Goal: Task Accomplishment & Management: Use online tool/utility

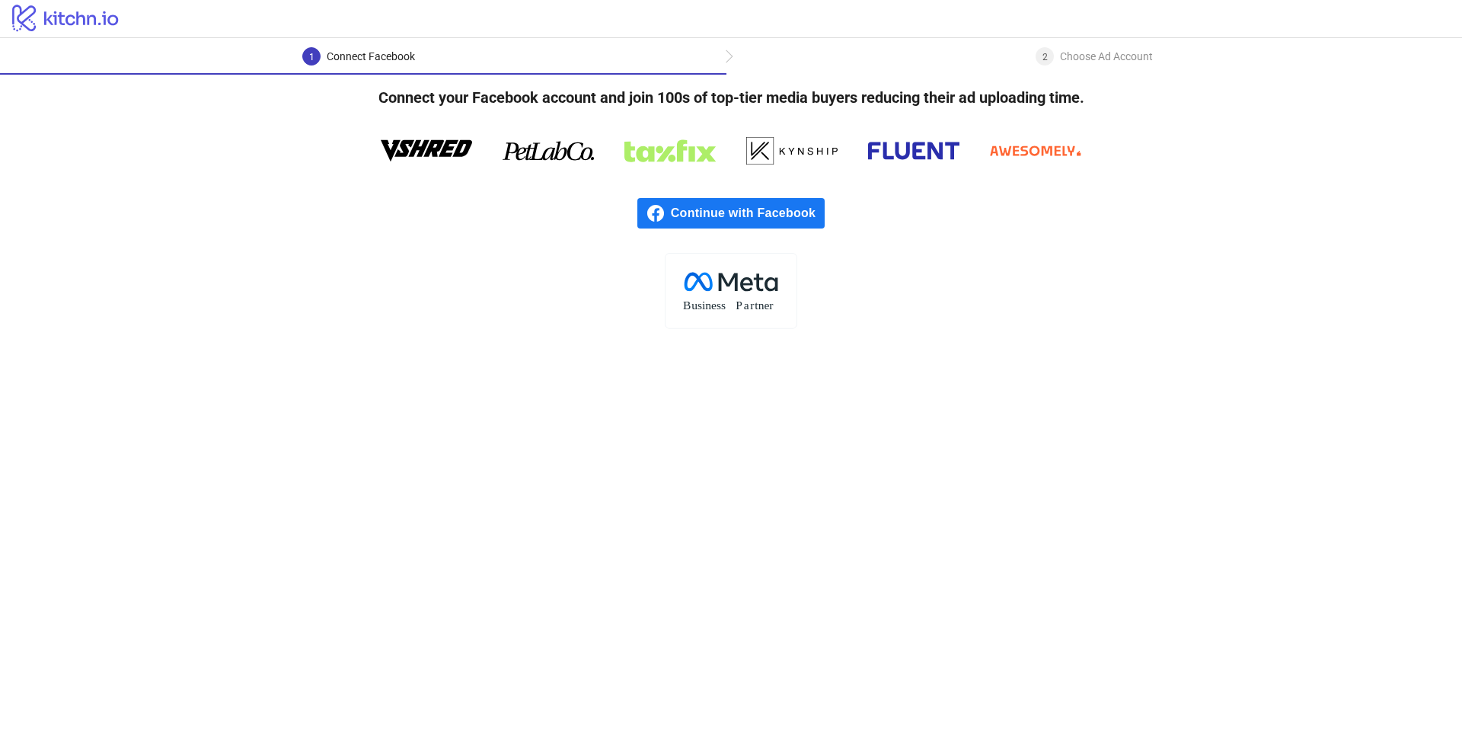
click at [707, 199] on span "Continue with Facebook" at bounding box center [748, 213] width 154 height 30
click at [715, 206] on span "Continue with Facebook" at bounding box center [748, 213] width 154 height 30
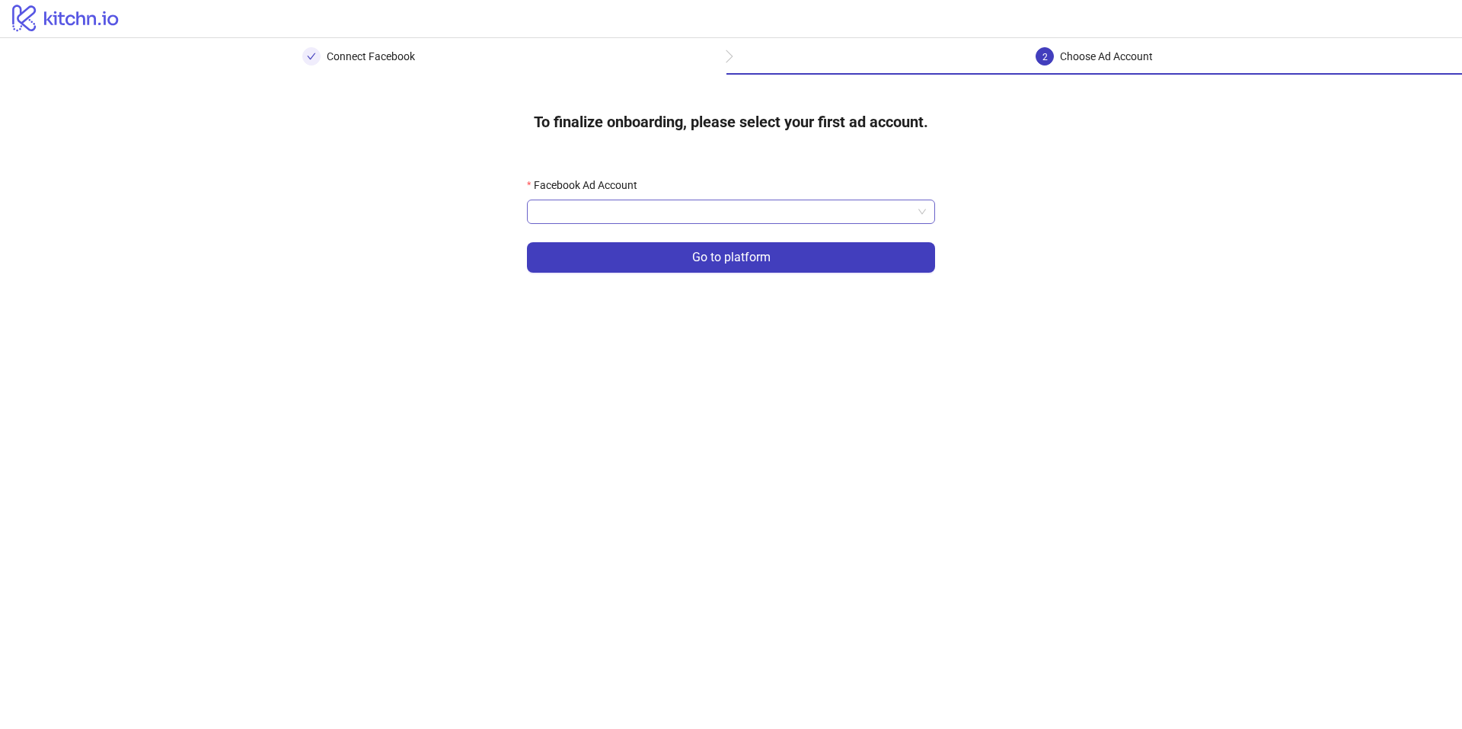
click at [743, 217] on input "Facebook Ad Account" at bounding box center [724, 211] width 376 height 23
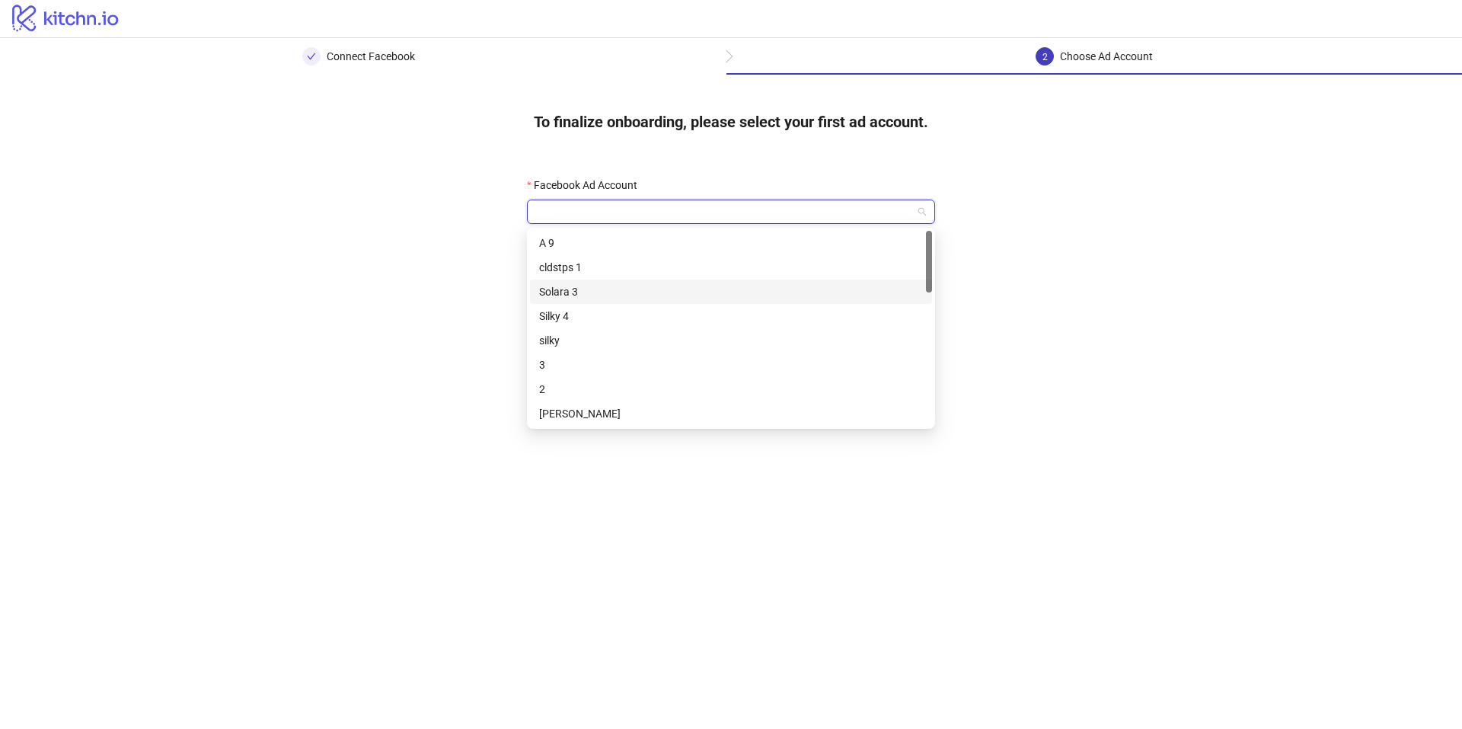
click at [596, 293] on div "Solara 3" at bounding box center [731, 291] width 384 height 17
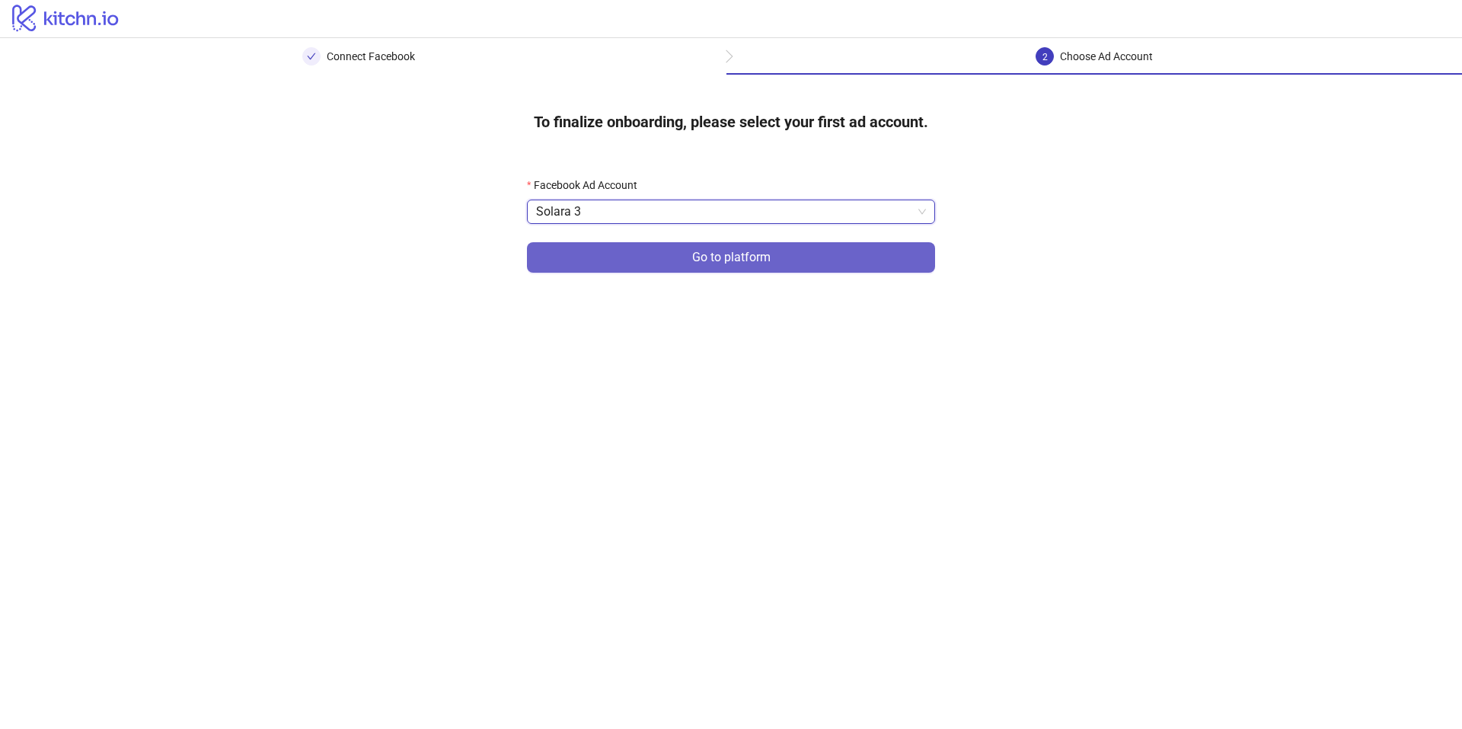
click at [622, 249] on button "Go to platform" at bounding box center [731, 257] width 408 height 30
click at [622, 249] on main "Connect Facebook 2 Choose Ad Account To finalize onboarding, please select your…" at bounding box center [731, 383] width 1462 height 691
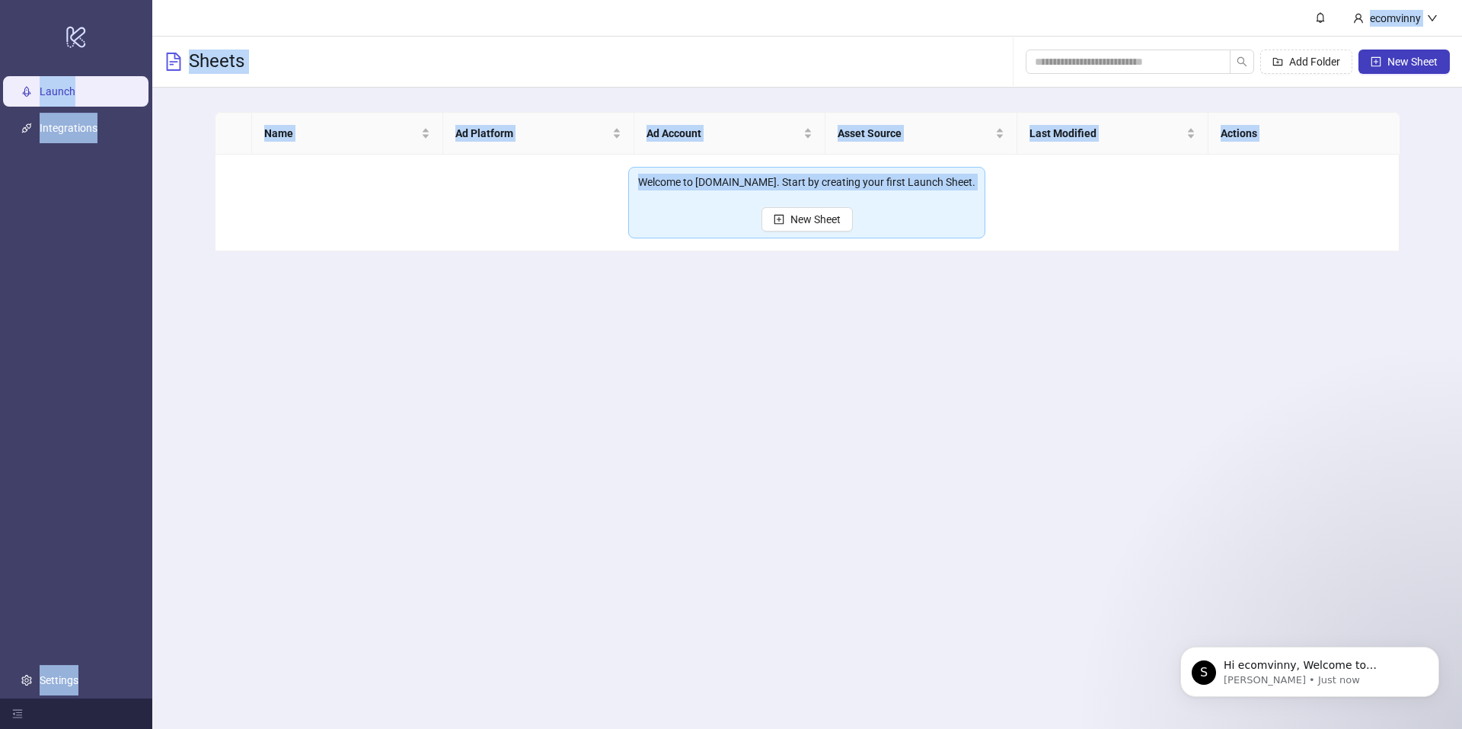
click at [719, 353] on main "ecomvinny Sheets Add Folder New Sheet Name Ad Platform Ad Account Asset Source …" at bounding box center [807, 364] width 1310 height 729
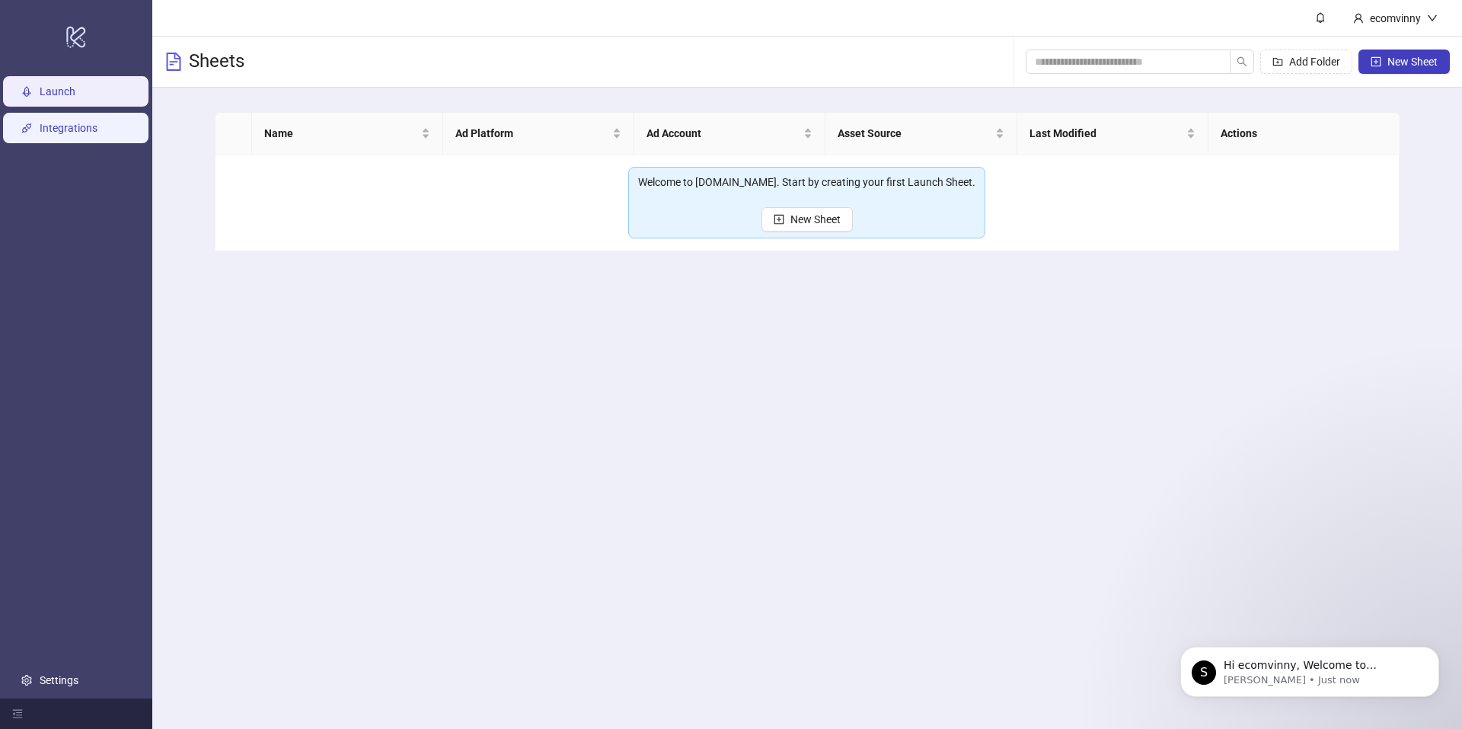
click at [90, 126] on link "Integrations" at bounding box center [69, 128] width 58 height 12
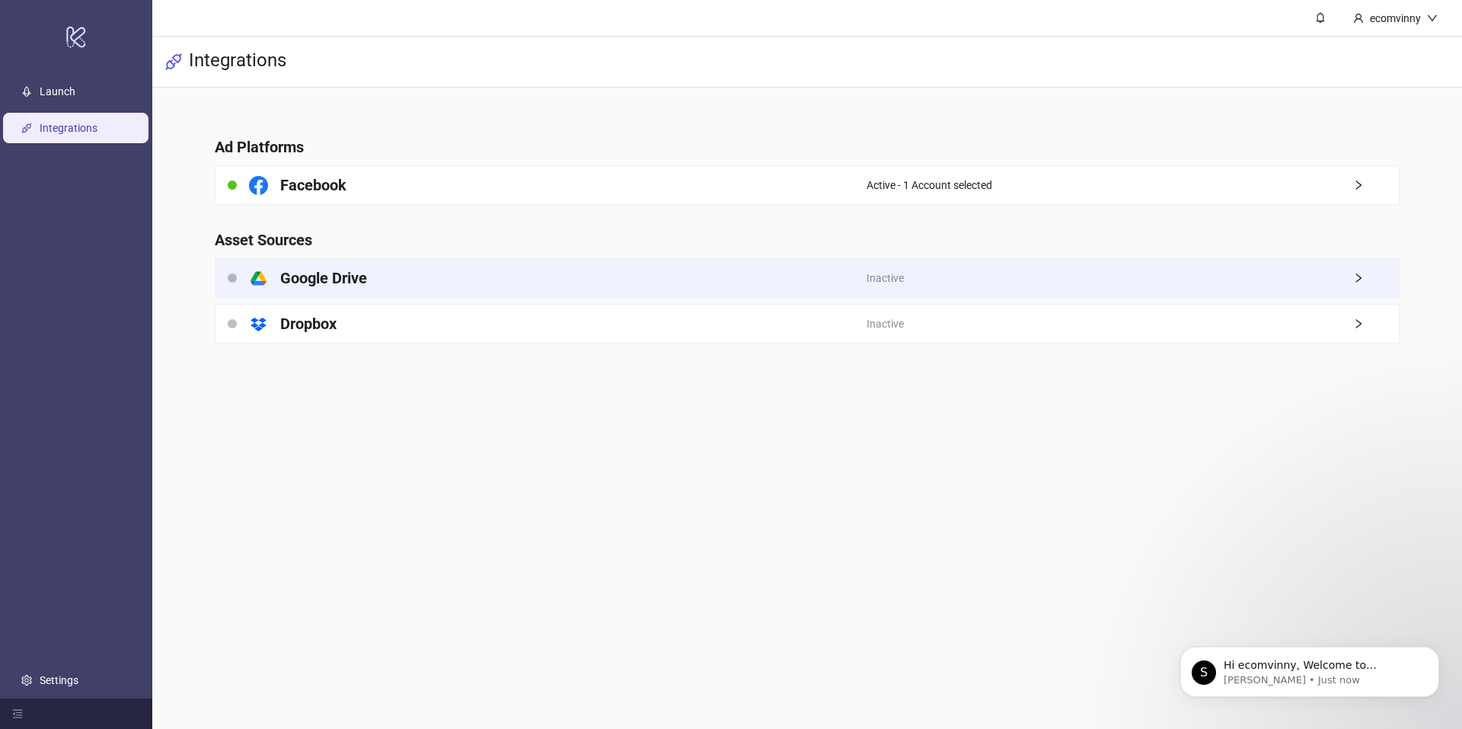
click at [350, 285] on h4 "Google Drive" at bounding box center [323, 277] width 87 height 21
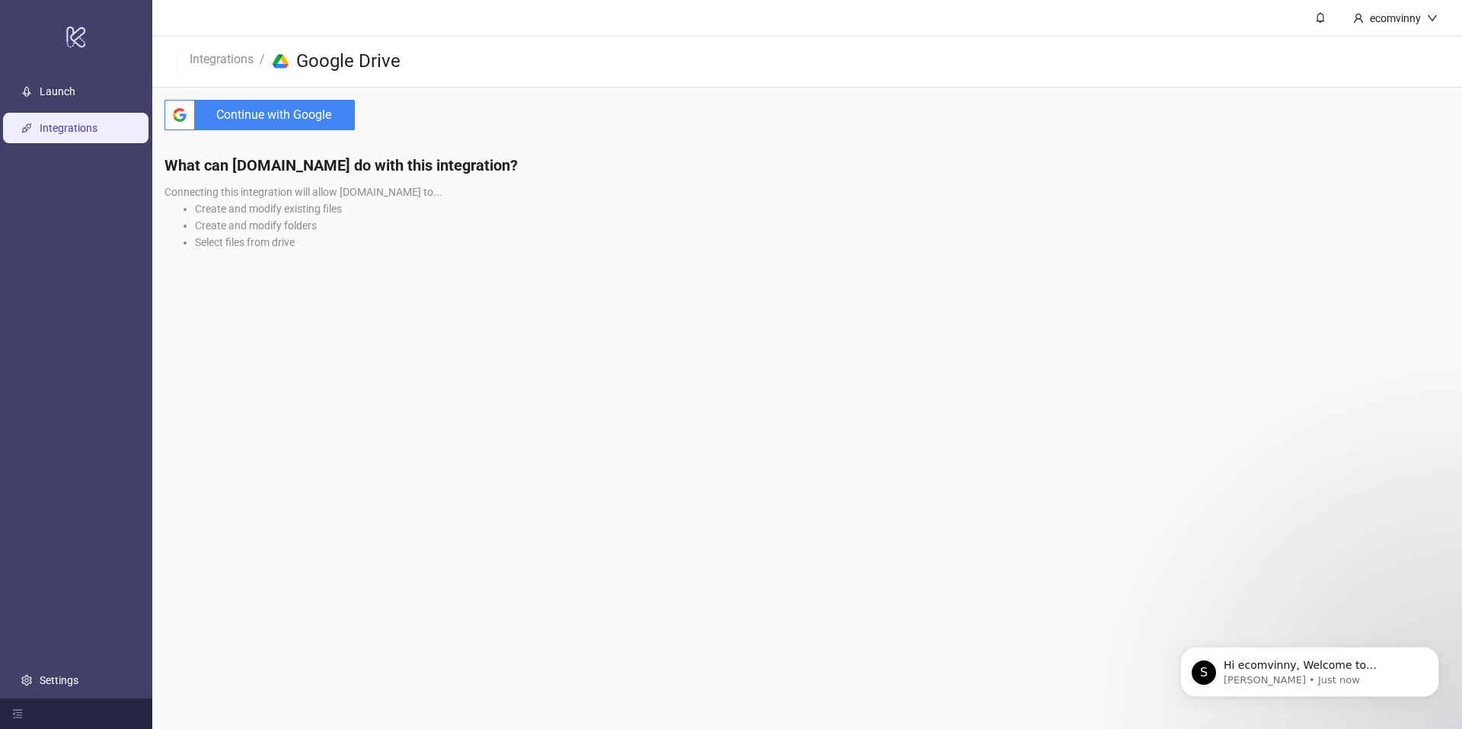
click at [280, 110] on span "Continue with Google" at bounding box center [278, 115] width 154 height 30
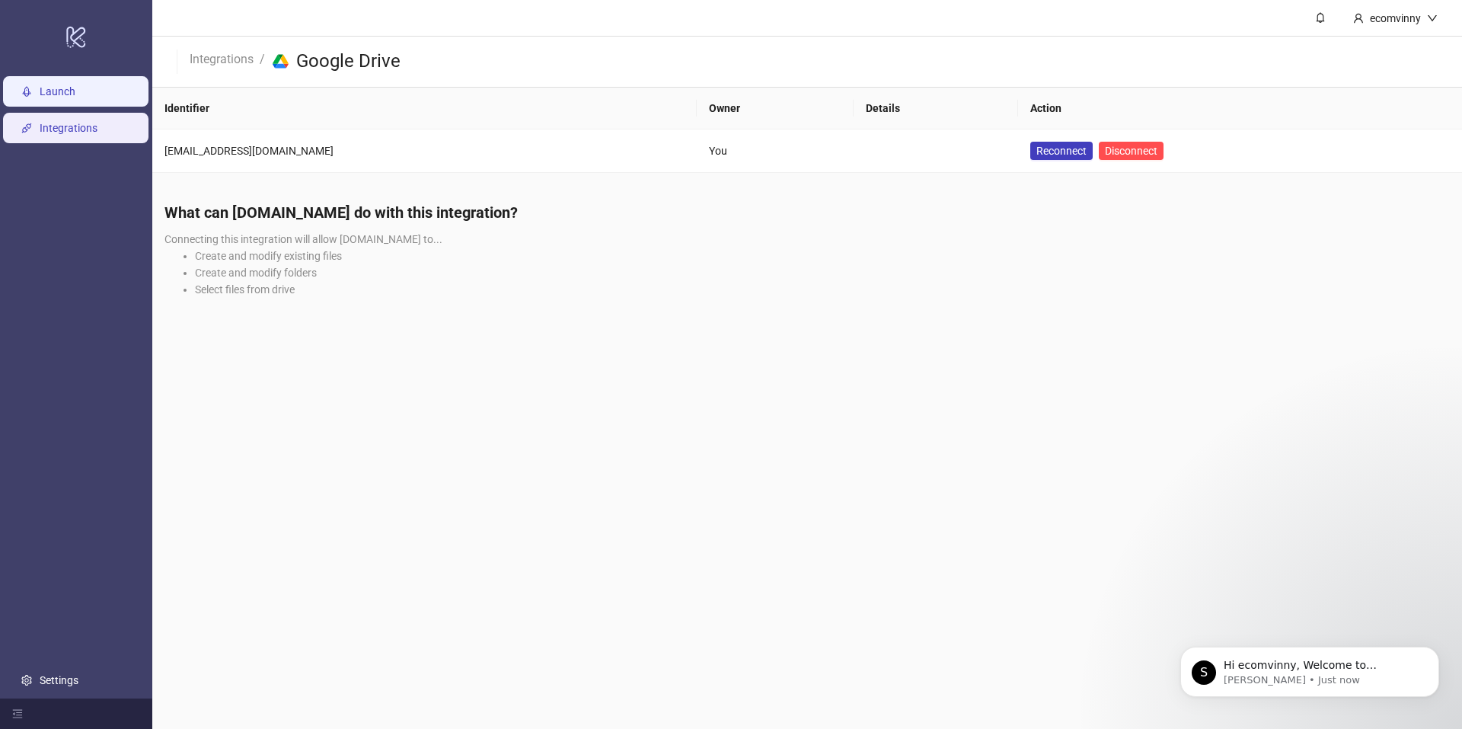
click at [75, 85] on link "Launch" at bounding box center [58, 91] width 36 height 12
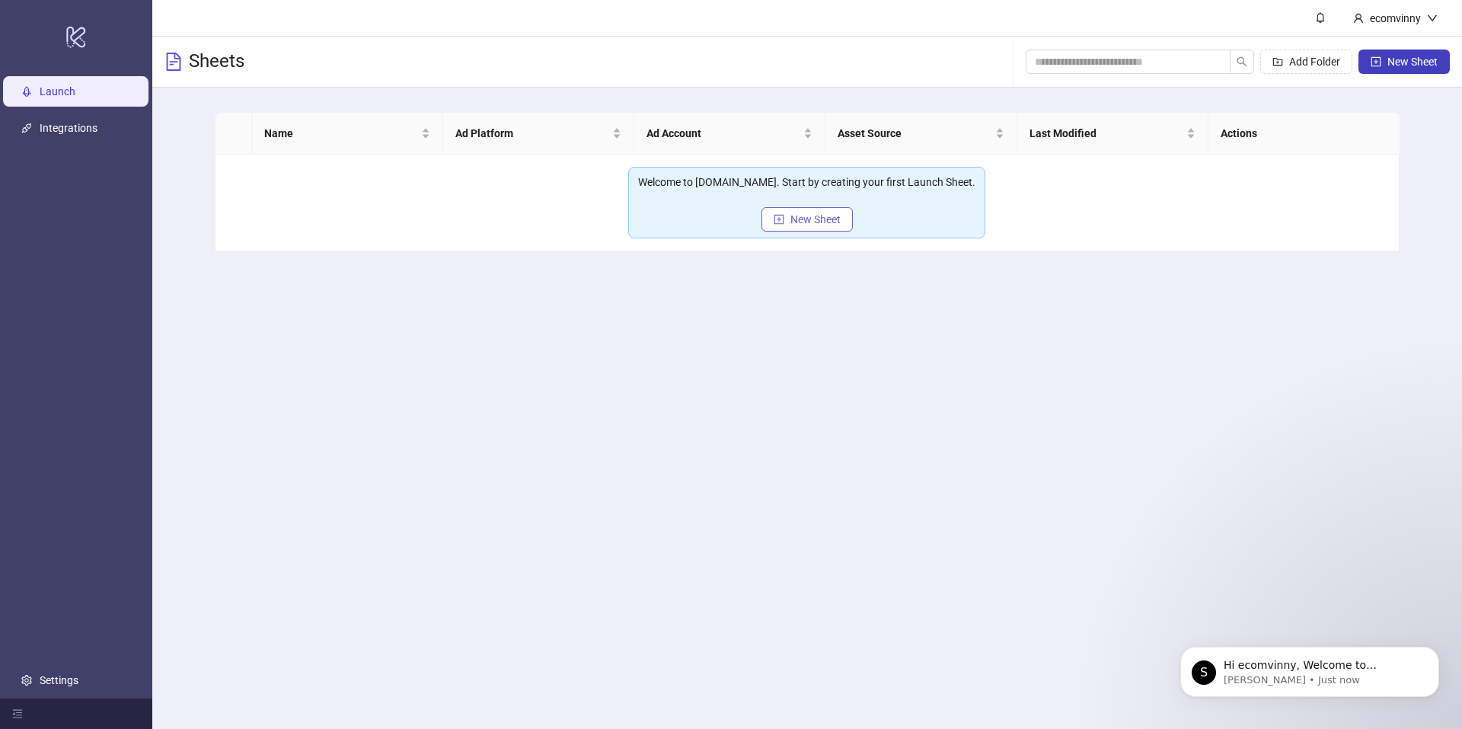
click at [809, 220] on span "New Sheet" at bounding box center [816, 219] width 50 height 12
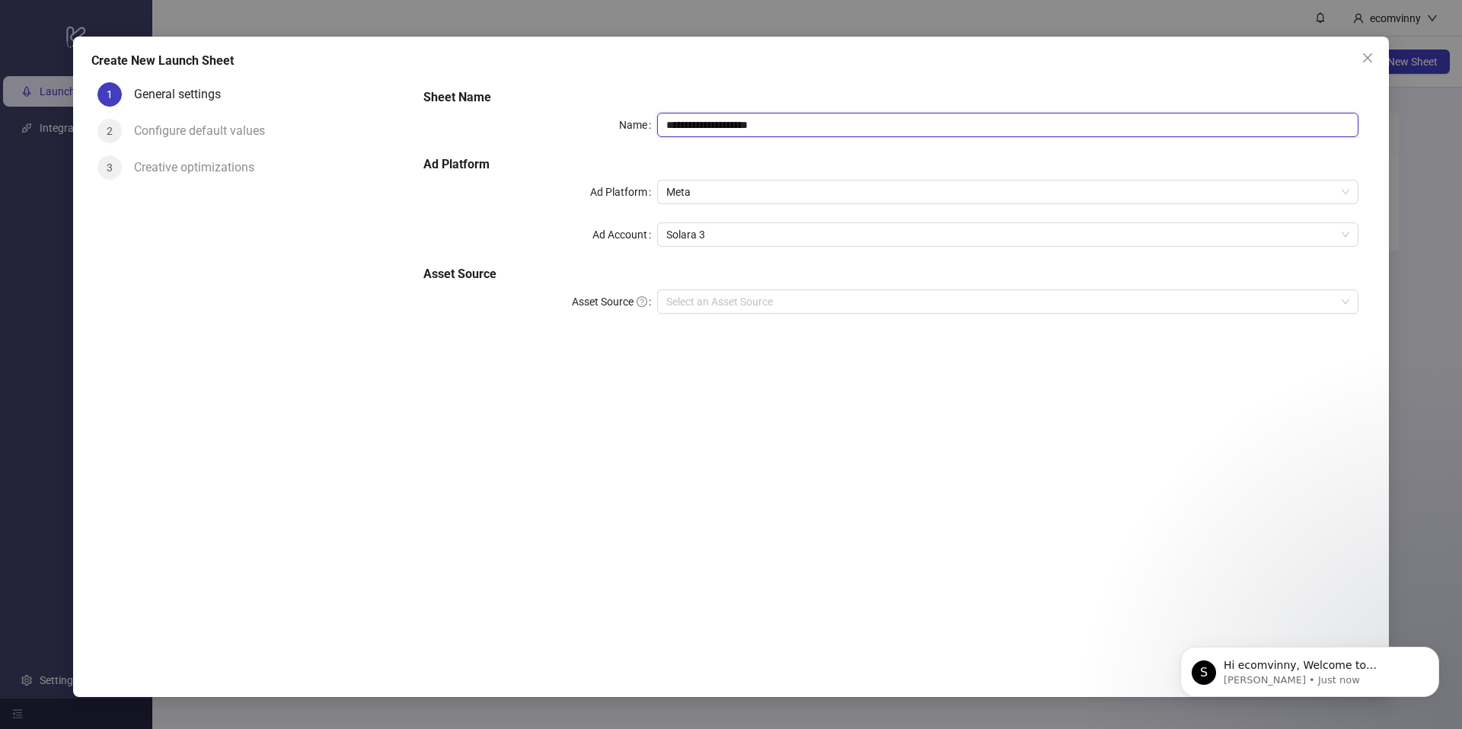
click at [759, 130] on input "**********" at bounding box center [1007, 125] width 701 height 24
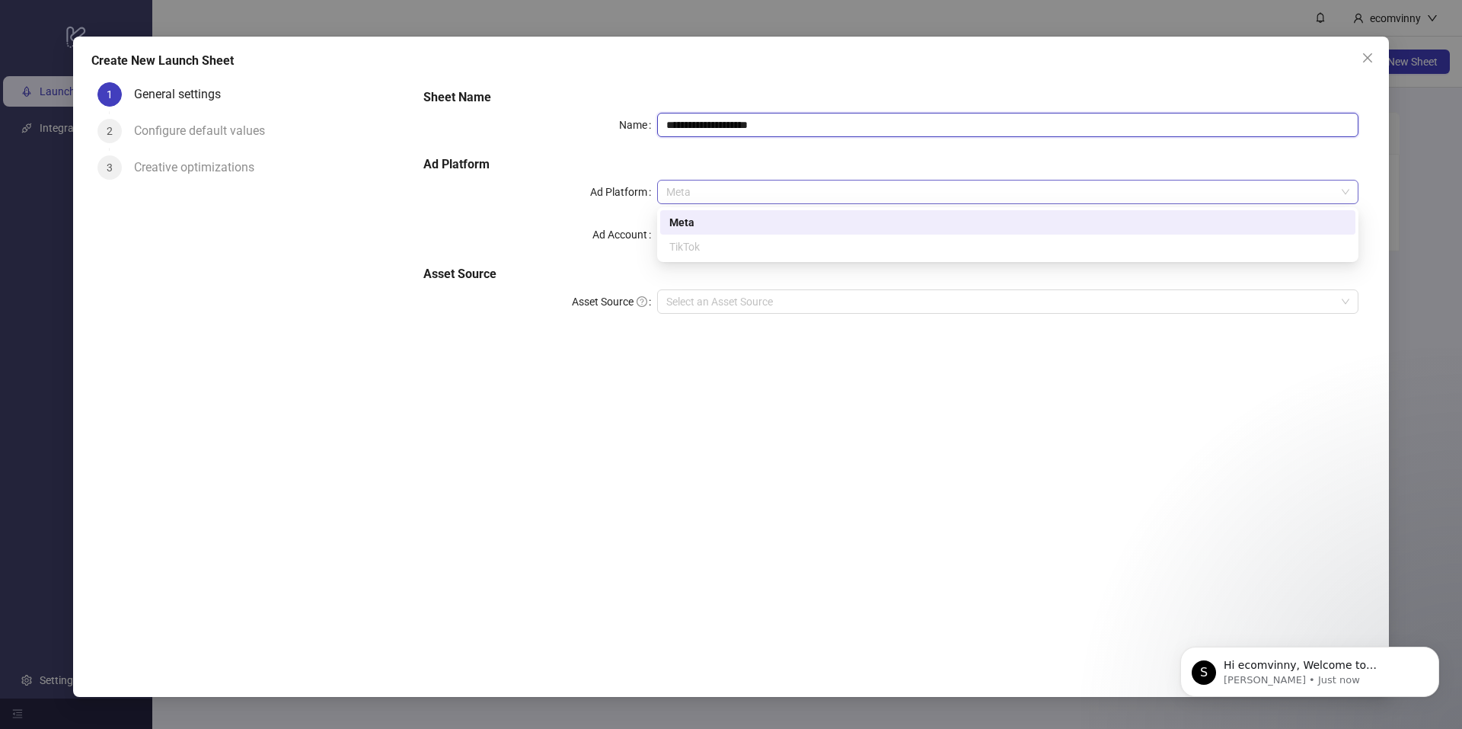
click at [757, 184] on span "Meta" at bounding box center [1007, 192] width 683 height 23
click at [738, 273] on h5 "Asset Source" at bounding box center [890, 274] width 935 height 18
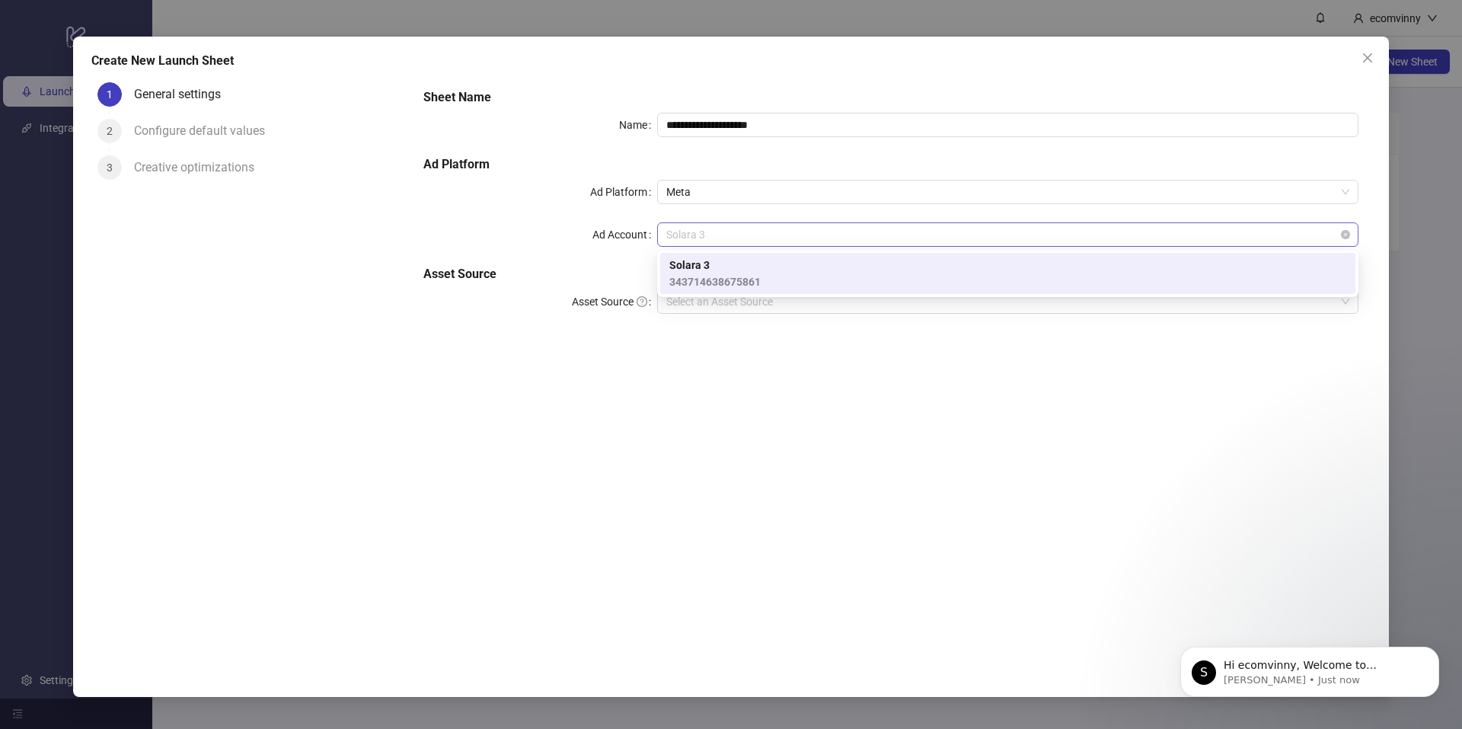
click at [712, 240] on span "Solara 3" at bounding box center [1007, 234] width 683 height 23
click at [707, 241] on span "Solara 3" at bounding box center [1007, 234] width 683 height 23
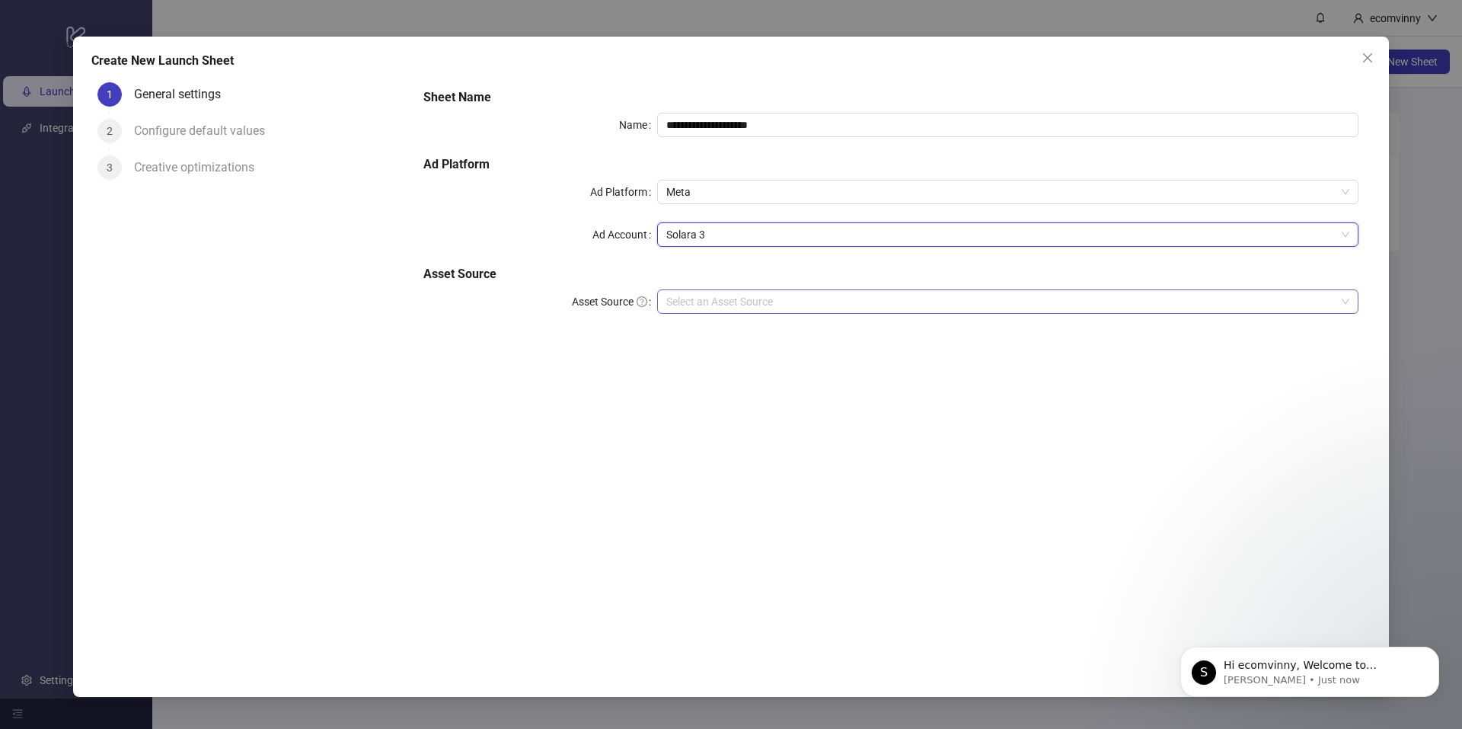
click at [760, 305] on input "Asset Source" at bounding box center [1000, 301] width 669 height 23
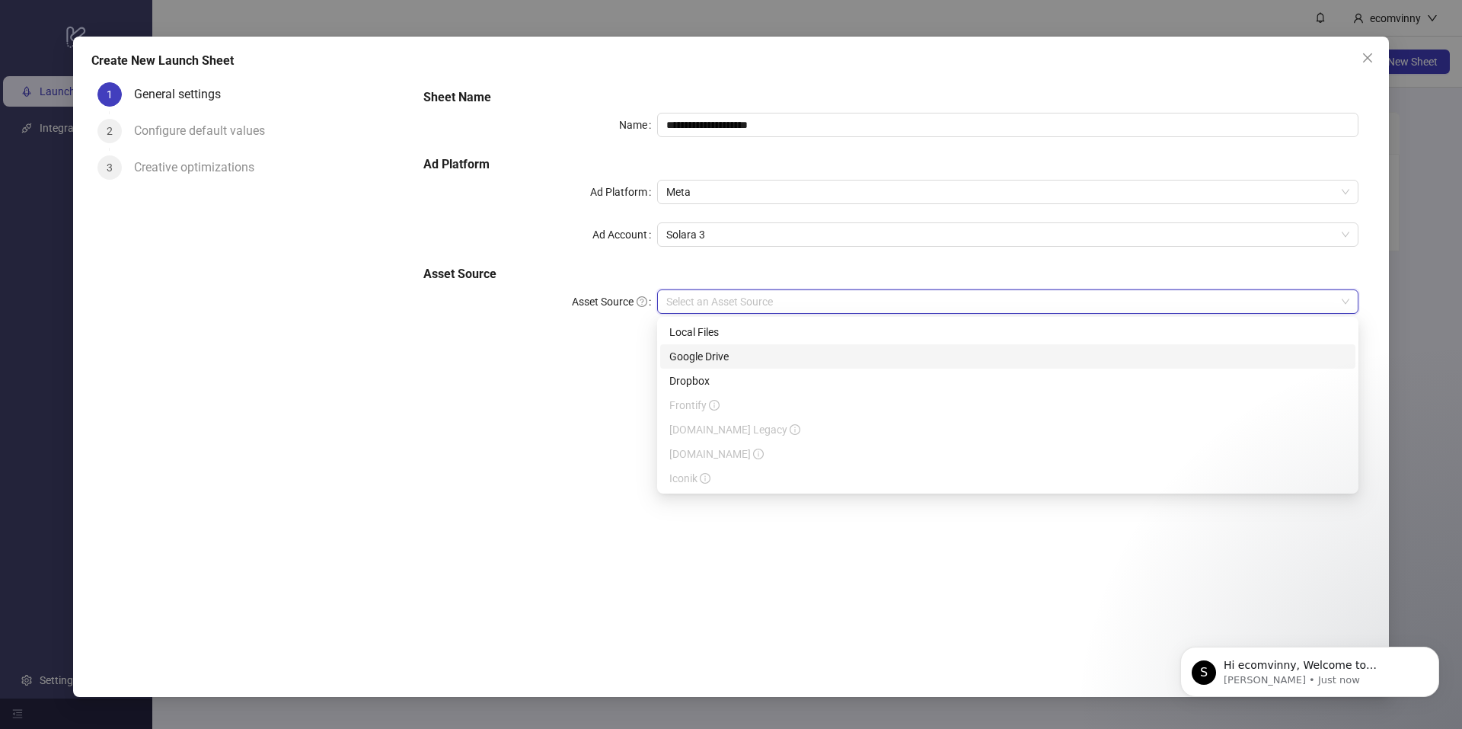
drag, startPoint x: 769, startPoint y: 362, endPoint x: 861, endPoint y: 391, distance: 97.6
click at [769, 361] on div "Google Drive" at bounding box center [1007, 356] width 677 height 17
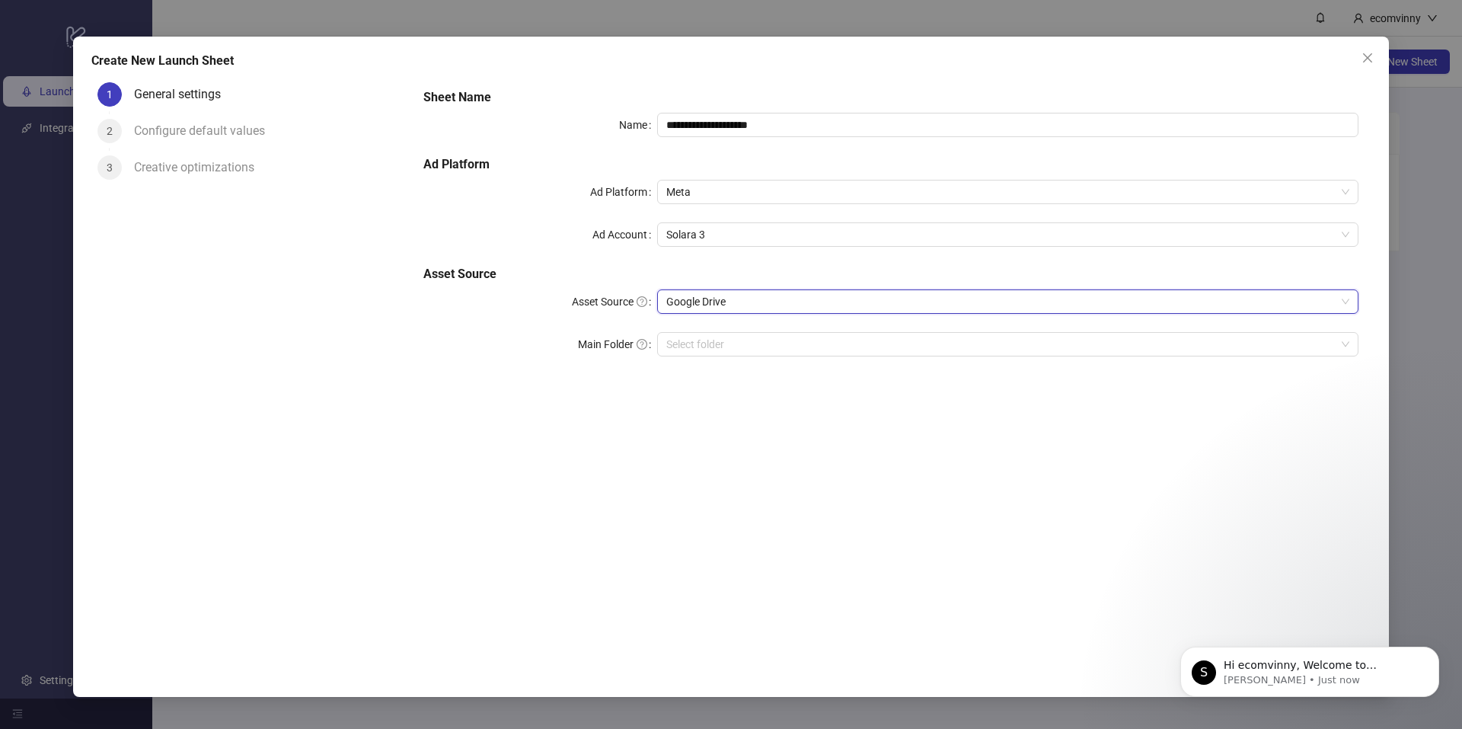
click at [1320, 613] on div "**********" at bounding box center [891, 362] width 960 height 572
click at [1433, 648] on icon "Dismiss notification" at bounding box center [1435, 651] width 8 height 8
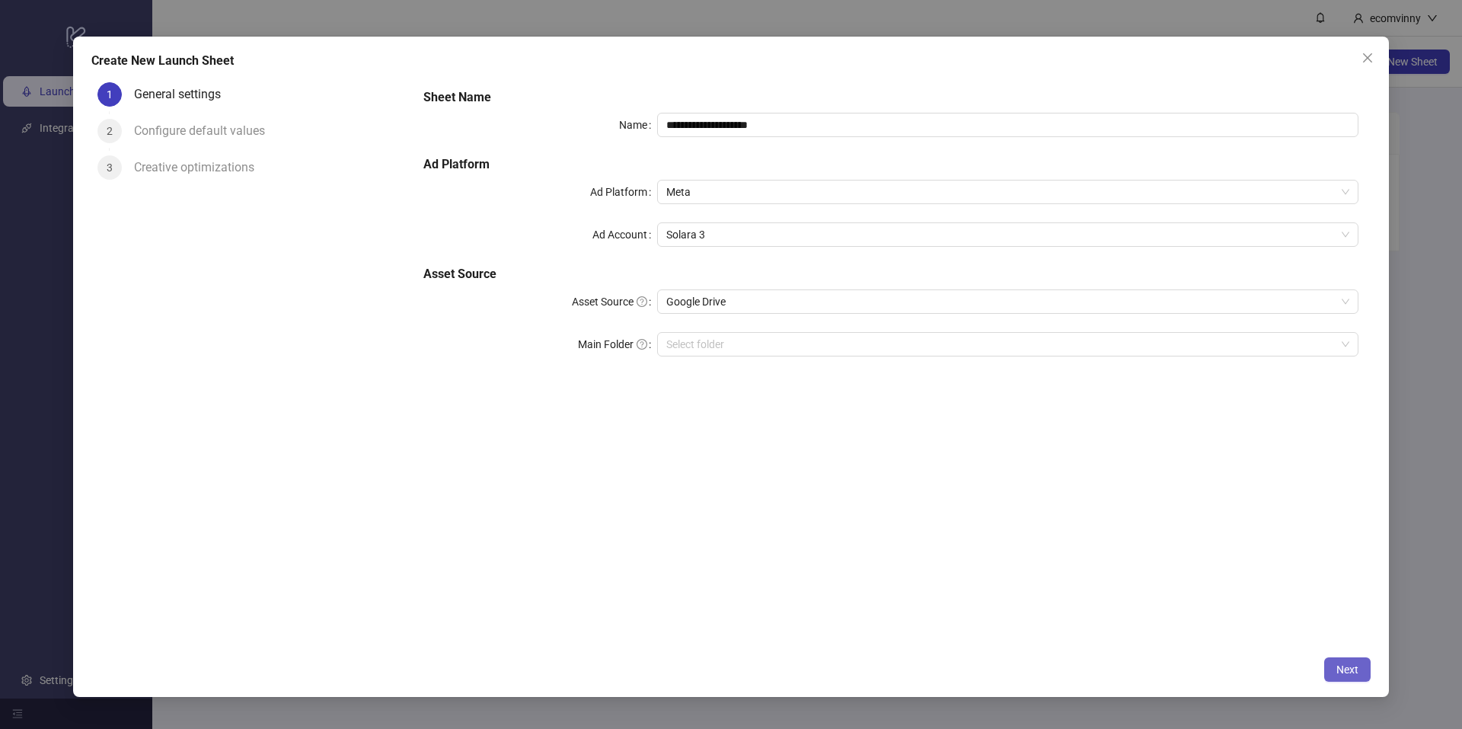
click at [1336, 674] on button "Next" at bounding box center [1348, 669] width 46 height 24
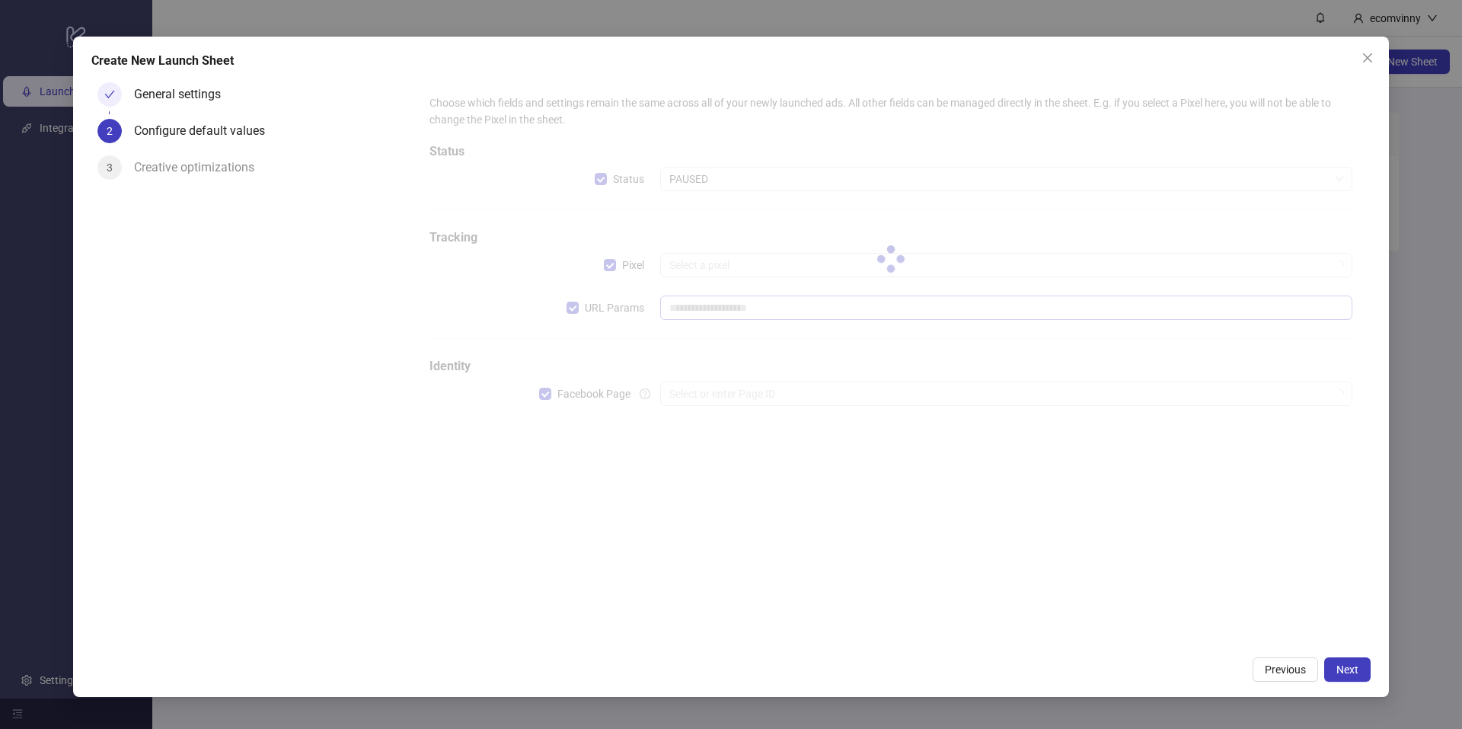
type input "**********"
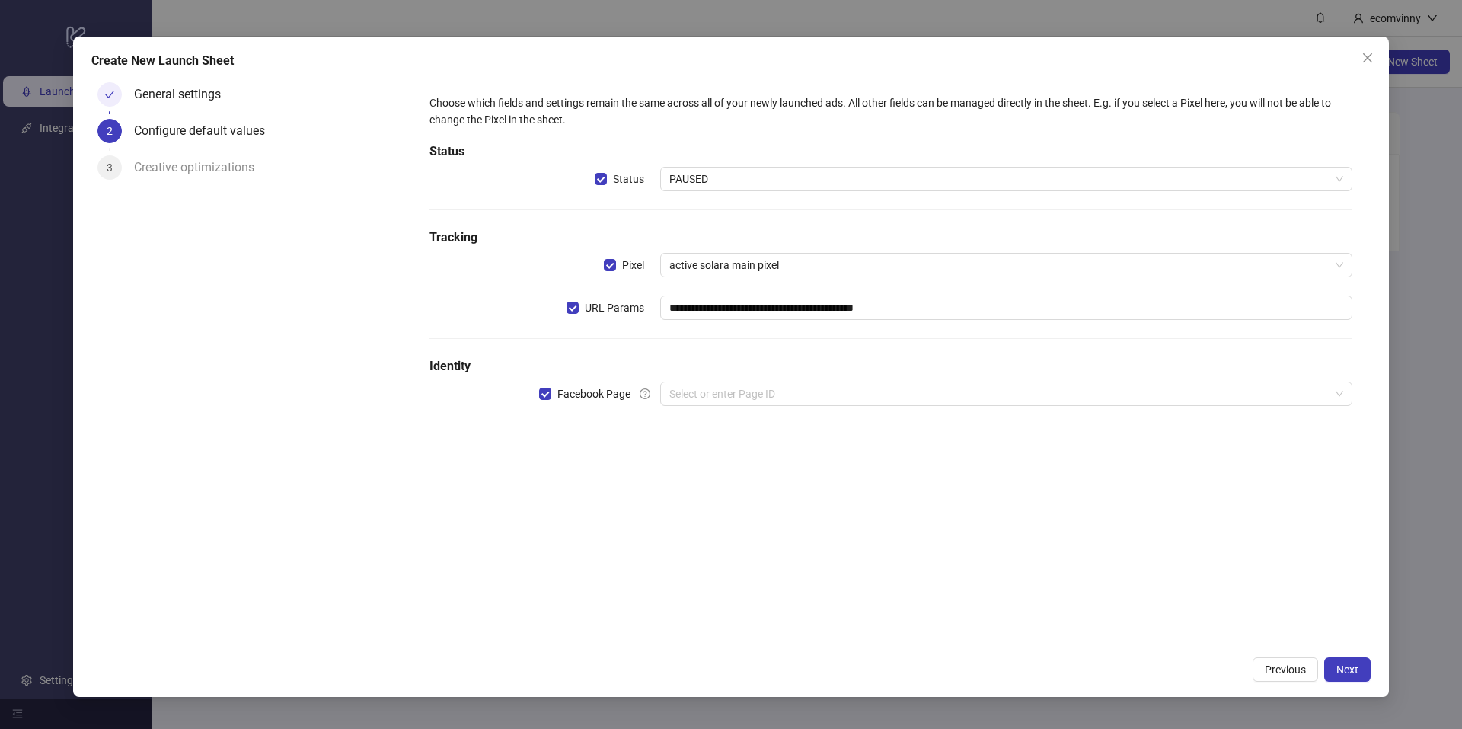
click at [759, 363] on h5 "Identity" at bounding box center [891, 366] width 923 height 18
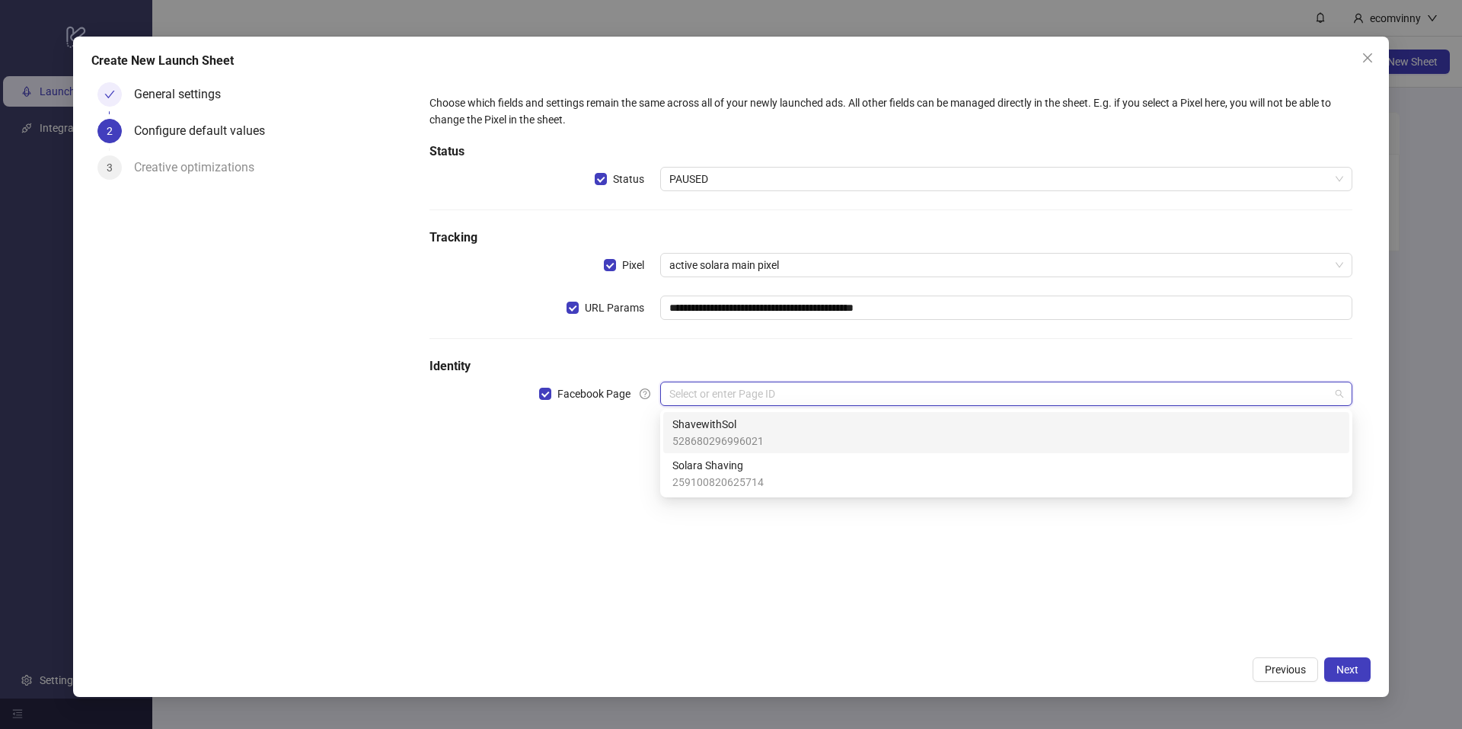
click at [781, 383] on input "search" at bounding box center [999, 393] width 660 height 23
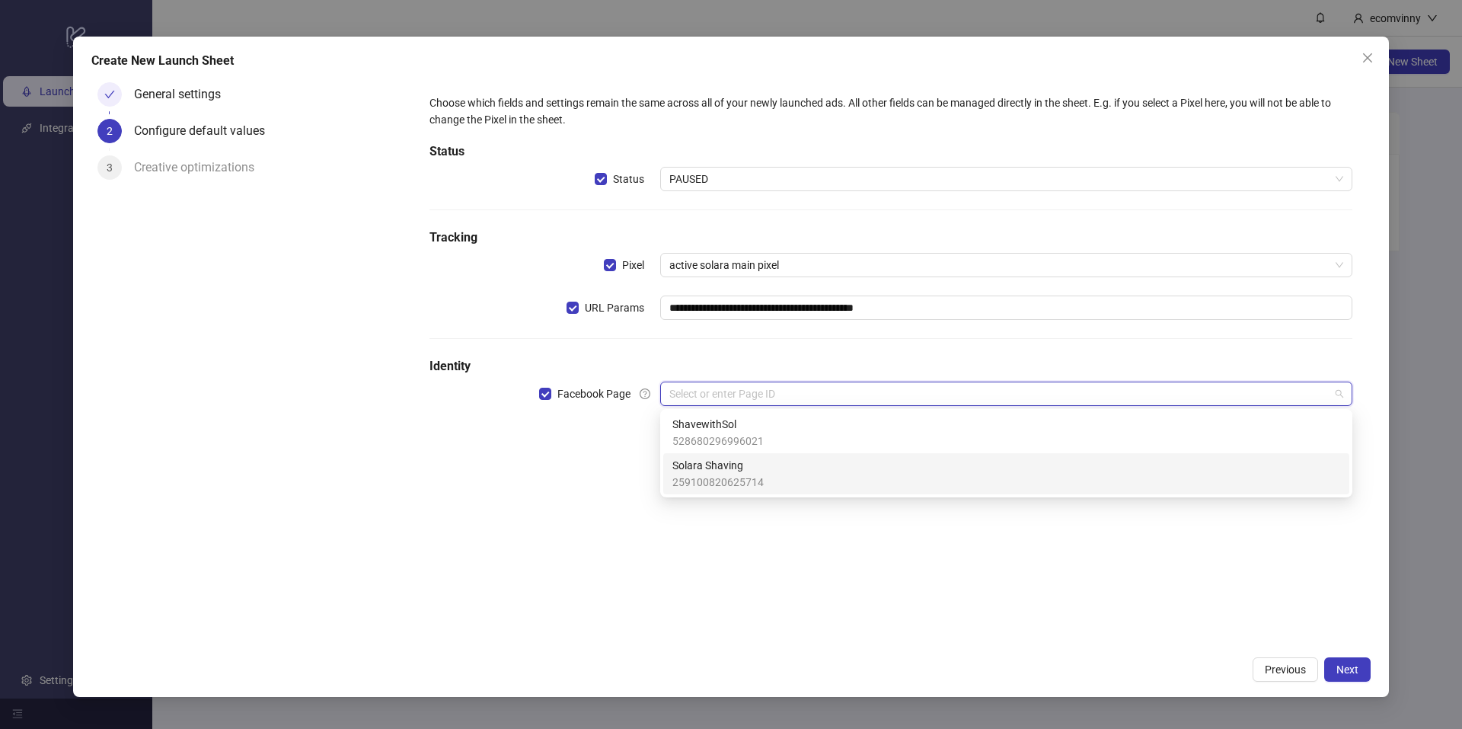
click at [792, 464] on div "Solara Shaving 259100820625714" at bounding box center [1007, 474] width 668 height 34
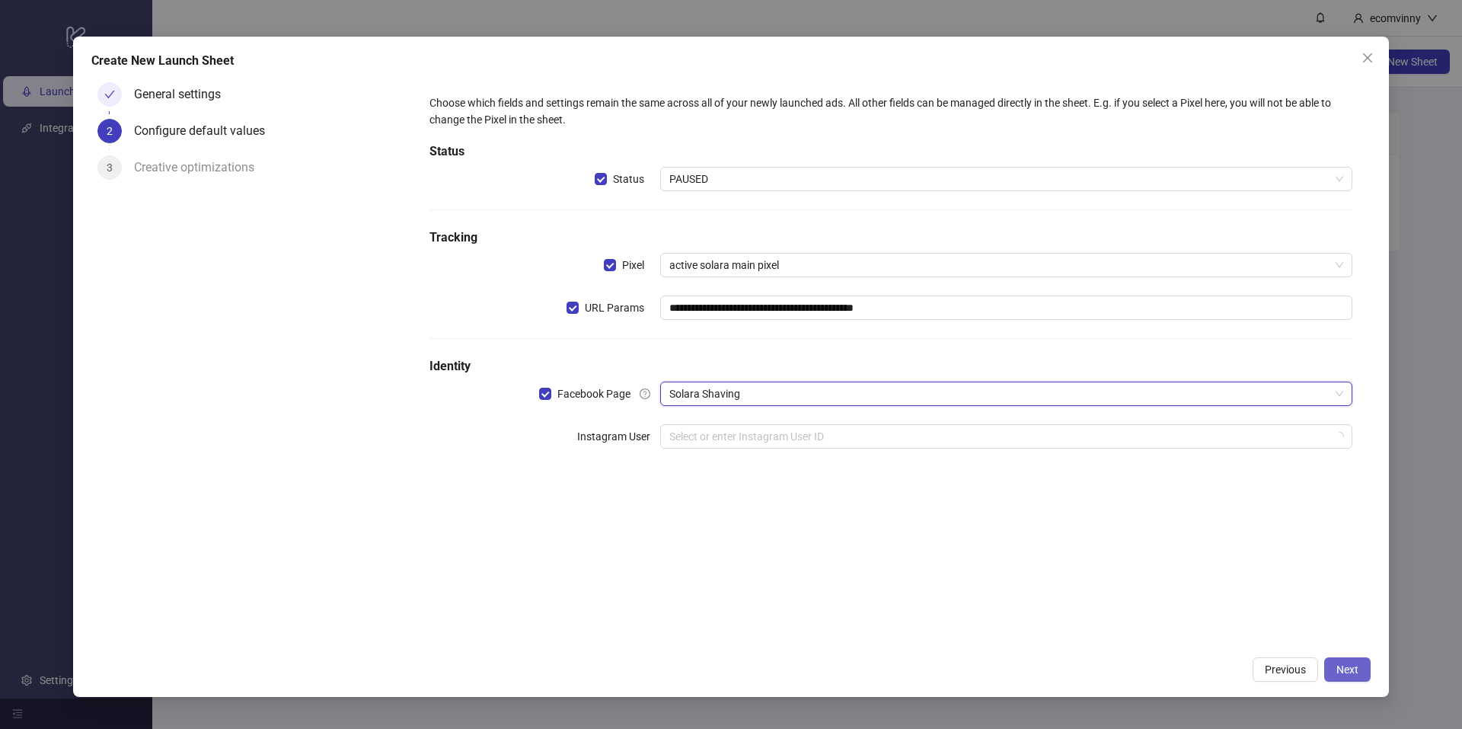
click at [1346, 663] on span "Next" at bounding box center [1348, 669] width 22 height 12
click at [824, 432] on input "search" at bounding box center [999, 436] width 660 height 23
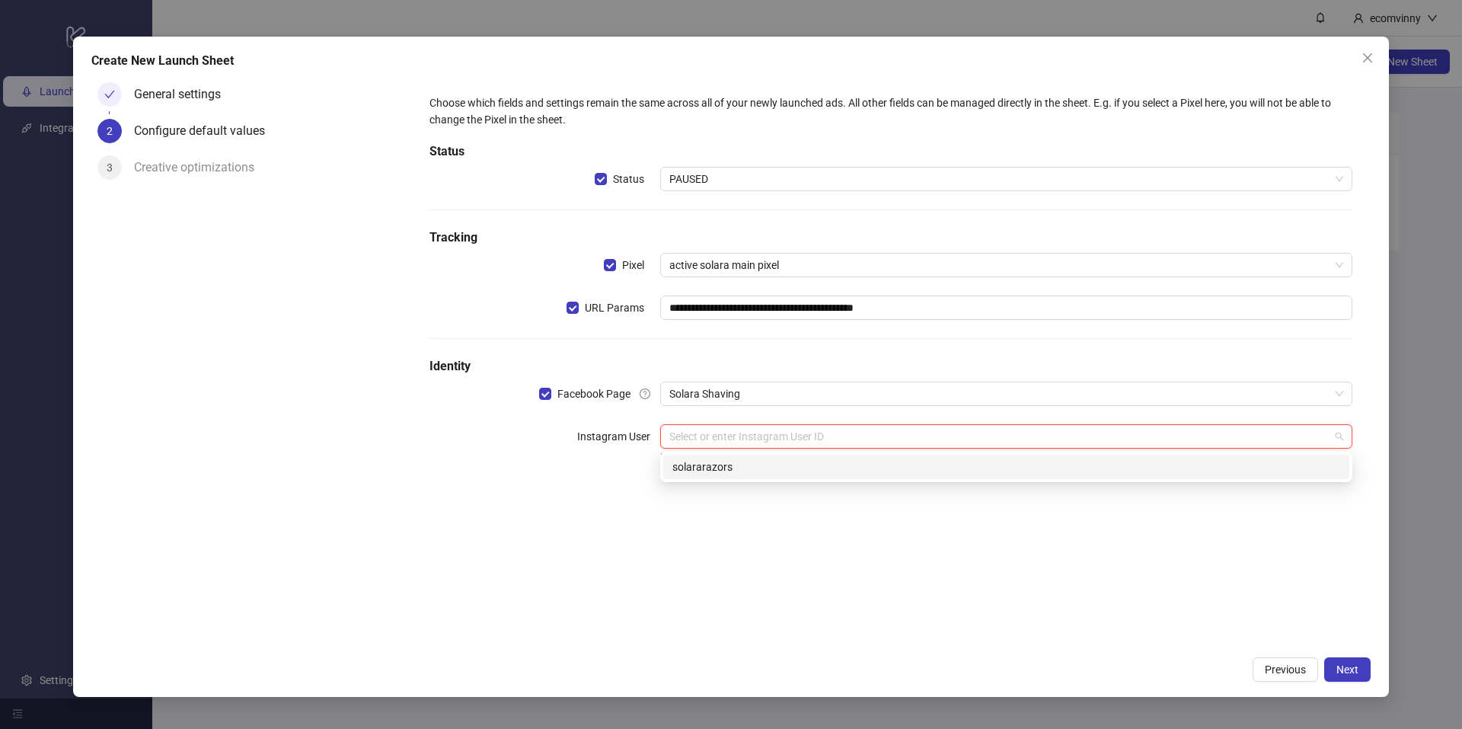
click at [791, 471] on div "solararazors" at bounding box center [1007, 467] width 668 height 17
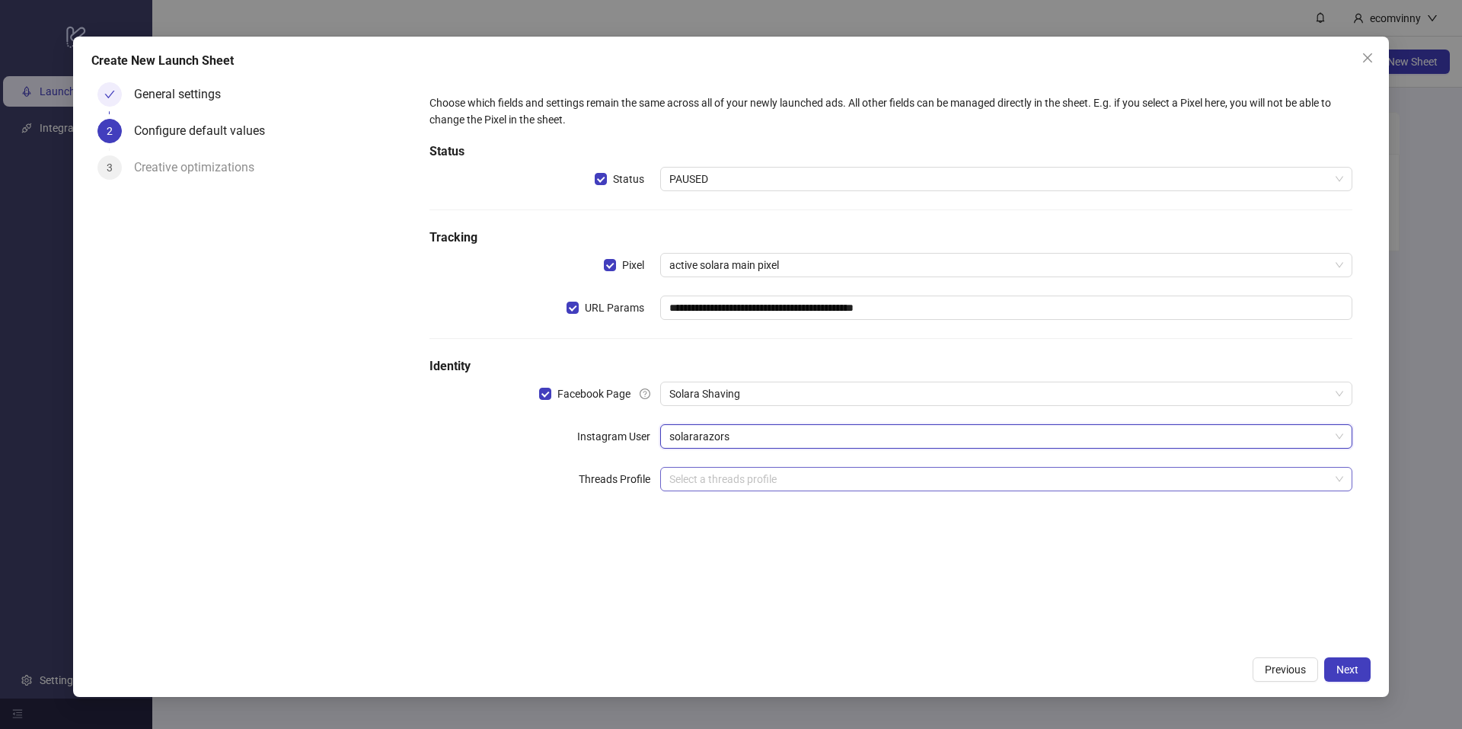
click at [730, 476] on input "search" at bounding box center [999, 479] width 660 height 23
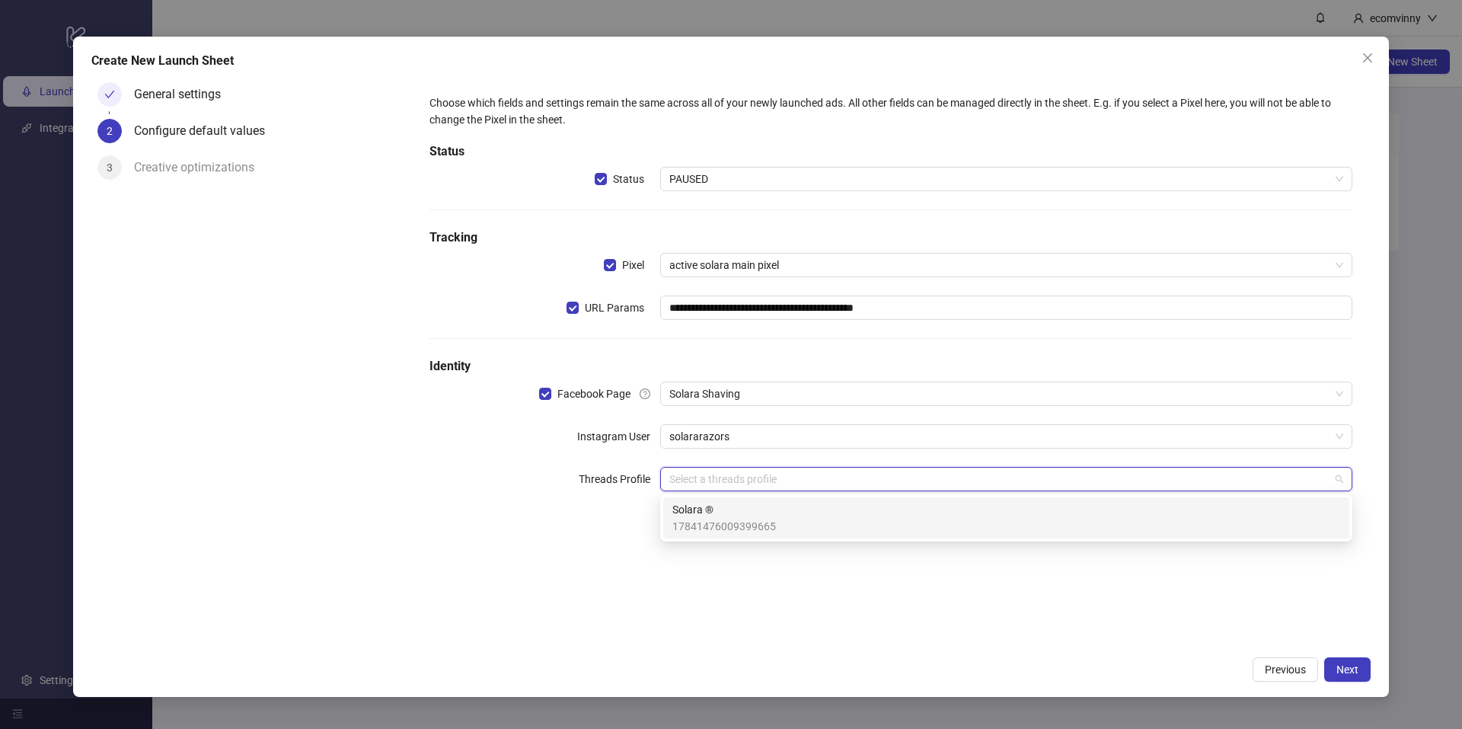
drag, startPoint x: 737, startPoint y: 513, endPoint x: 766, endPoint y: 518, distance: 30.2
click at [737, 513] on span "Solara ®" at bounding box center [725, 509] width 104 height 17
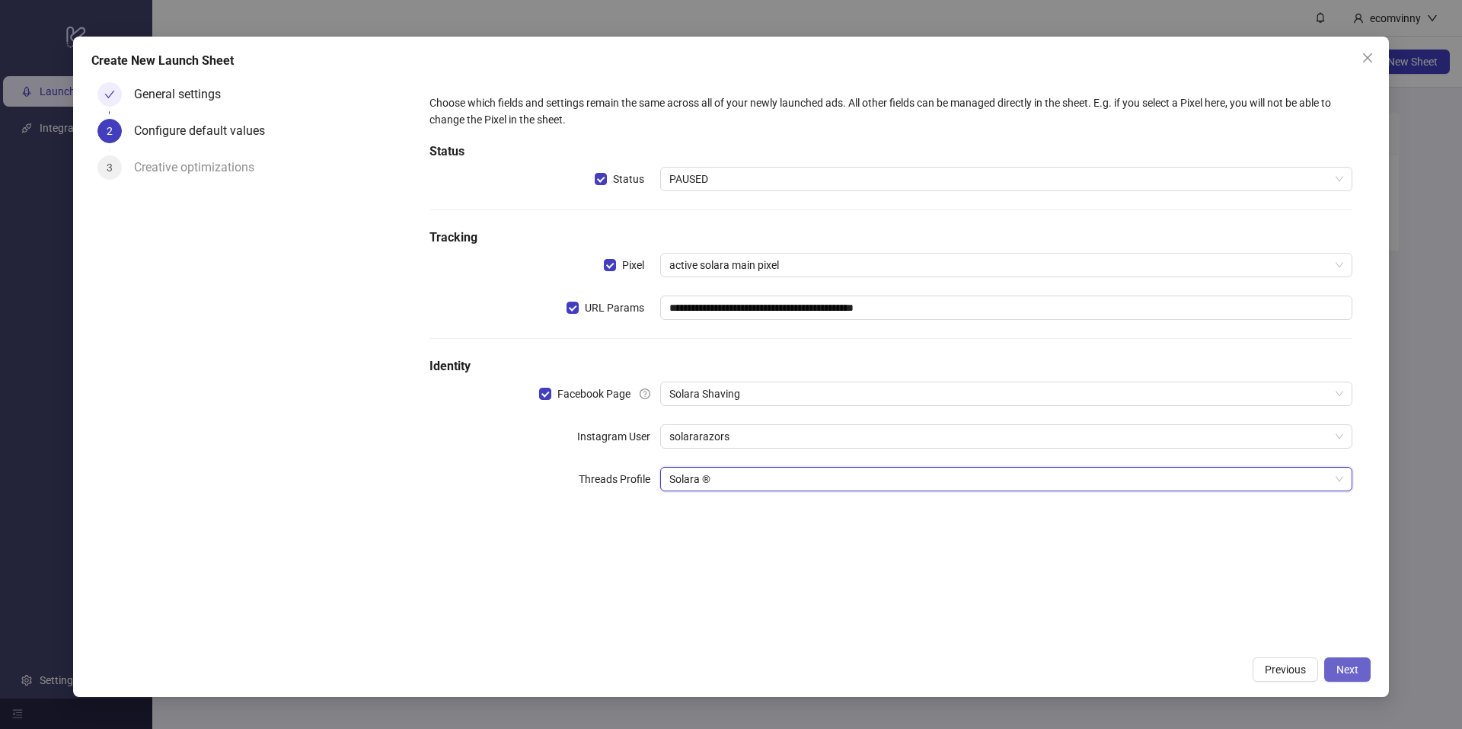
click at [1332, 666] on button "Next" at bounding box center [1348, 669] width 46 height 24
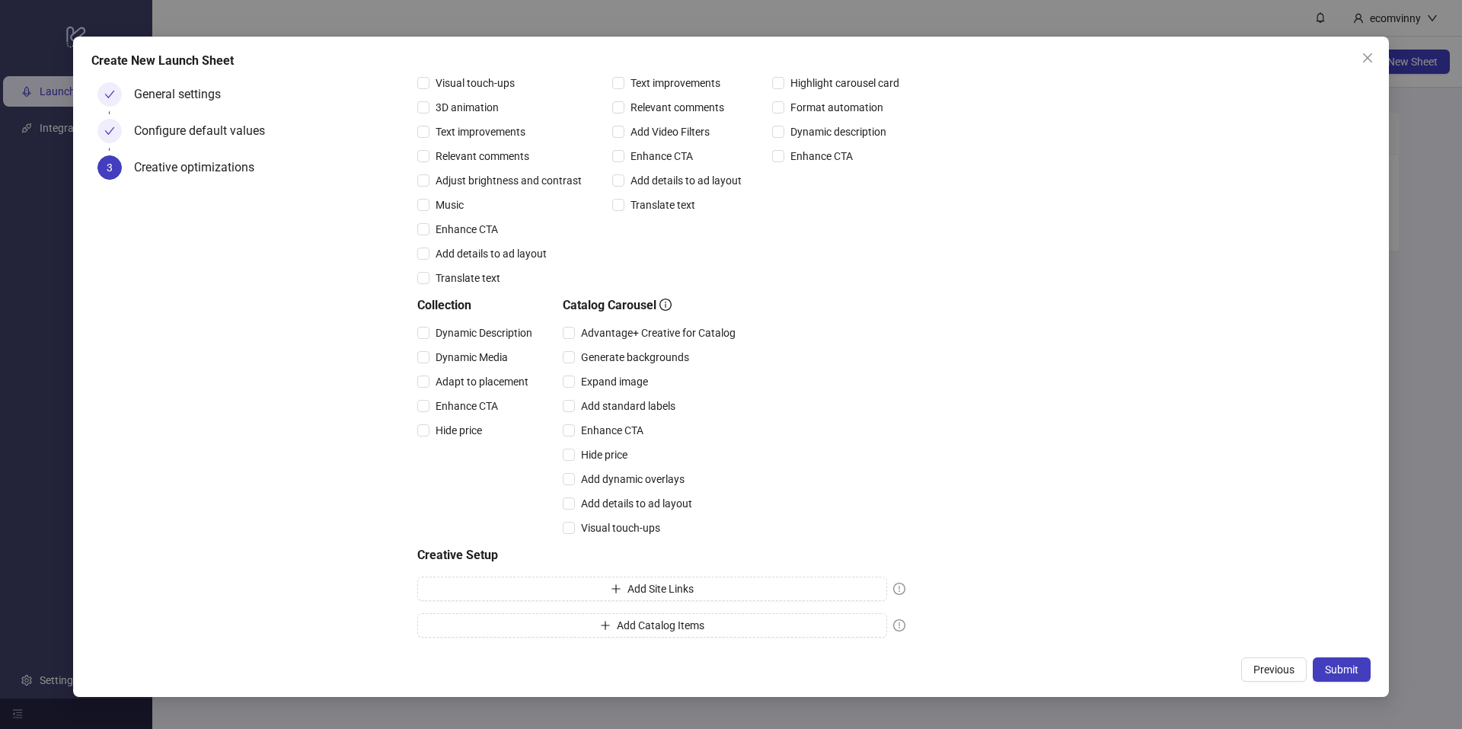
scroll to position [205, 0]
click at [1366, 675] on button "Submit" at bounding box center [1342, 669] width 58 height 24
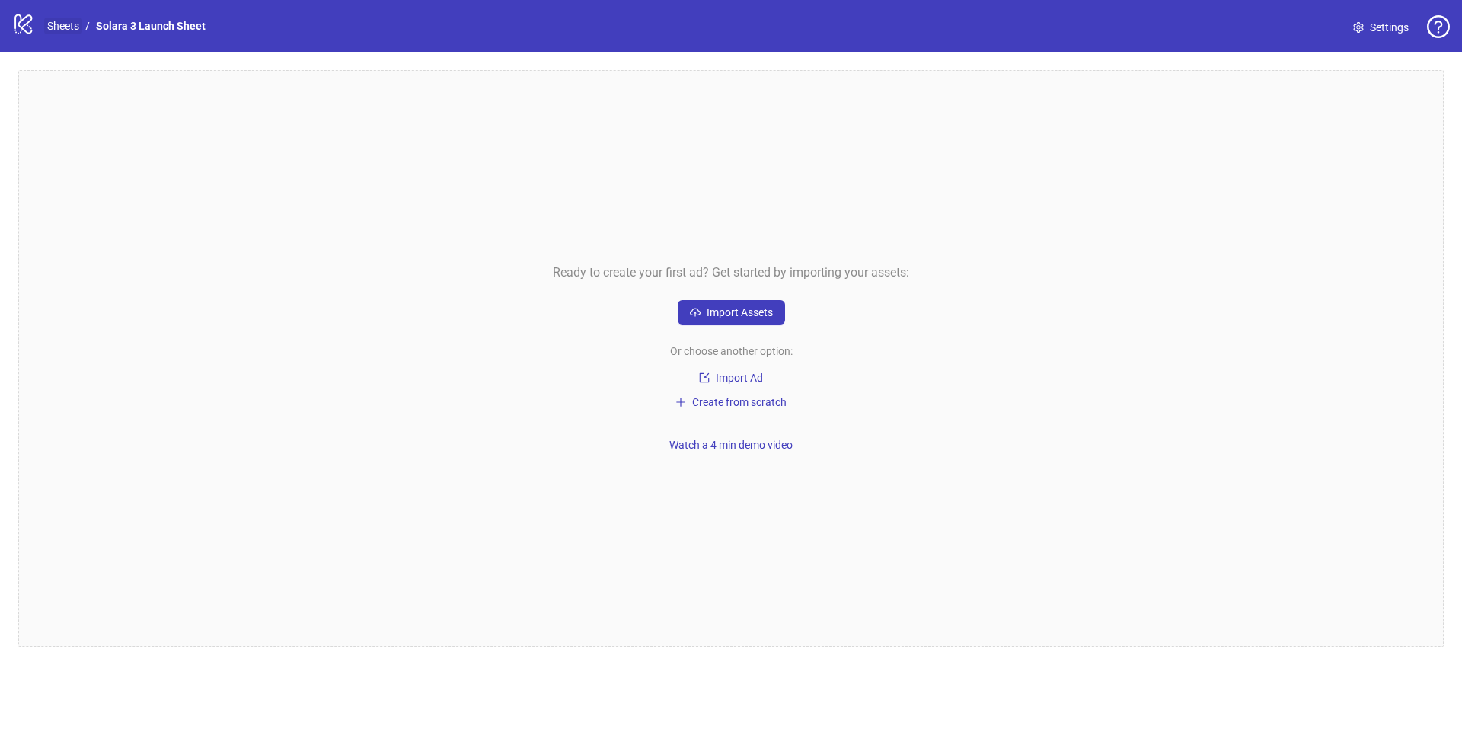
click at [52, 28] on link "Sheets" at bounding box center [63, 26] width 38 height 17
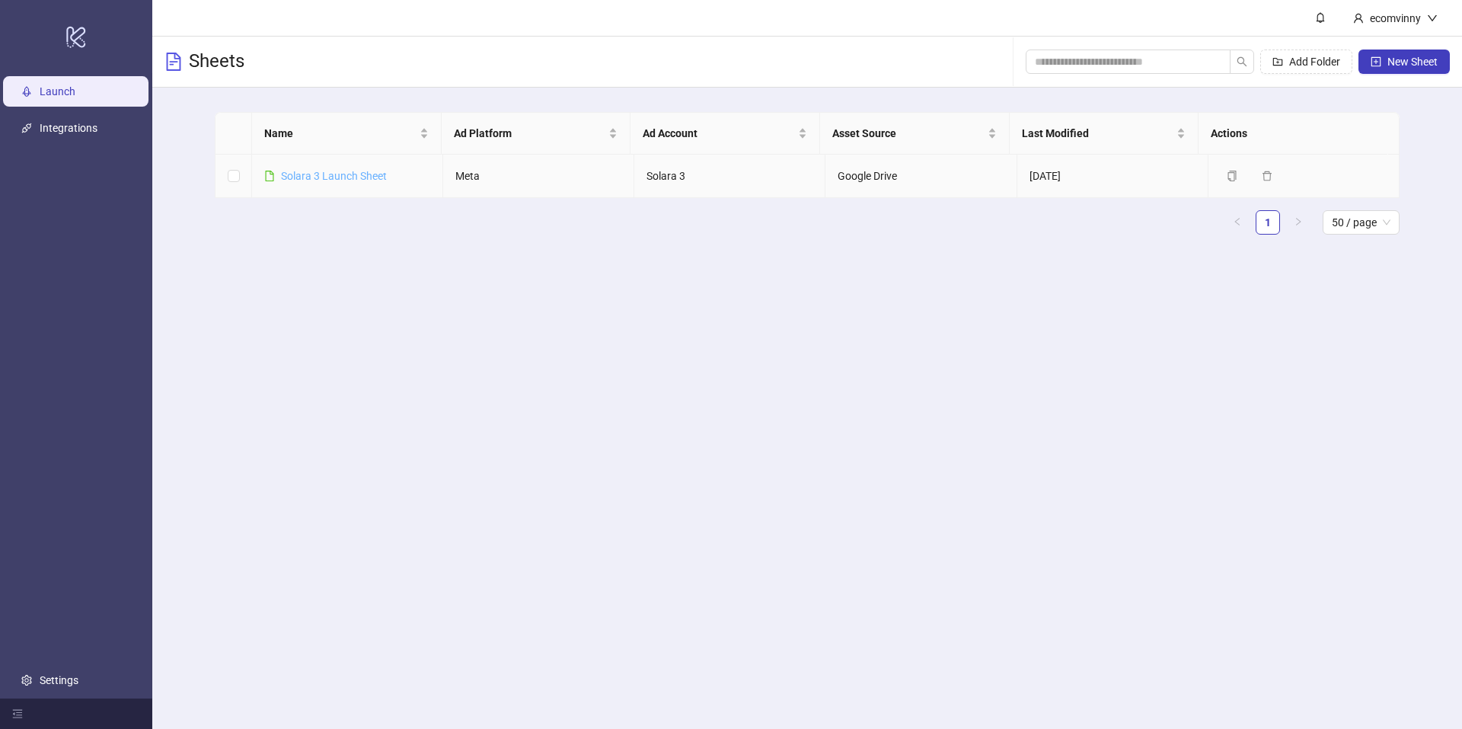
click at [358, 174] on link "Solara 3 Launch Sheet" at bounding box center [334, 176] width 106 height 12
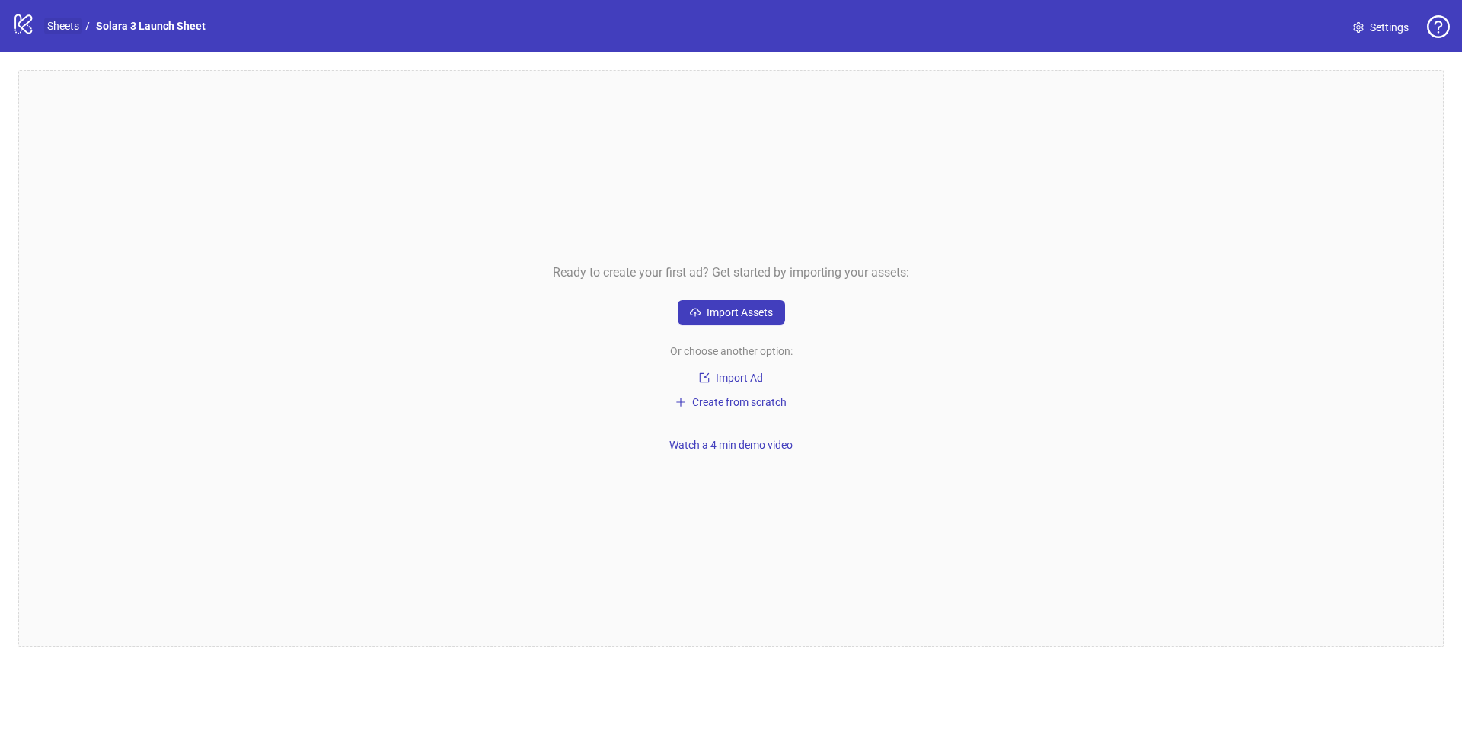
click at [70, 27] on link "Sheets" at bounding box center [63, 26] width 38 height 17
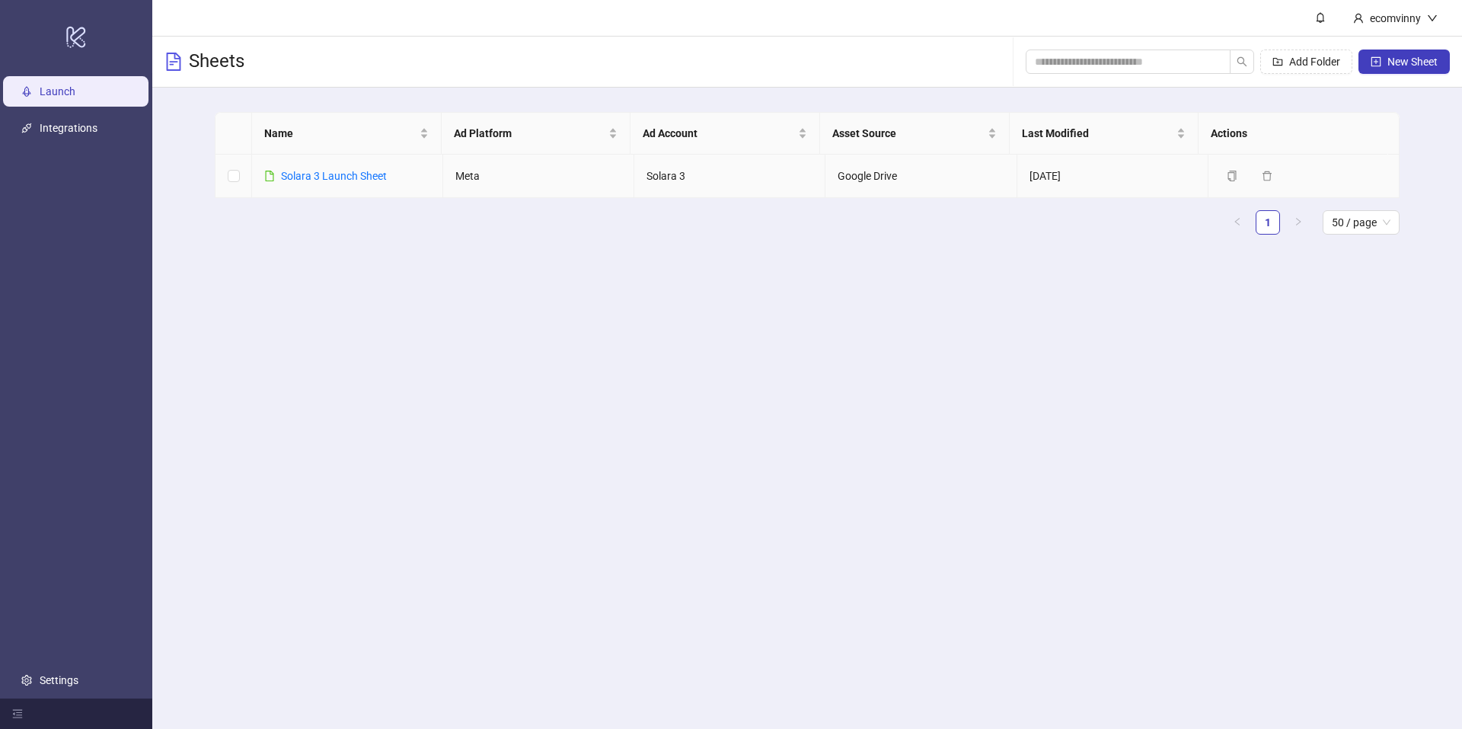
click at [322, 166] on td "Solara 3 Launch Sheet" at bounding box center [347, 176] width 191 height 43
click at [1331, 69] on button "Add Folder" at bounding box center [1307, 62] width 92 height 24
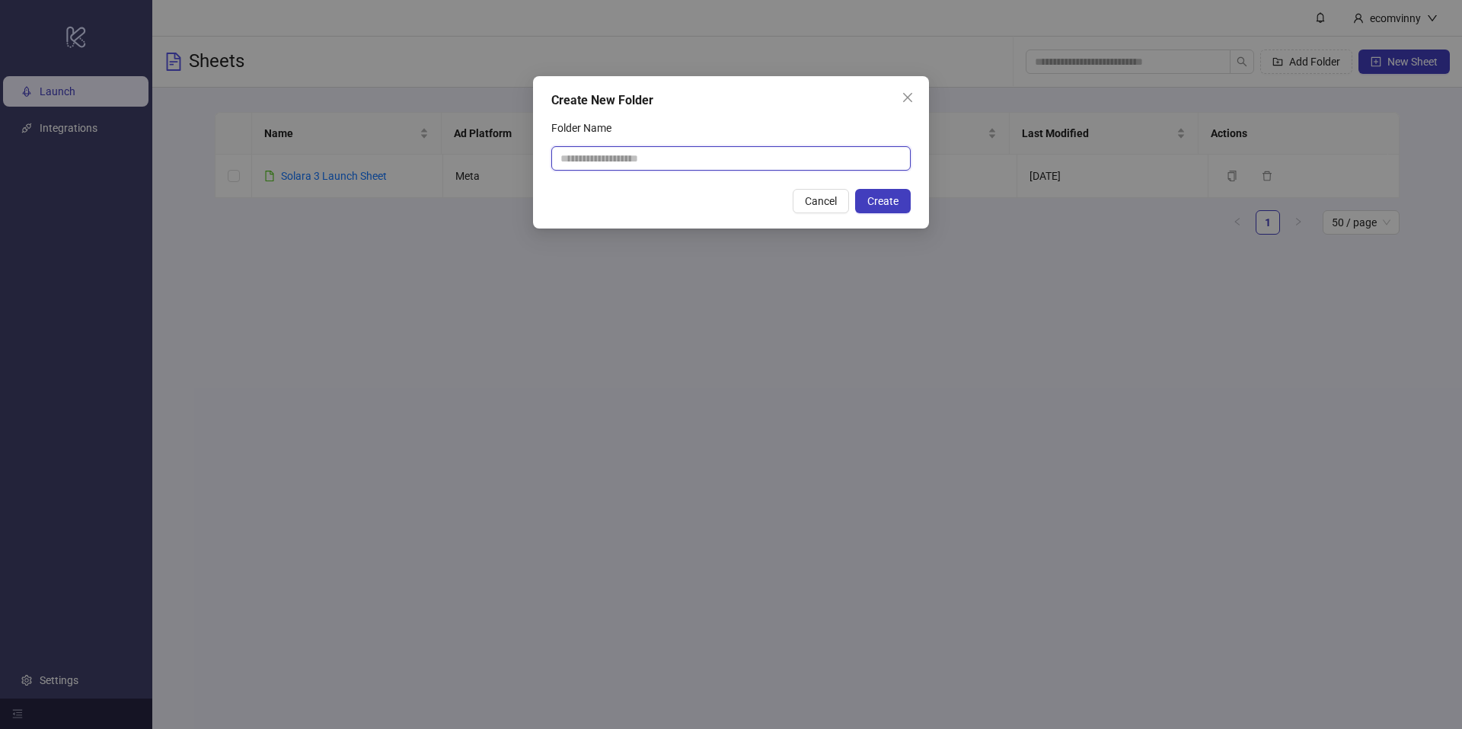
click at [794, 155] on input "Folder Name" at bounding box center [730, 158] width 359 height 24
type input "**"
click at [908, 203] on button "Create" at bounding box center [883, 201] width 56 height 24
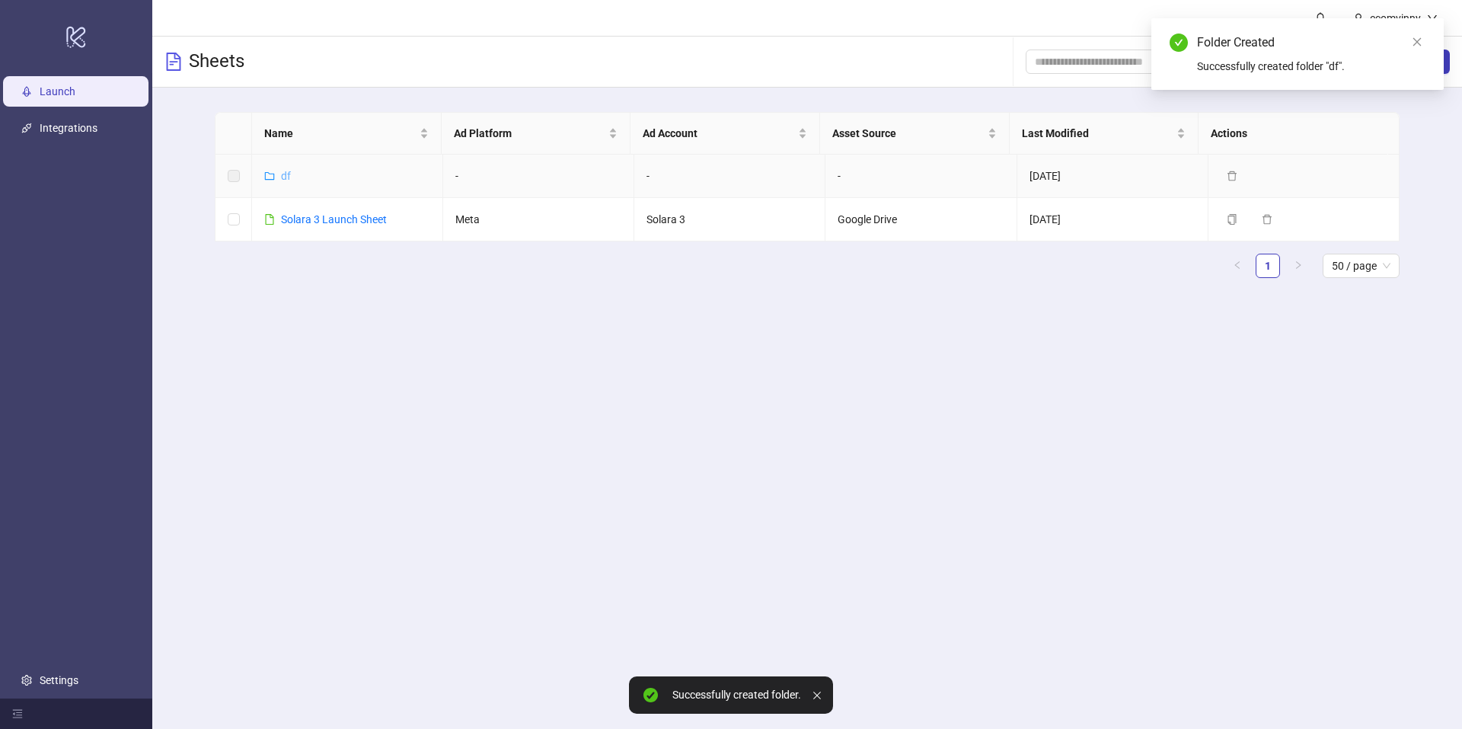
click at [284, 171] on link "df" at bounding box center [286, 176] width 10 height 12
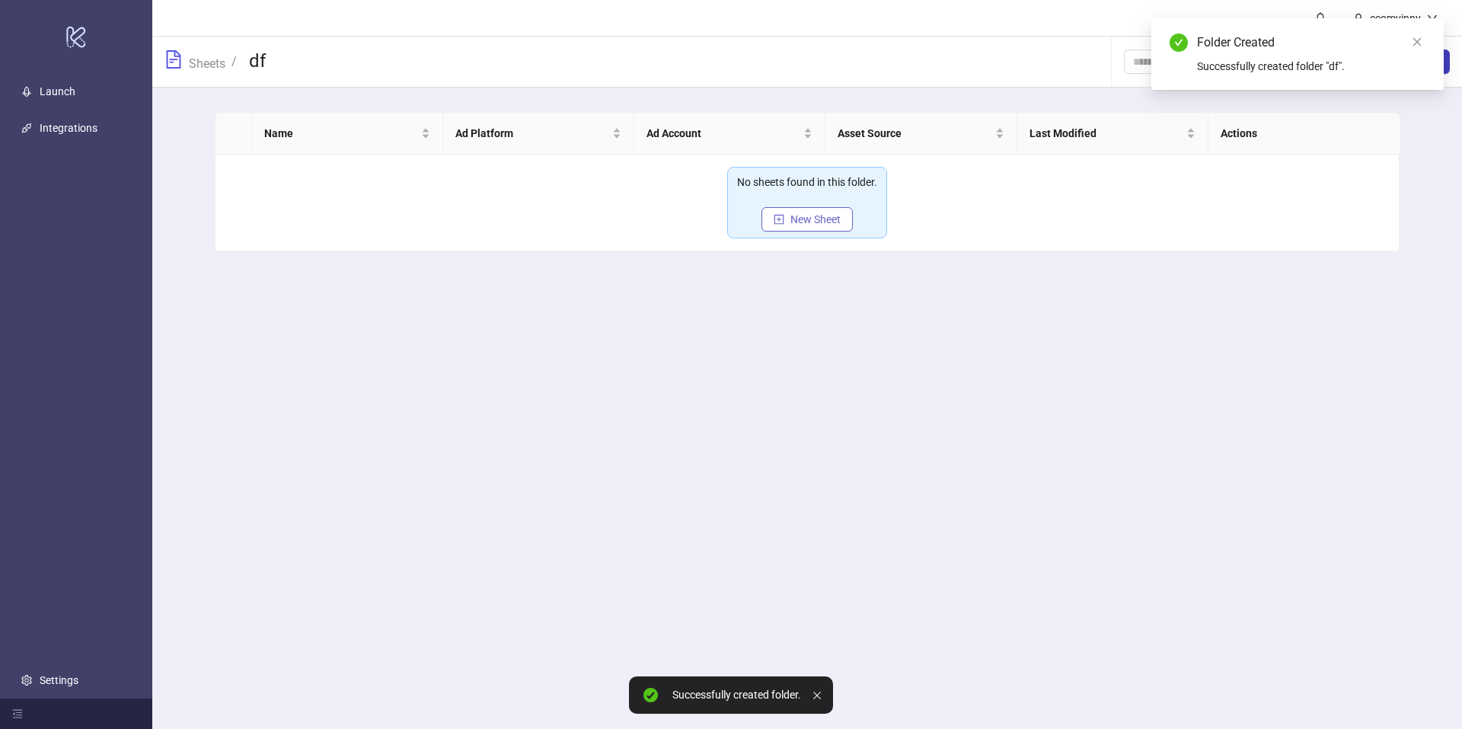
click at [848, 222] on button "New Sheet" at bounding box center [807, 219] width 91 height 24
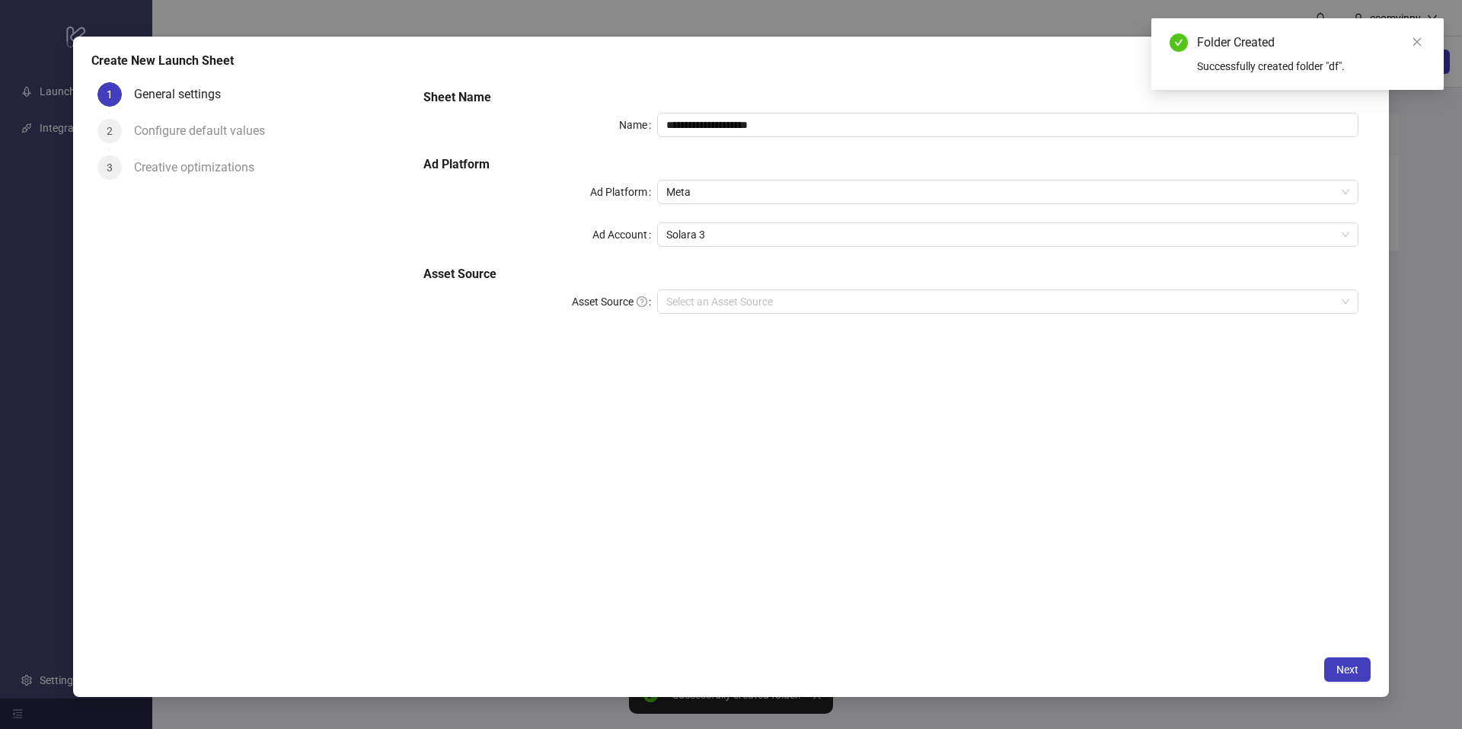
click at [1450, 338] on div "**********" at bounding box center [731, 364] width 1462 height 729
click at [1429, 344] on div "**********" at bounding box center [731, 364] width 1462 height 729
click at [1414, 46] on link "Close" at bounding box center [1417, 42] width 17 height 17
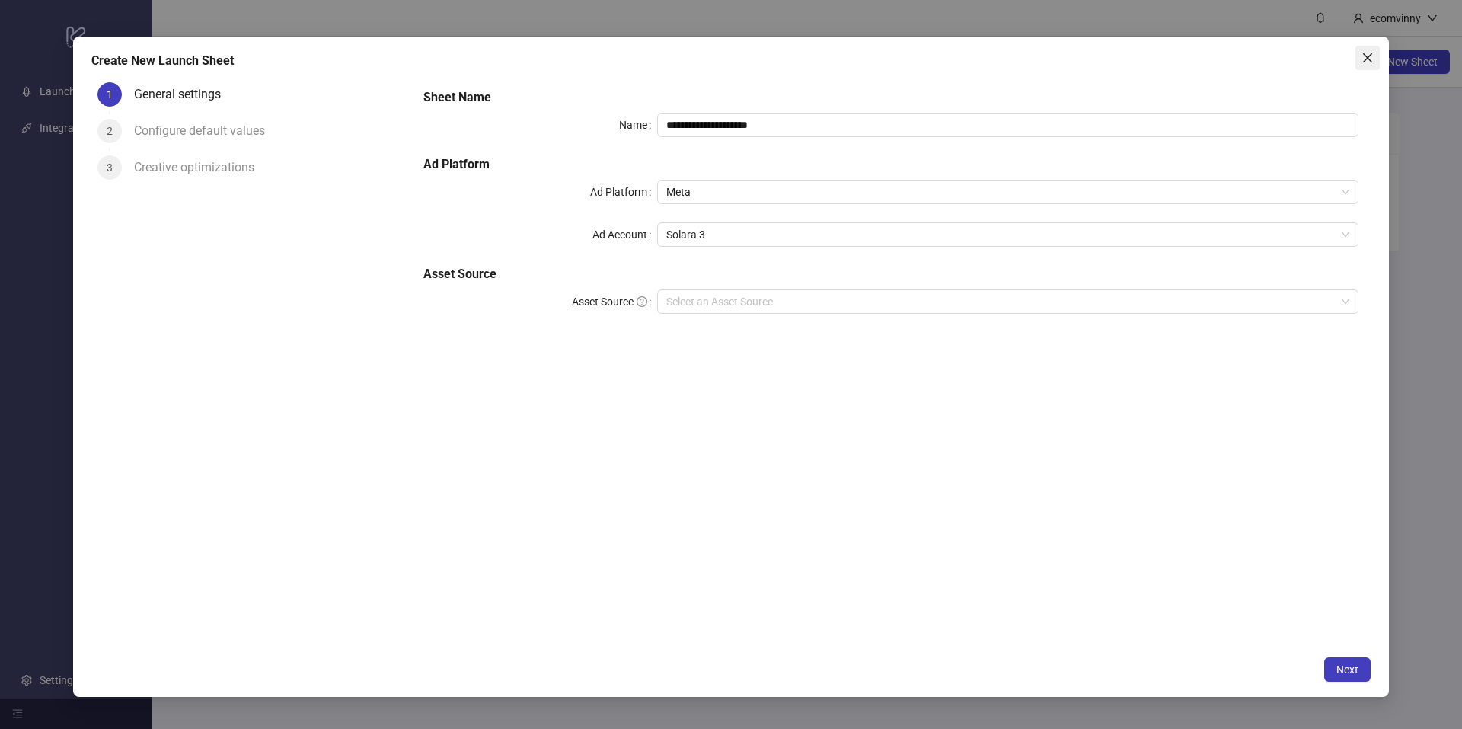
click at [1370, 55] on icon "close" at bounding box center [1367, 57] width 9 height 9
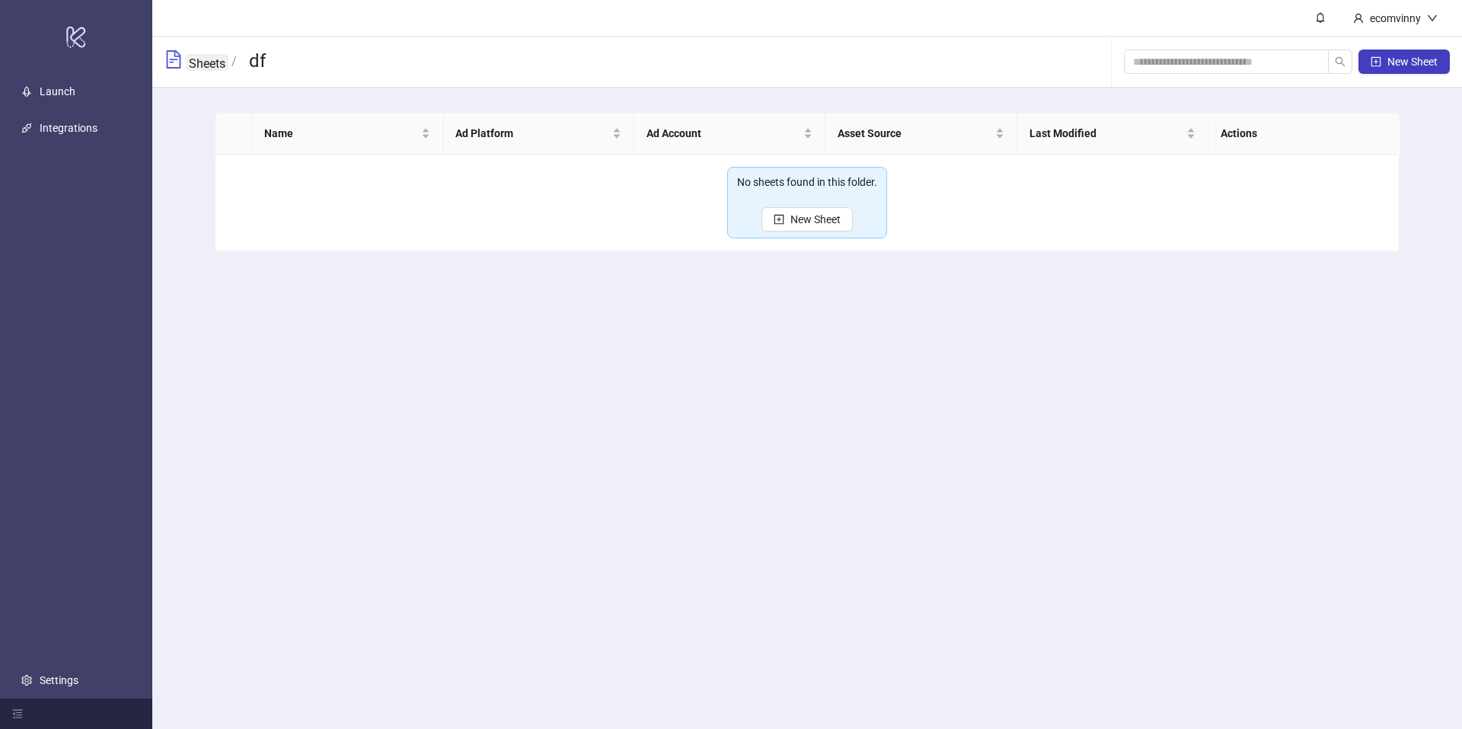
click at [219, 64] on link "Sheets" at bounding box center [207, 62] width 43 height 17
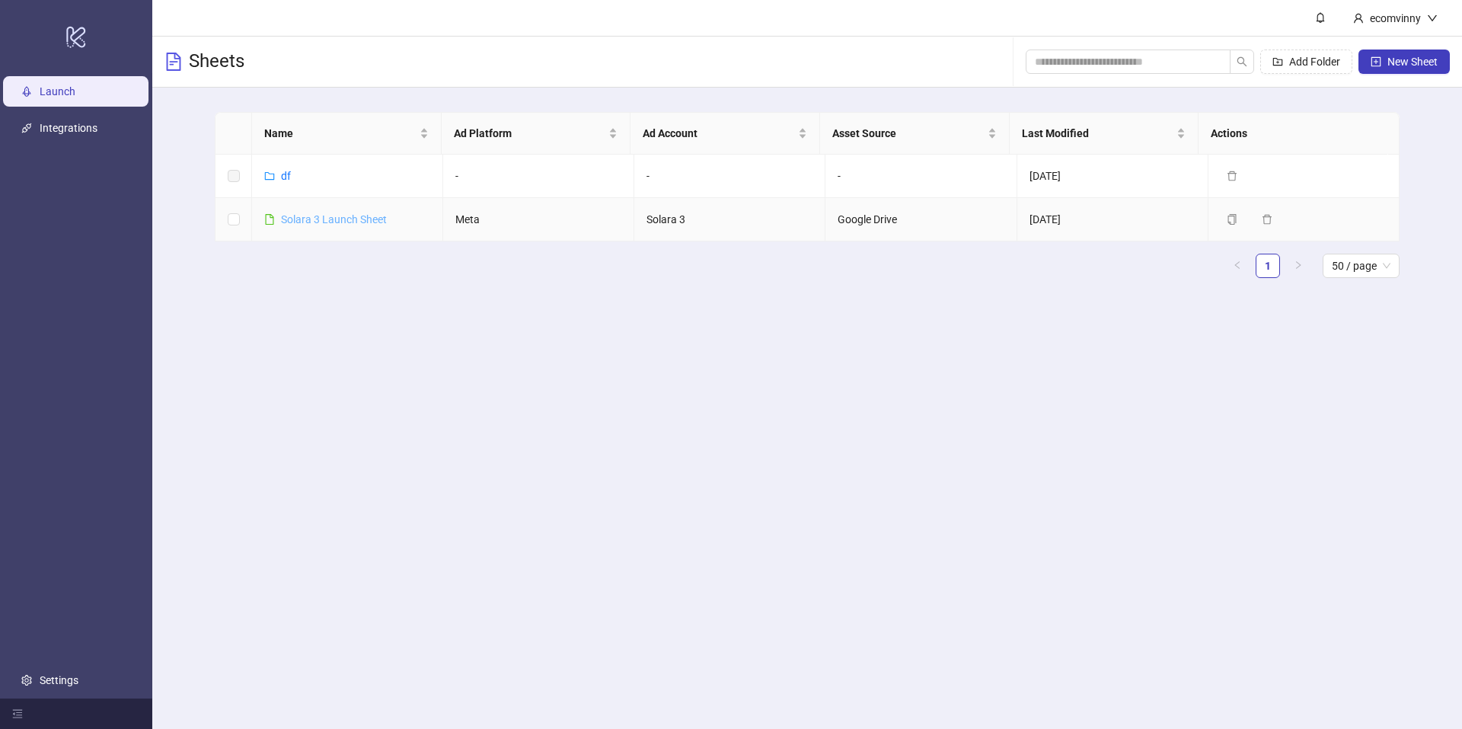
click at [332, 213] on link "Solara 3 Launch Sheet" at bounding box center [334, 219] width 106 height 12
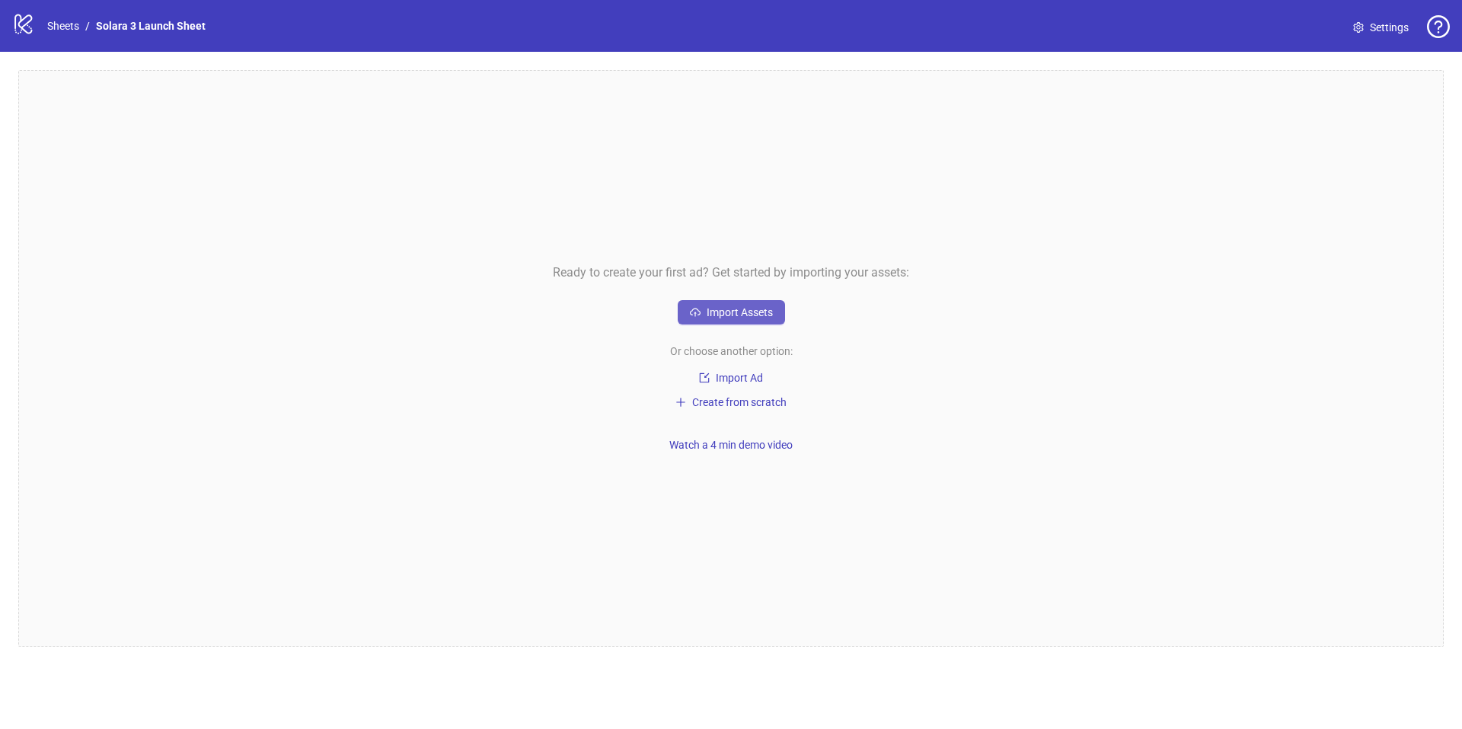
click at [709, 314] on span "Import Assets" at bounding box center [740, 312] width 66 height 12
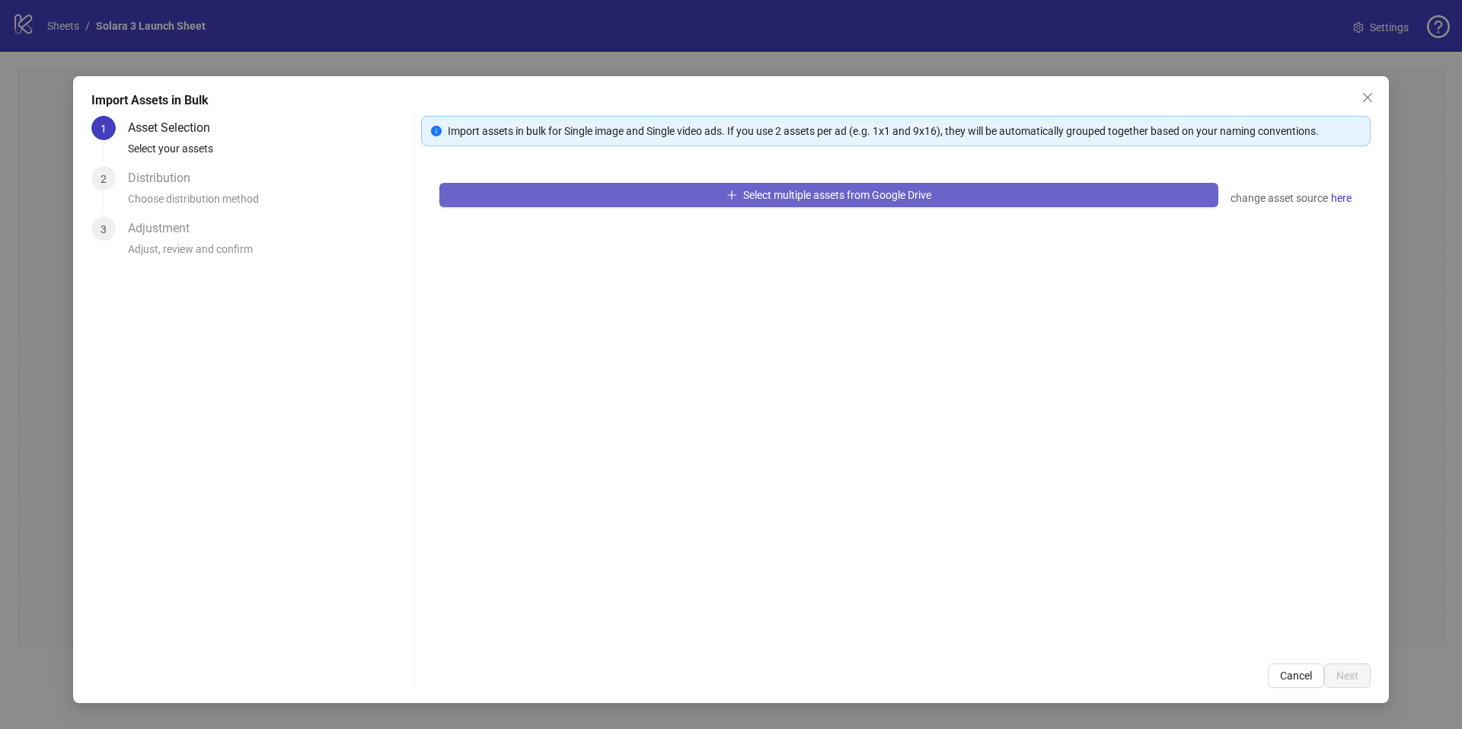
click at [829, 206] on button "Select multiple assets from Google Drive" at bounding box center [828, 195] width 779 height 24
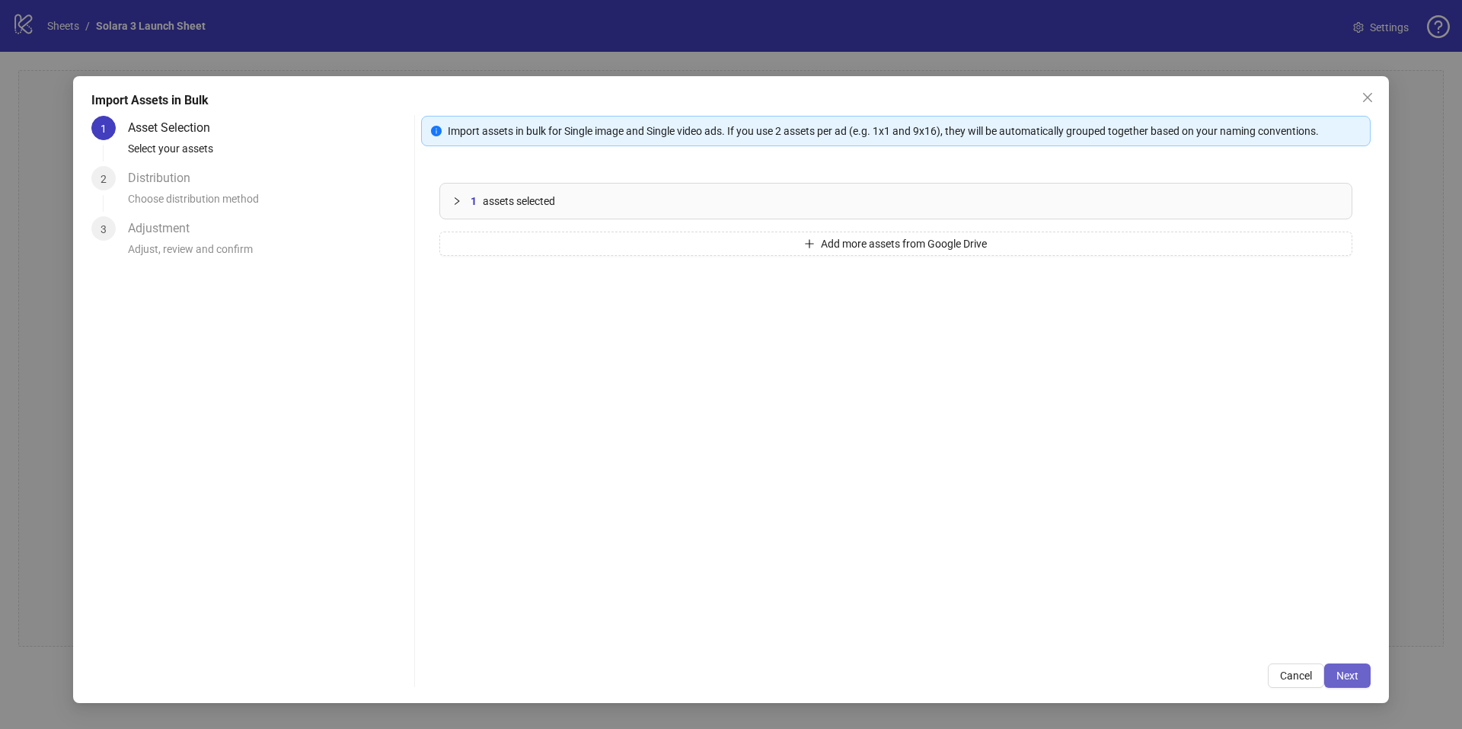
click at [1352, 667] on button "Next" at bounding box center [1348, 675] width 46 height 24
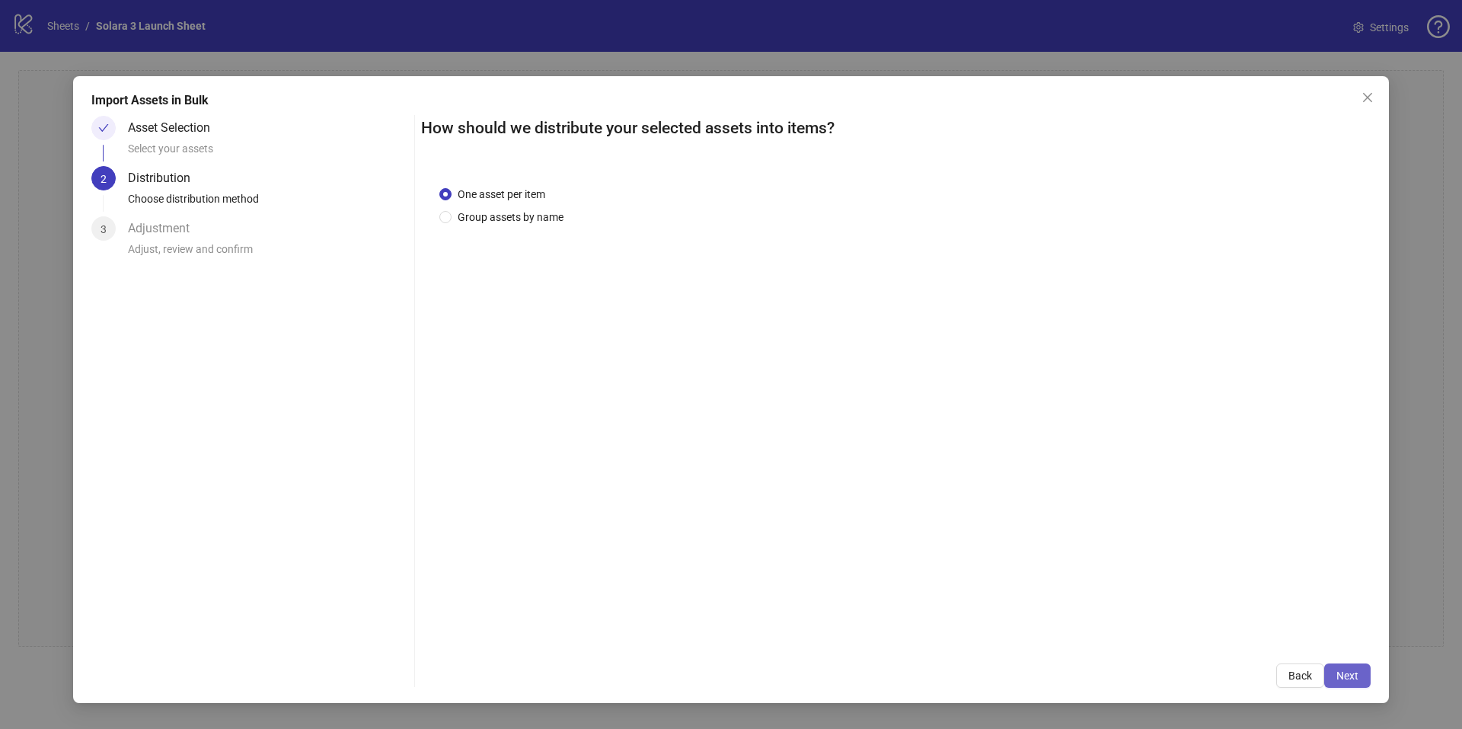
click at [1353, 667] on button "Next" at bounding box center [1348, 675] width 46 height 24
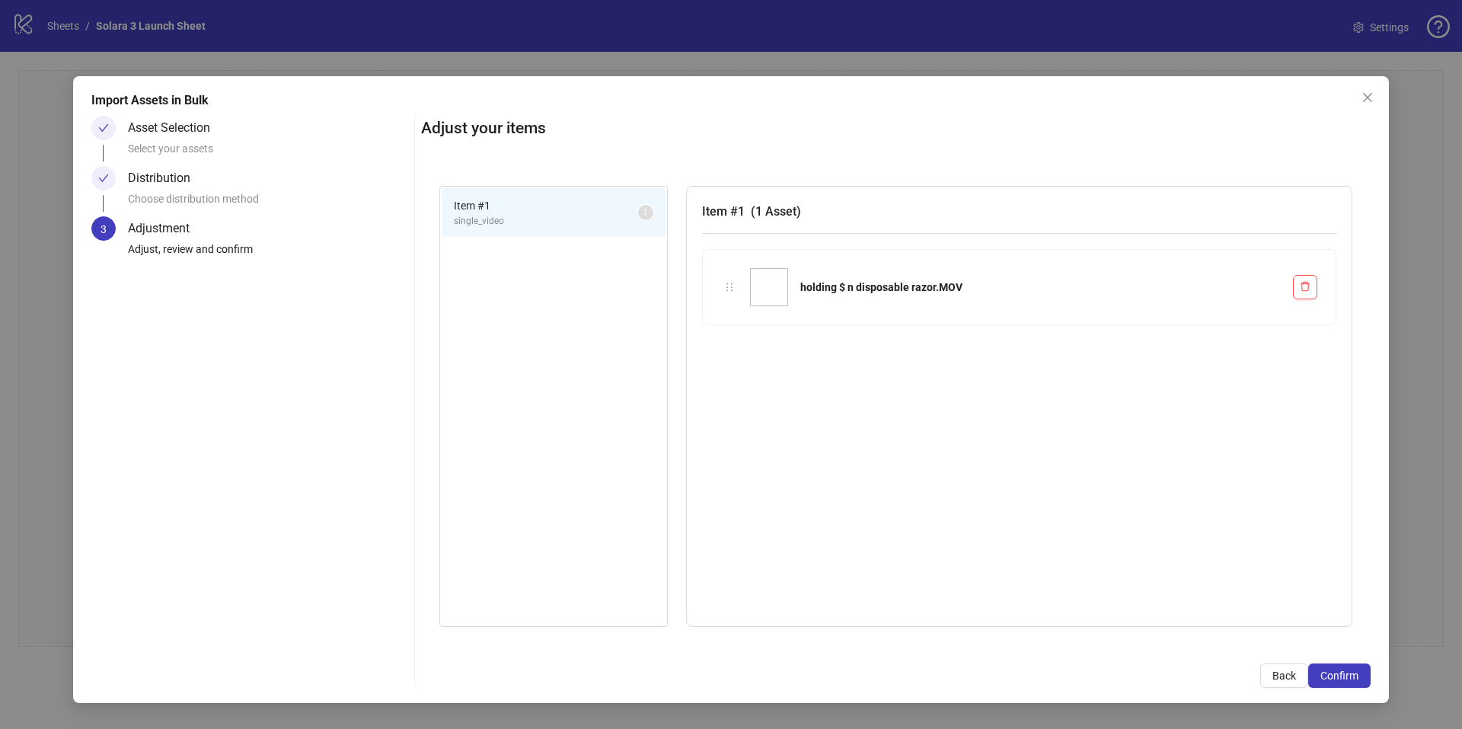
click at [797, 266] on div "holding $ n disposable razor.MOV" at bounding box center [1019, 287] width 633 height 75
click at [813, 279] on div "holding $ n disposable razor.MOV" at bounding box center [1040, 287] width 481 height 17
click at [823, 284] on div "holding $ n disposable razor.MOV" at bounding box center [1040, 287] width 481 height 17
click at [730, 282] on icon "holder" at bounding box center [729, 287] width 11 height 11
drag, startPoint x: 732, startPoint y: 286, endPoint x: 756, endPoint y: 321, distance: 42.7
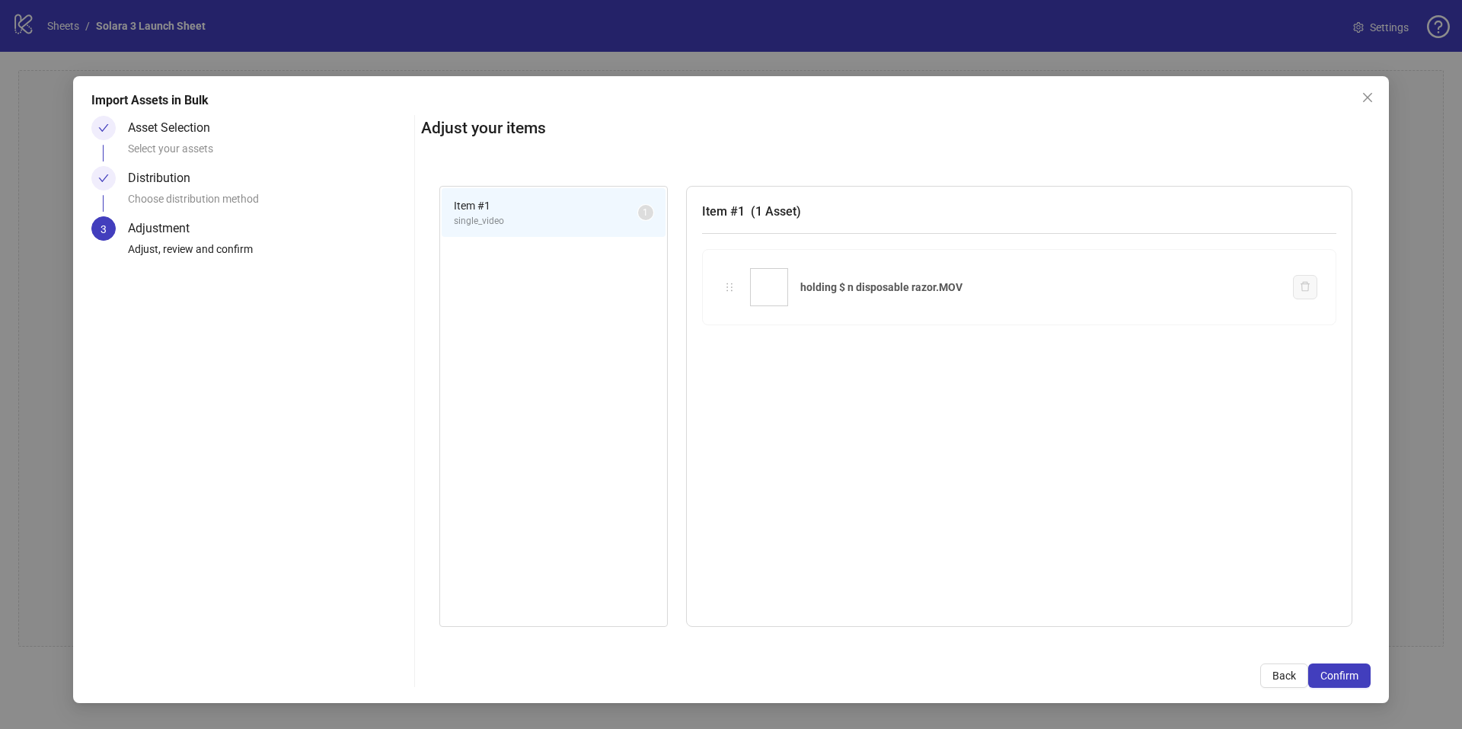
click at [745, 305] on div "Item # 1 single_video 1 Item # 1 ( 1 Asset ) holding $ n disposable razor.MOV h…" at bounding box center [896, 407] width 950 height 478
click at [1356, 679] on span "Confirm" at bounding box center [1340, 675] width 38 height 12
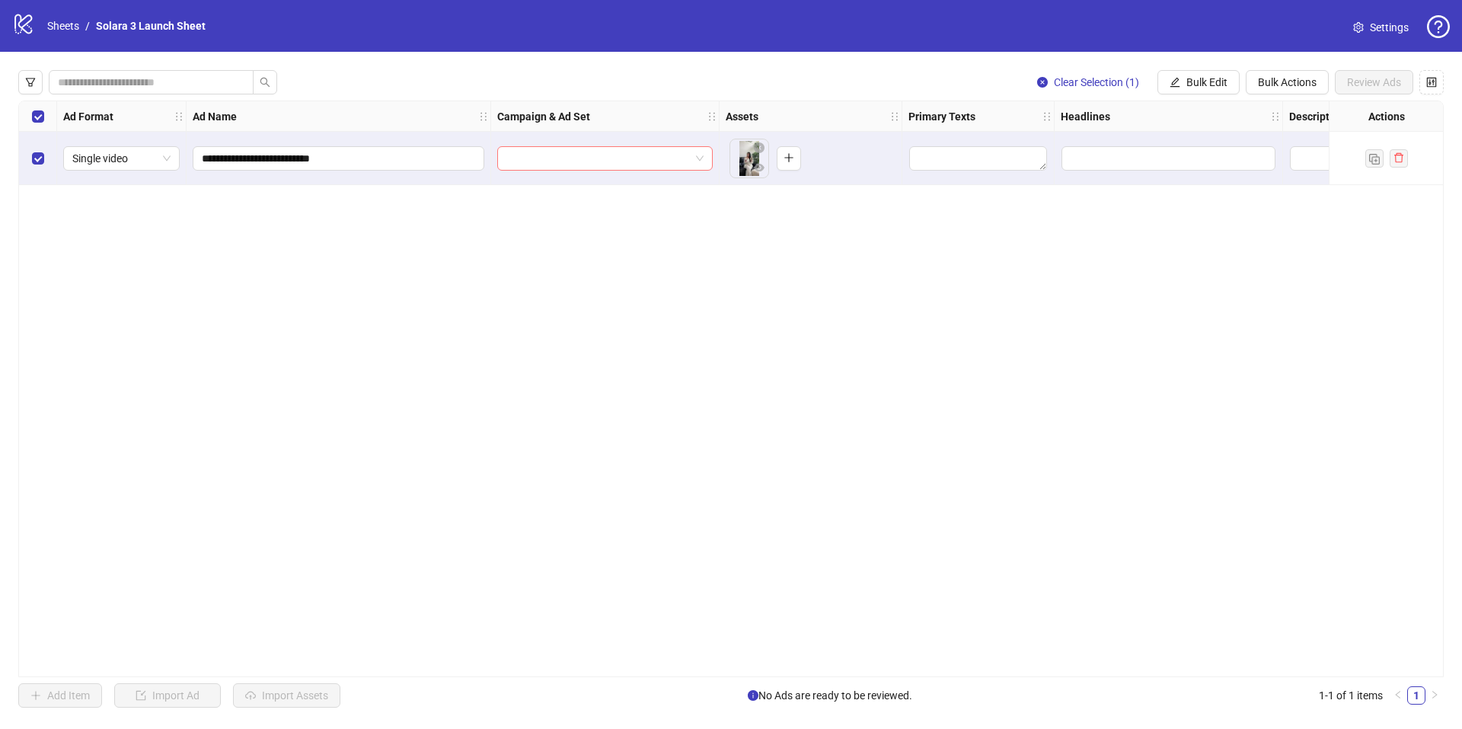
click at [630, 165] on input "search" at bounding box center [598, 158] width 184 height 23
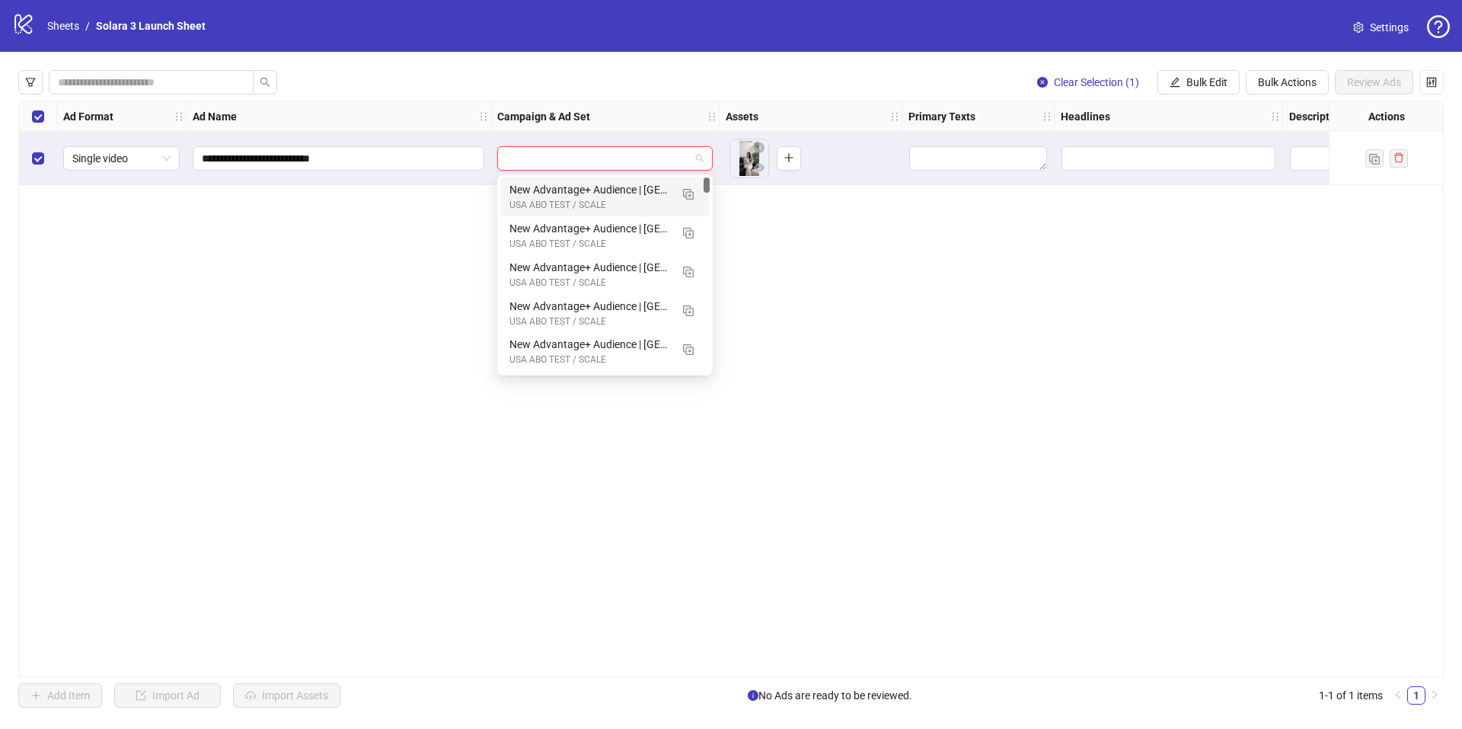
click at [998, 188] on div "**********" at bounding box center [731, 389] width 1426 height 577
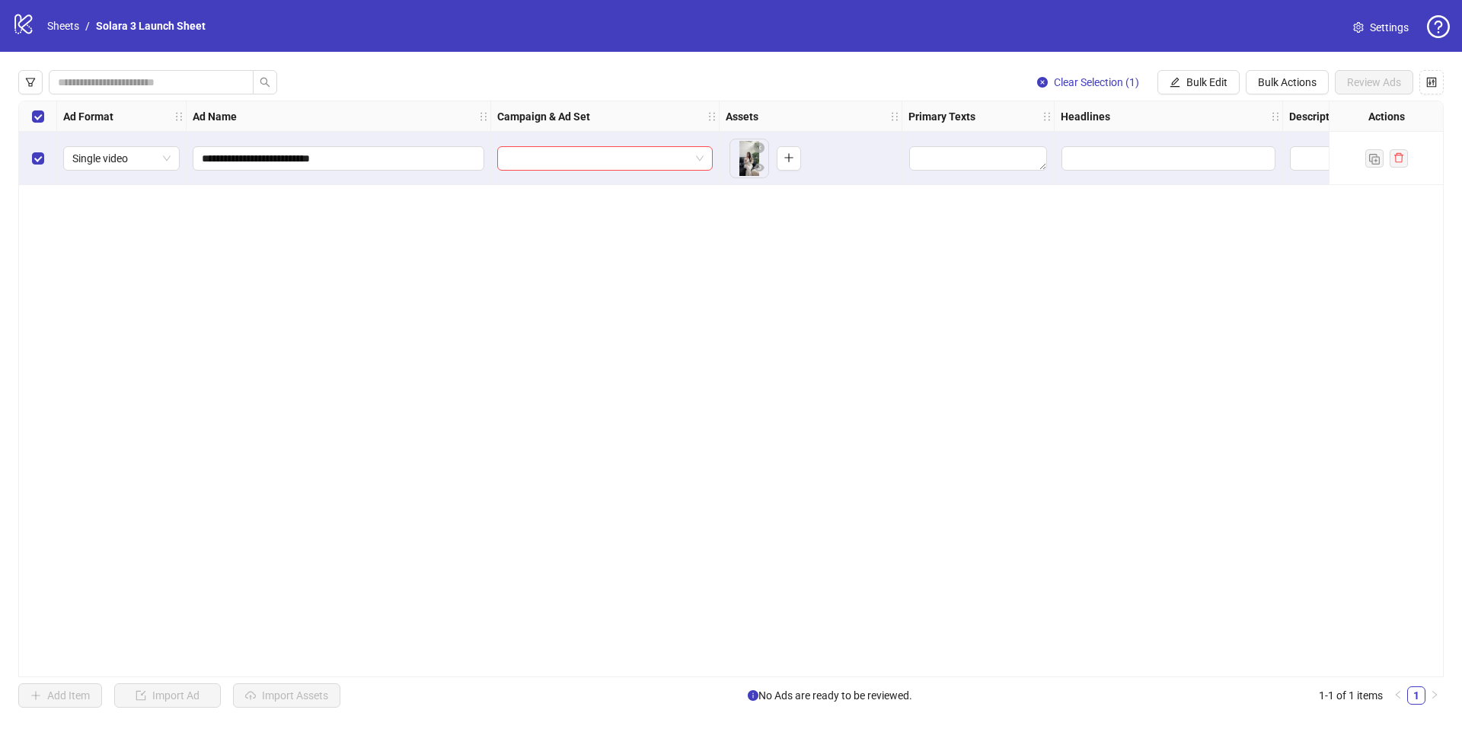
click at [775, 678] on div "**********" at bounding box center [731, 389] width 1462 height 674
click at [776, 677] on div "**********" at bounding box center [731, 389] width 1426 height 577
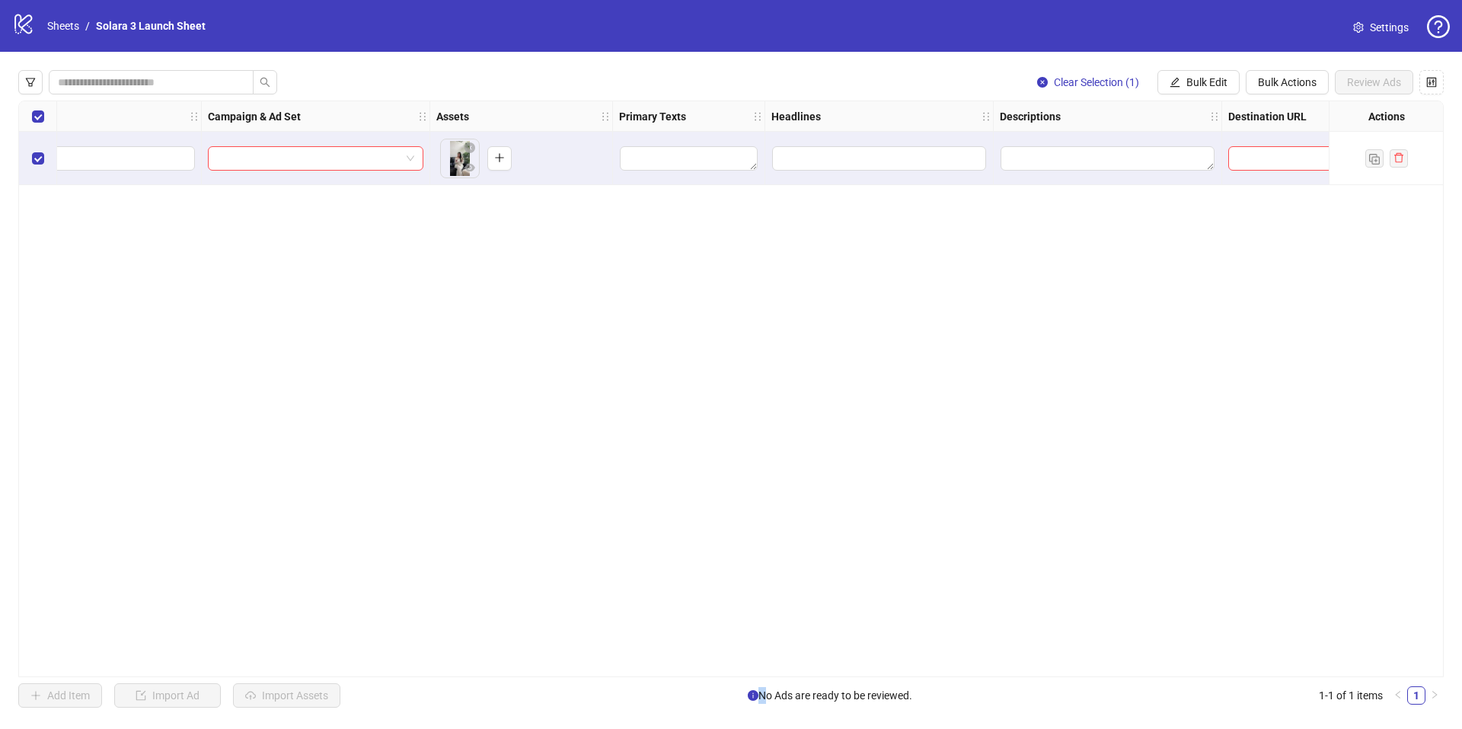
scroll to position [0, 574]
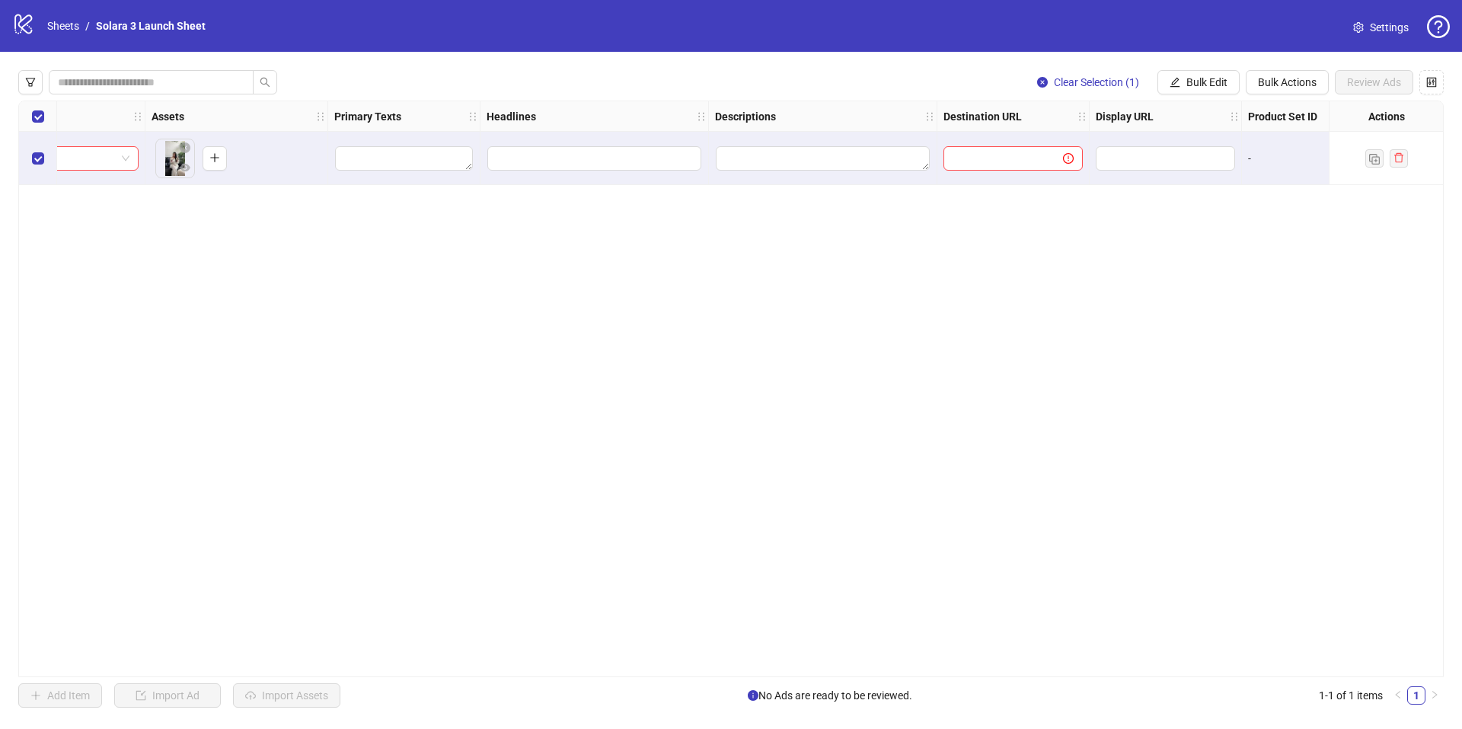
click at [15, 24] on icon at bounding box center [23, 24] width 18 height 20
click at [34, 75] on button "button" at bounding box center [30, 82] width 24 height 24
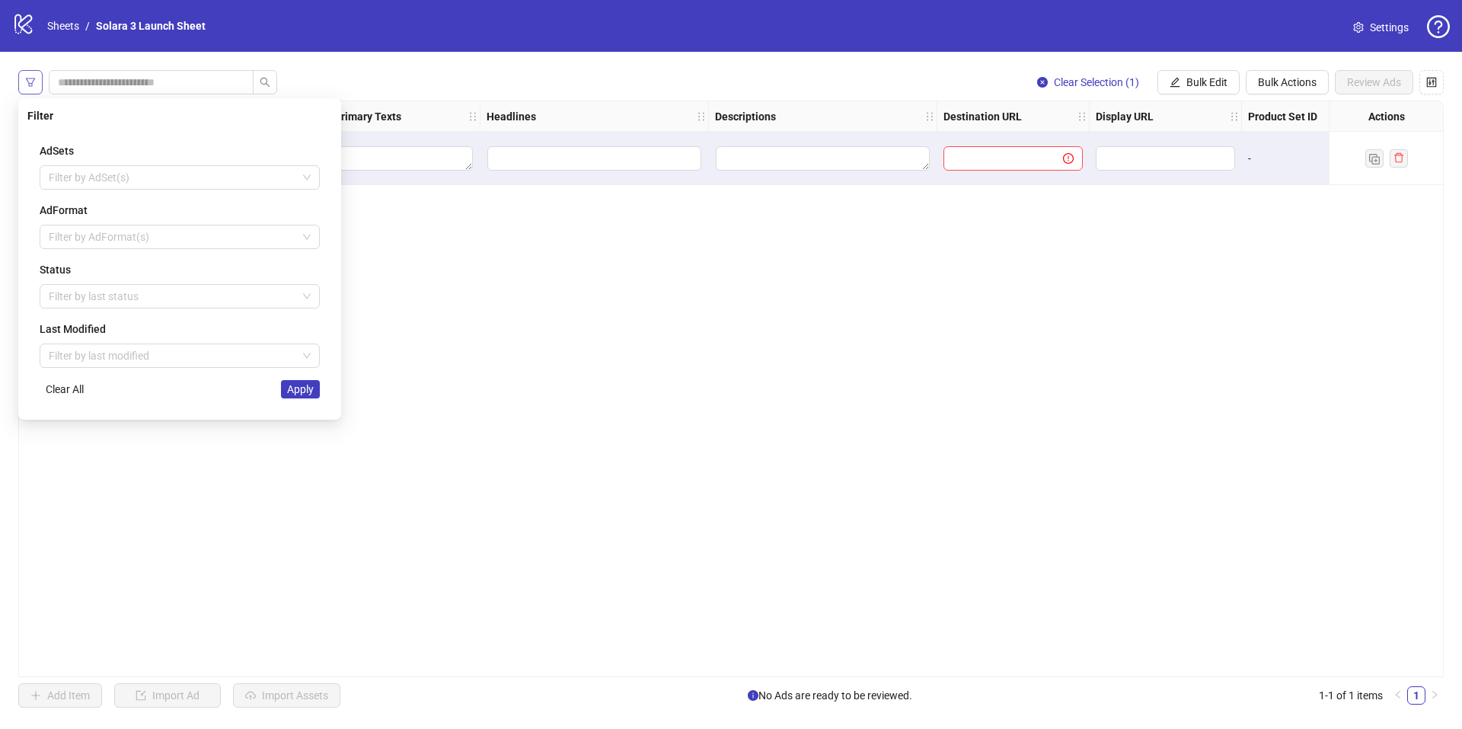
click at [34, 75] on button "button" at bounding box center [30, 82] width 24 height 24
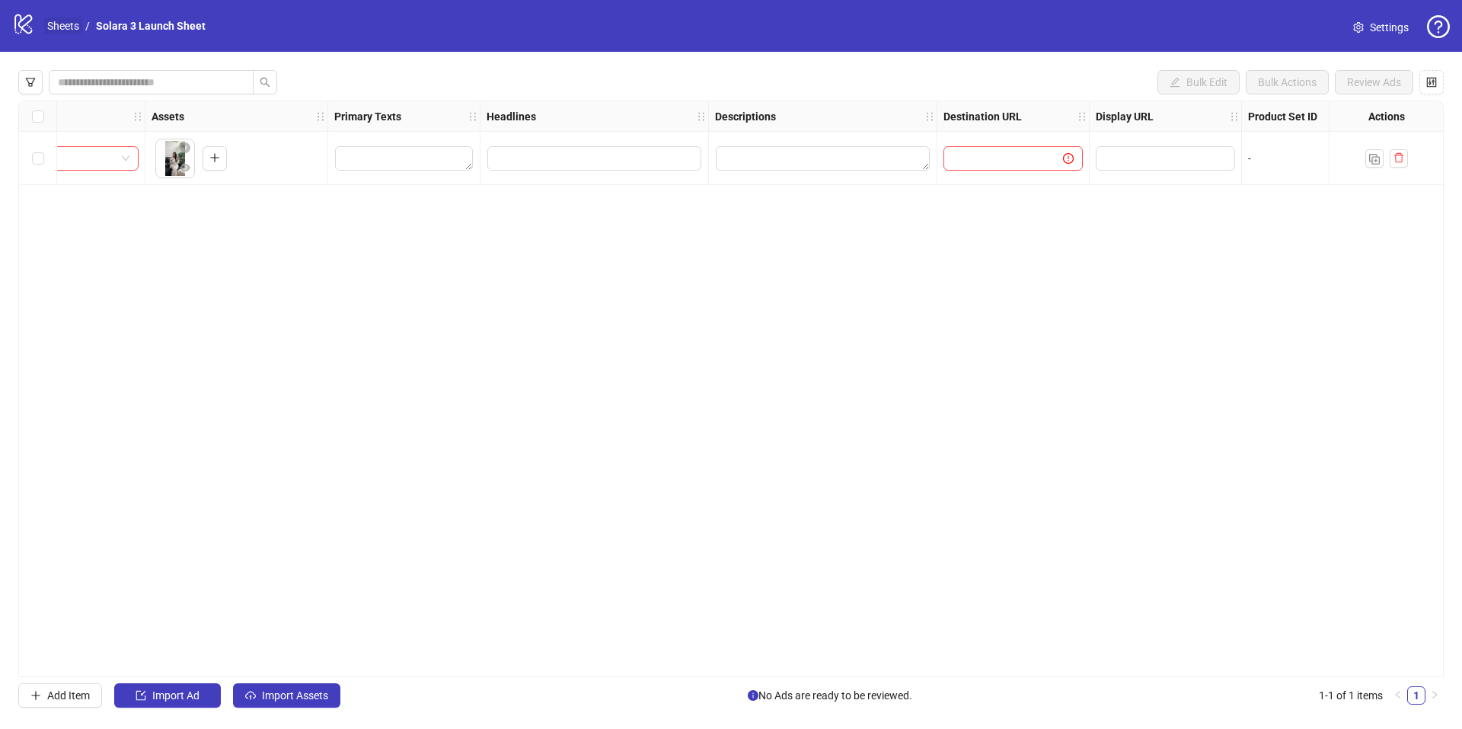
click at [55, 23] on link "Sheets" at bounding box center [63, 26] width 38 height 17
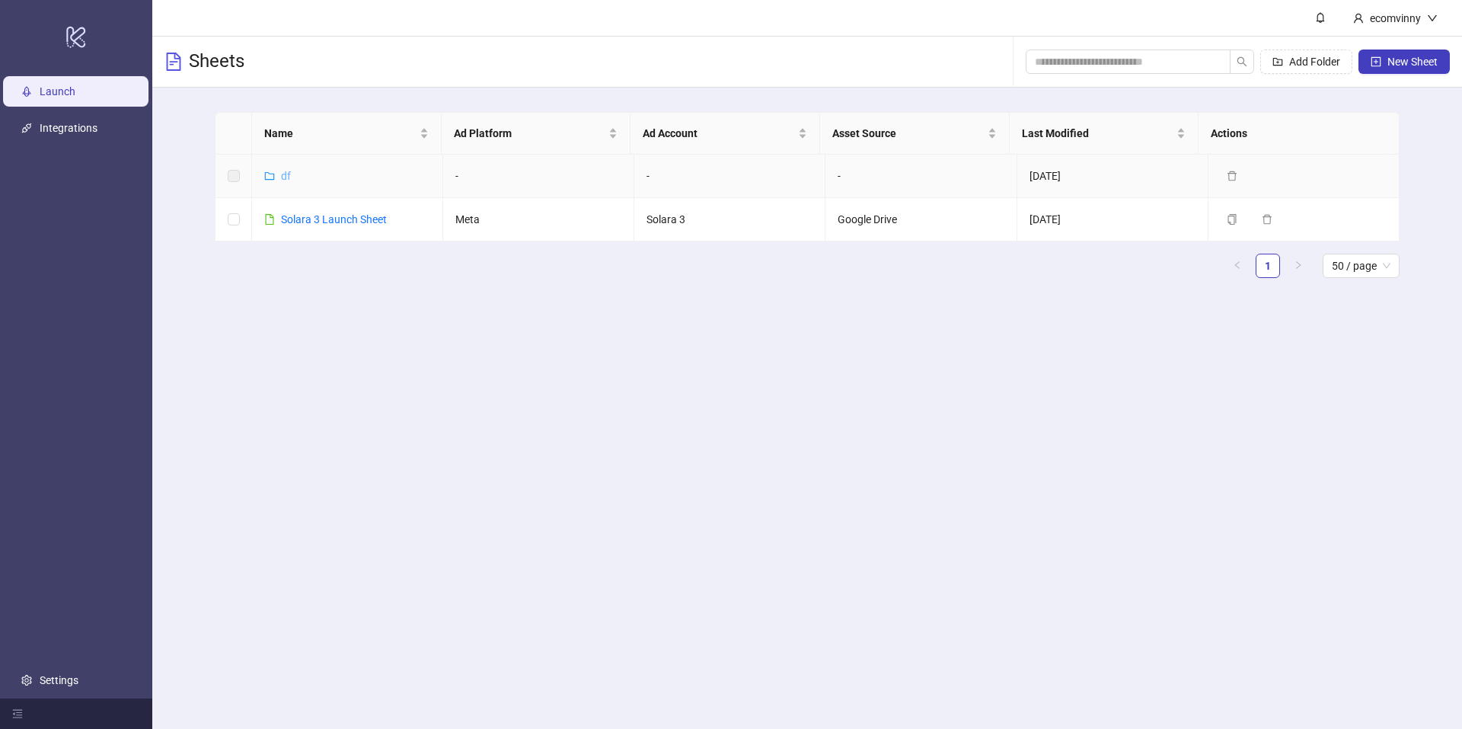
click at [286, 171] on link "df" at bounding box center [286, 176] width 10 height 12
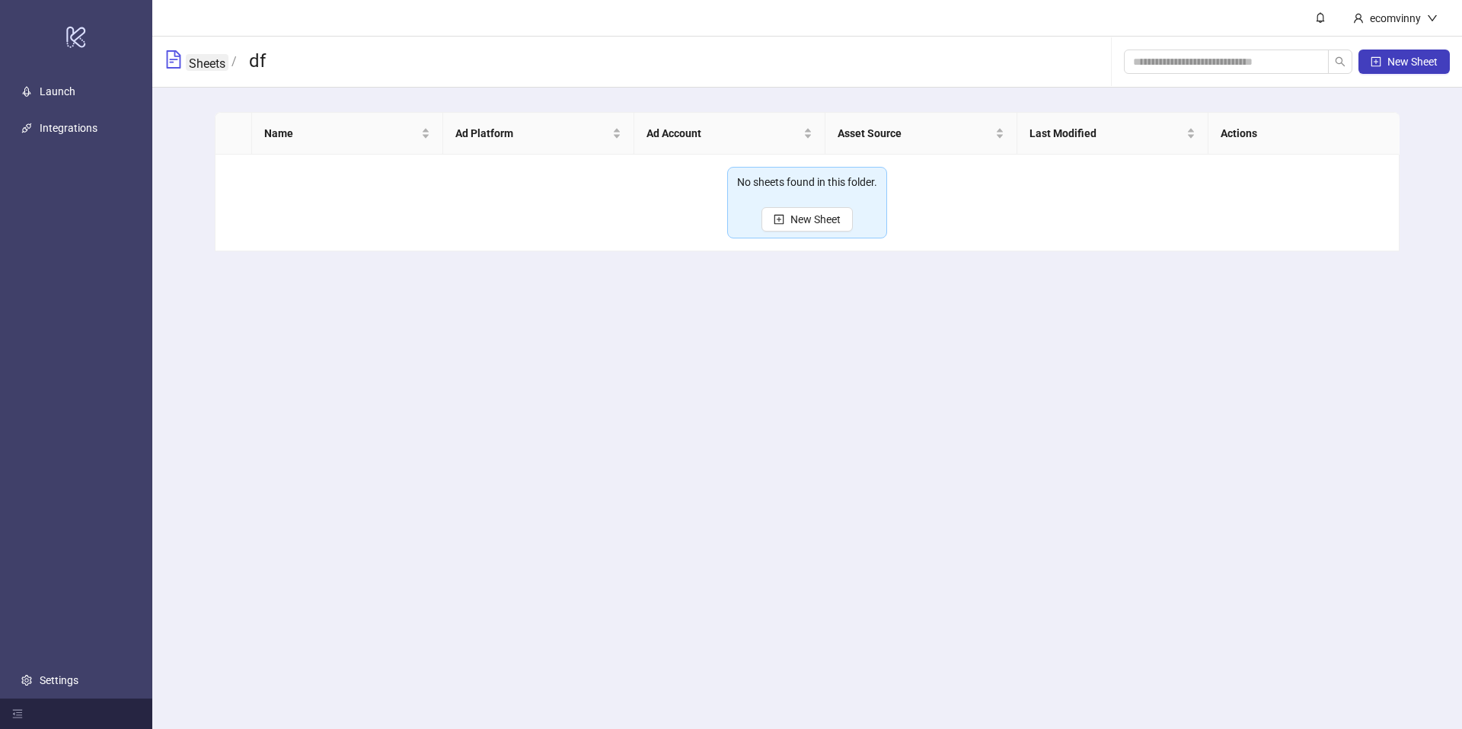
click at [218, 63] on link "Sheets" at bounding box center [207, 62] width 43 height 17
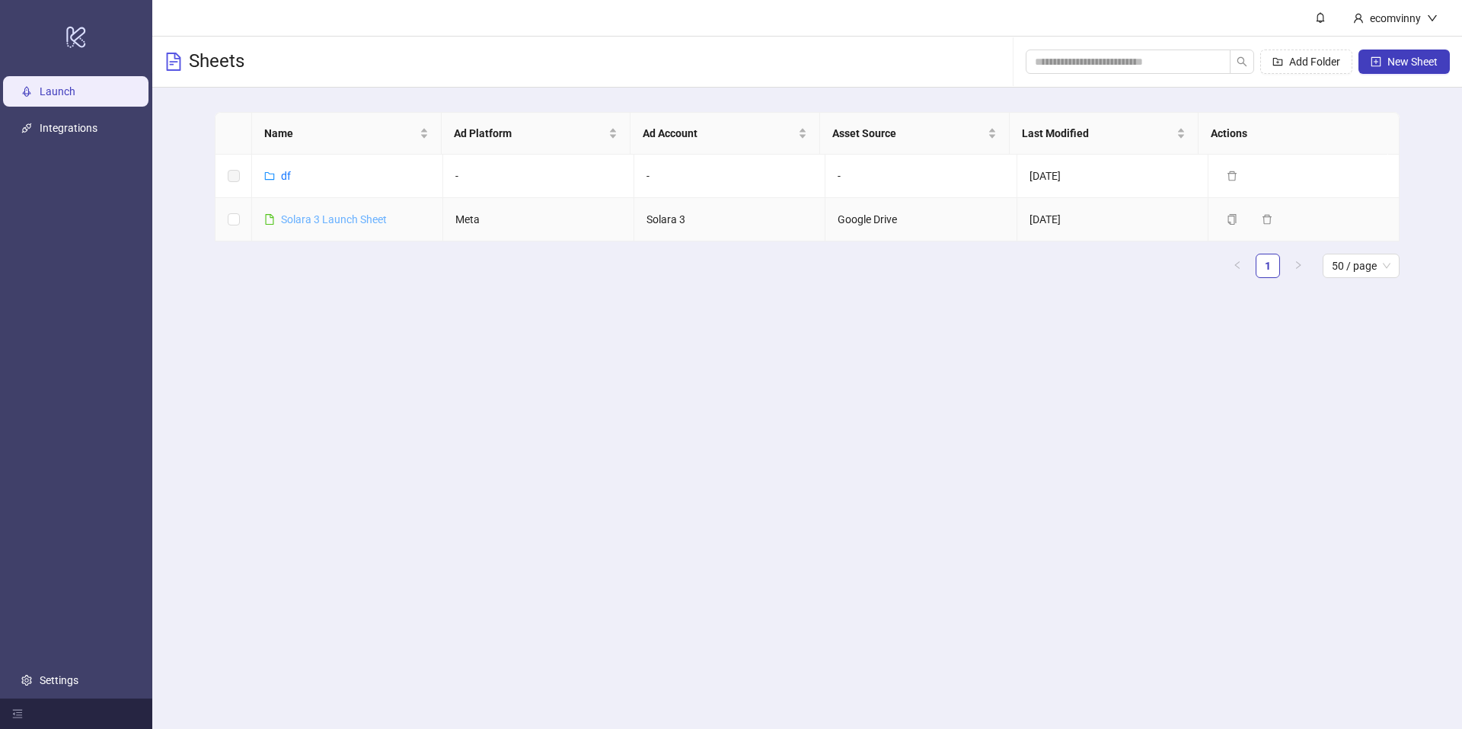
click at [302, 213] on link "Solara 3 Launch Sheet" at bounding box center [334, 219] width 106 height 12
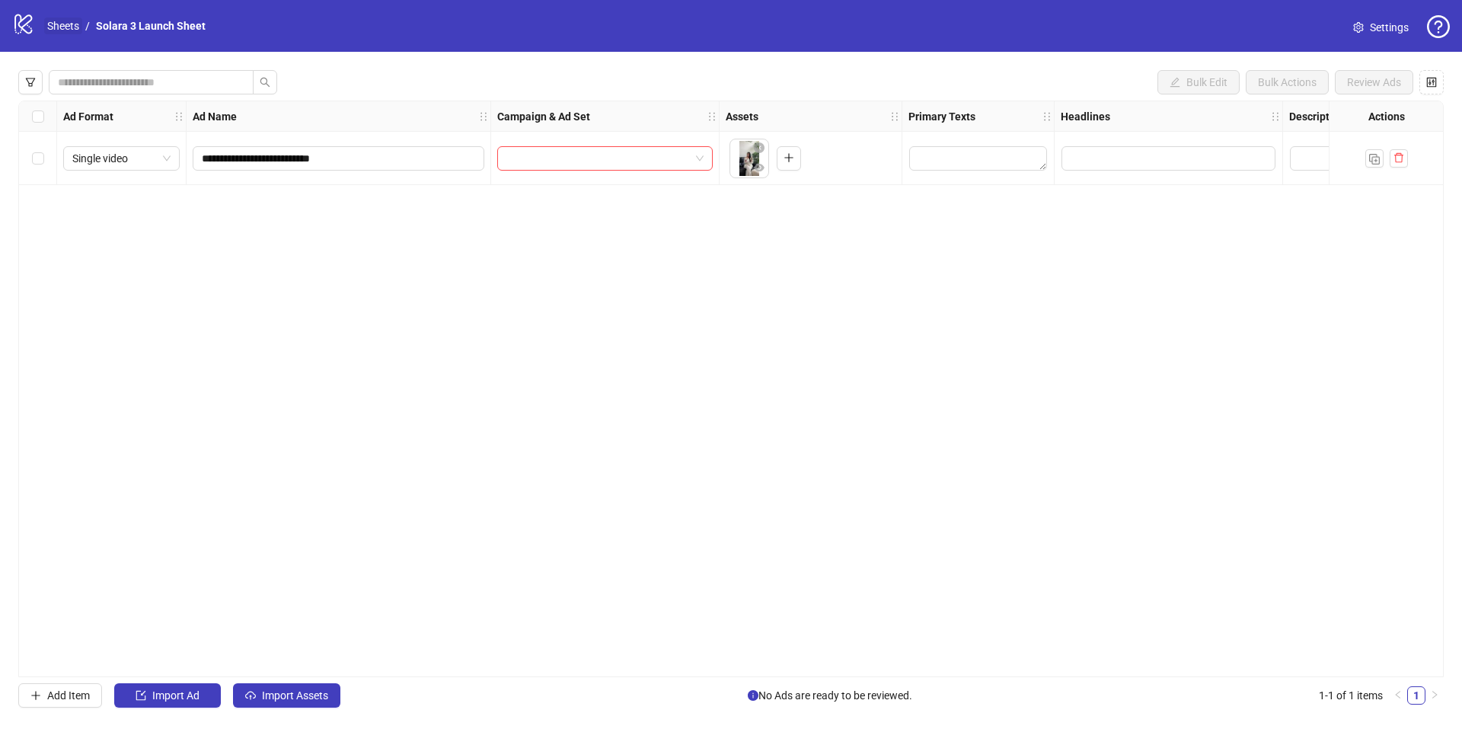
drag, startPoint x: 43, startPoint y: 20, endPoint x: 51, endPoint y: 21, distance: 7.8
click at [46, 21] on nav "Sheets / Solara 3 Launch Sheet" at bounding box center [126, 26] width 171 height 17
click at [53, 22] on link "Sheets" at bounding box center [63, 26] width 38 height 17
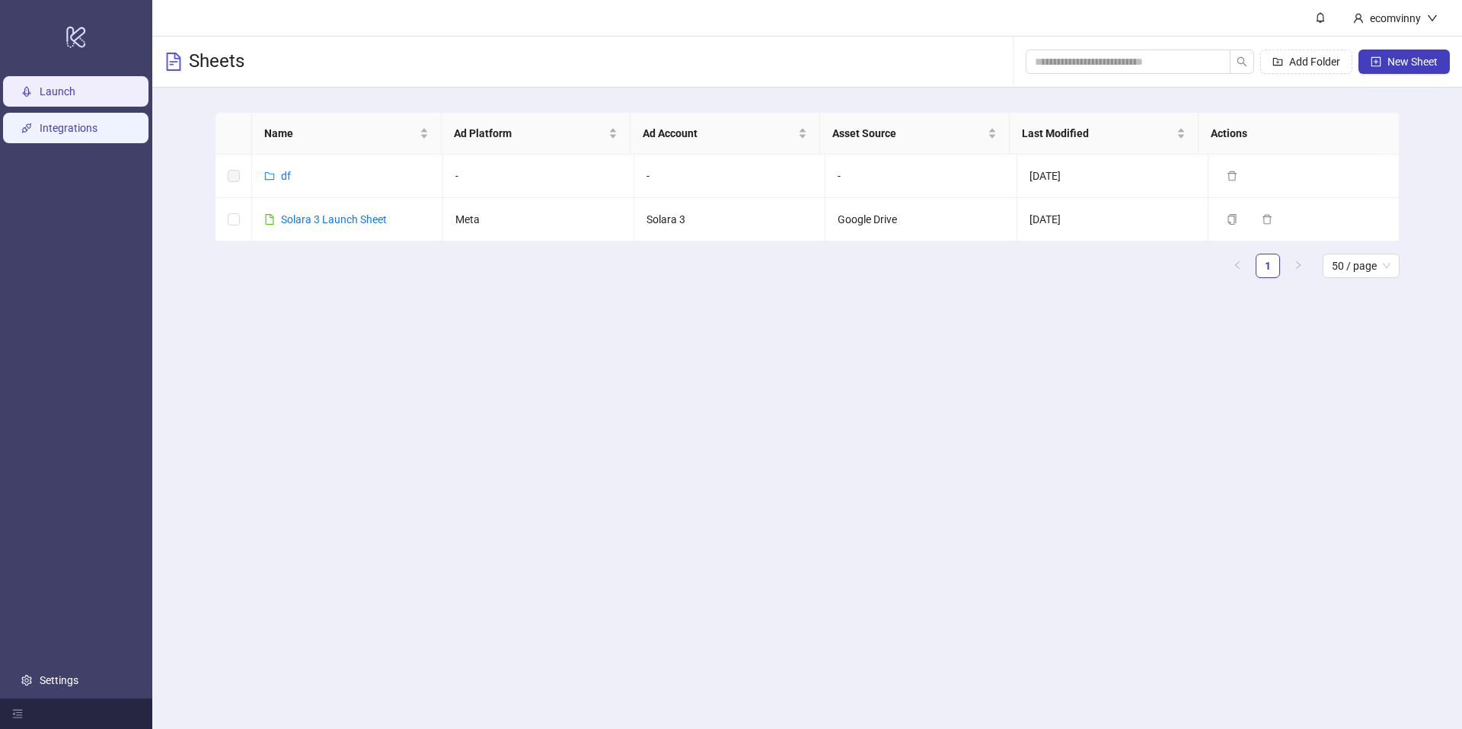
click at [61, 122] on link "Integrations" at bounding box center [69, 128] width 58 height 12
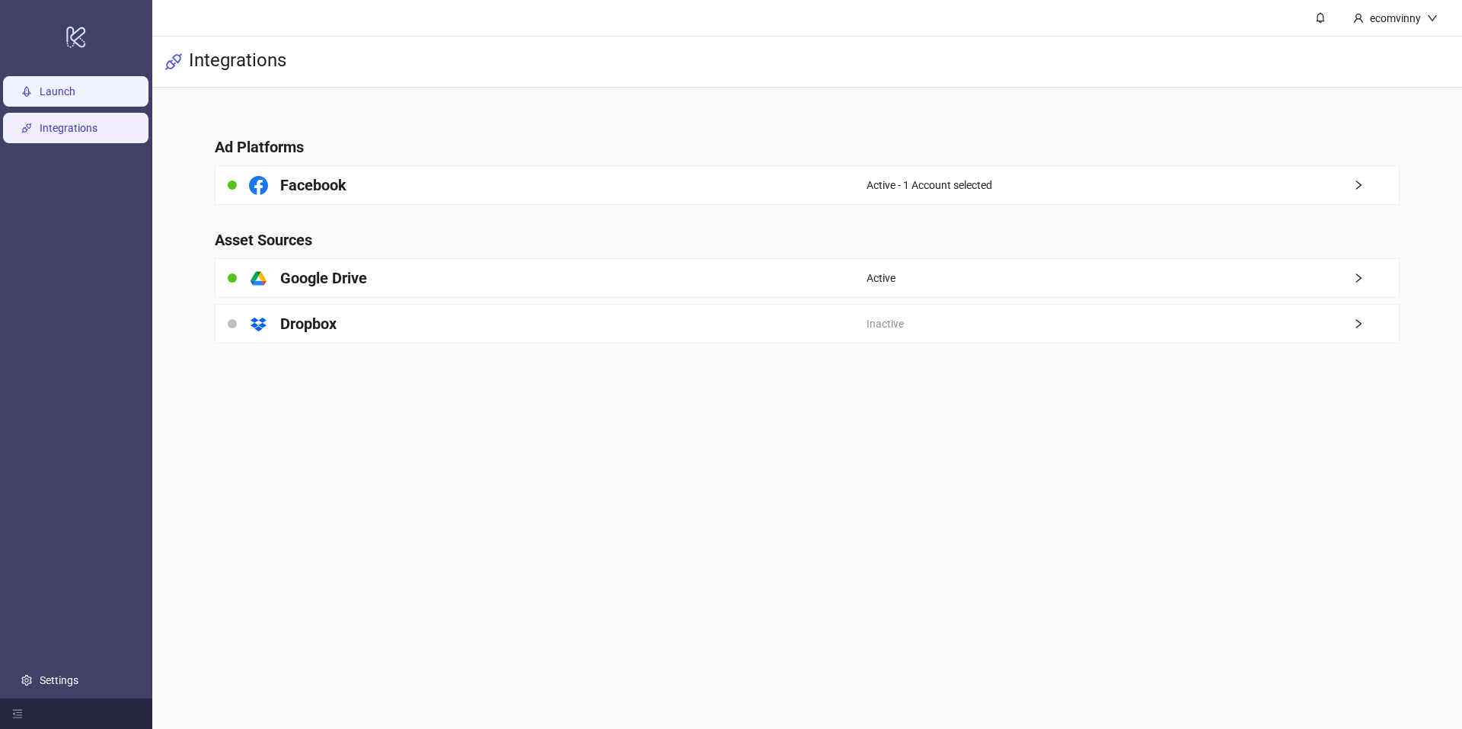
click at [68, 85] on link "Launch" at bounding box center [58, 91] width 36 height 12
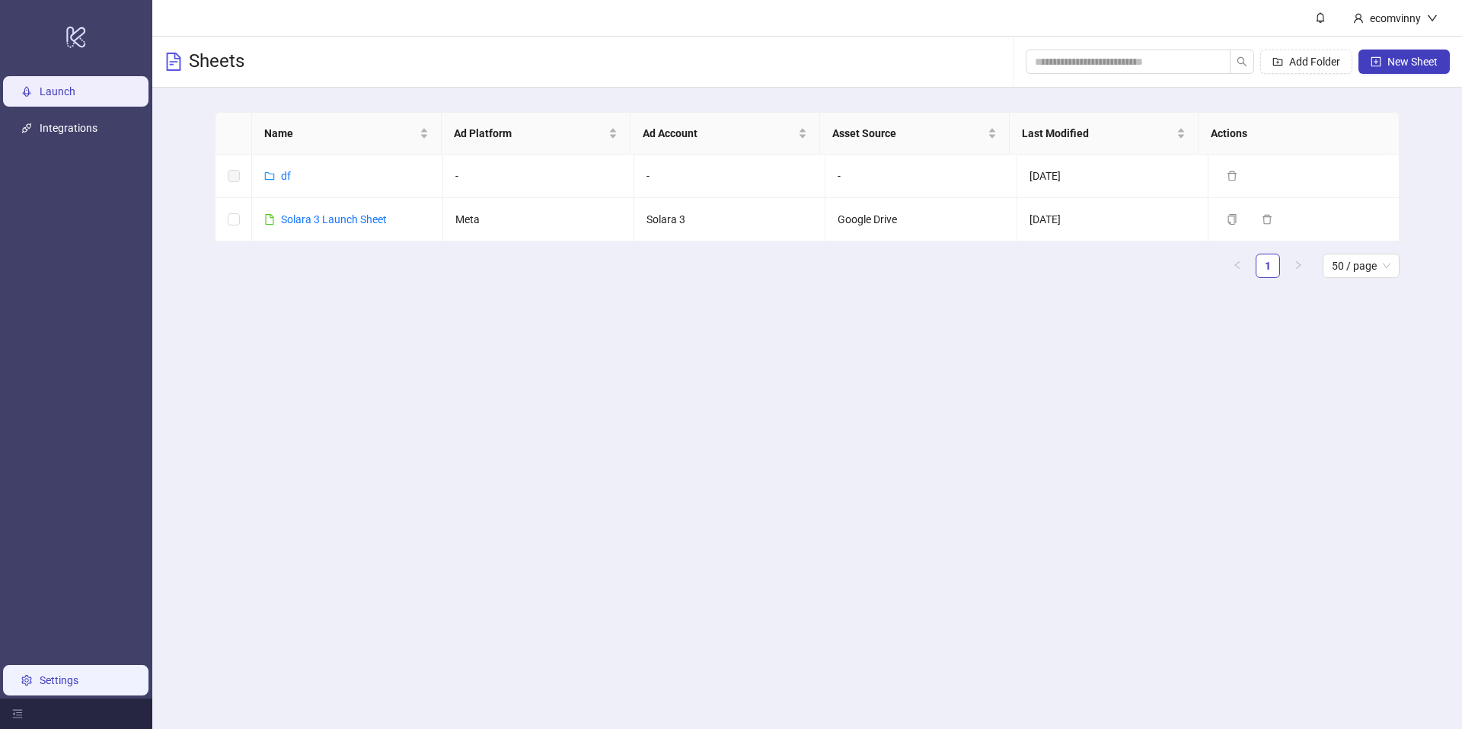
click at [78, 680] on link "Settings" at bounding box center [59, 680] width 39 height 12
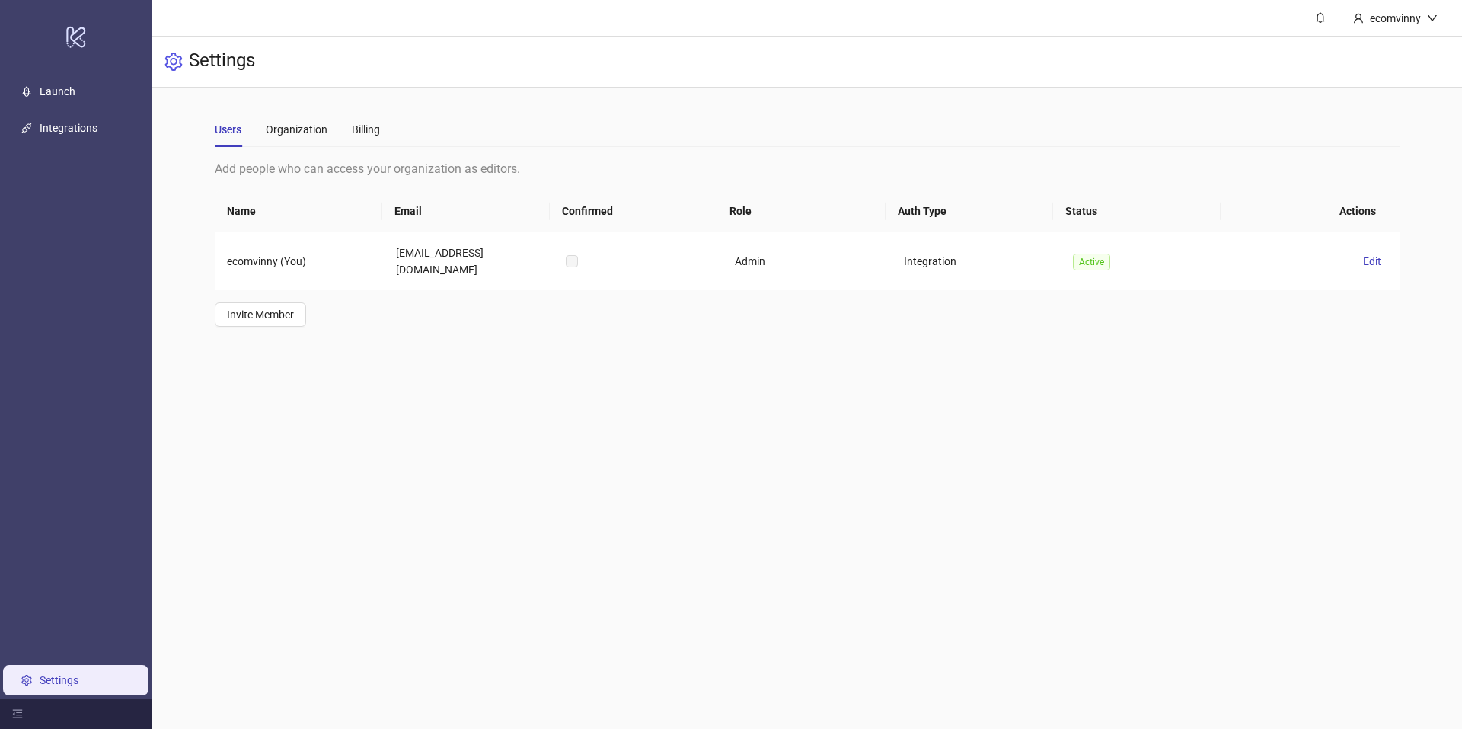
click at [346, 125] on div "Users Organization Billing" at bounding box center [297, 129] width 165 height 35
click at [370, 117] on div "Billing" at bounding box center [366, 129] width 28 height 35
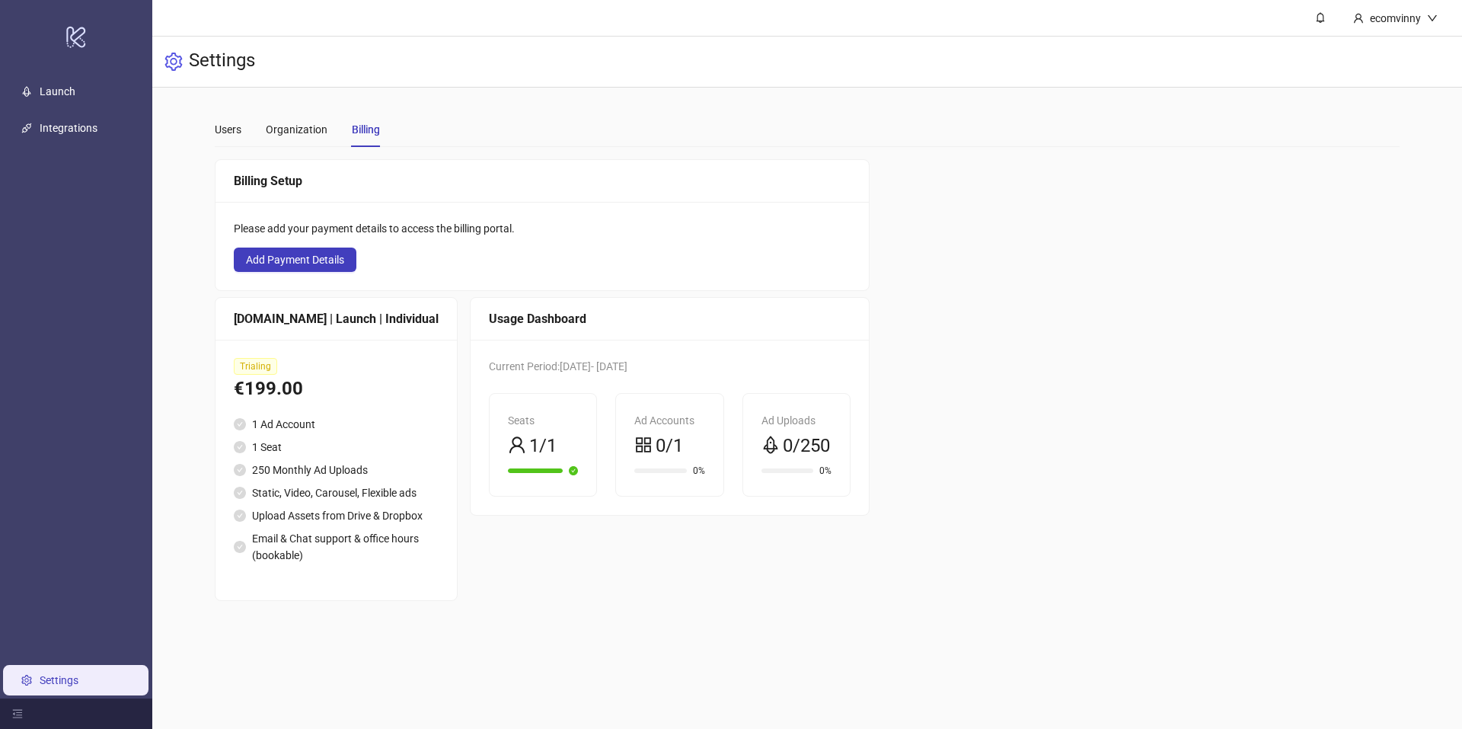
click at [344, 370] on div "Trialing" at bounding box center [336, 366] width 205 height 17
click at [244, 357] on div "Trialing €199.00 1 Ad Account 1 Seat 250 Monthly Ad Uploads Static, Video, Caro…" at bounding box center [336, 470] width 241 height 260
drag, startPoint x: 338, startPoint y: 534, endPoint x: 347, endPoint y: 538, distance: 9.5
click at [340, 524] on li "Upload Assets from Drive & Dropbox" at bounding box center [336, 515] width 205 height 17
click at [285, 131] on div "Organization" at bounding box center [297, 129] width 62 height 17
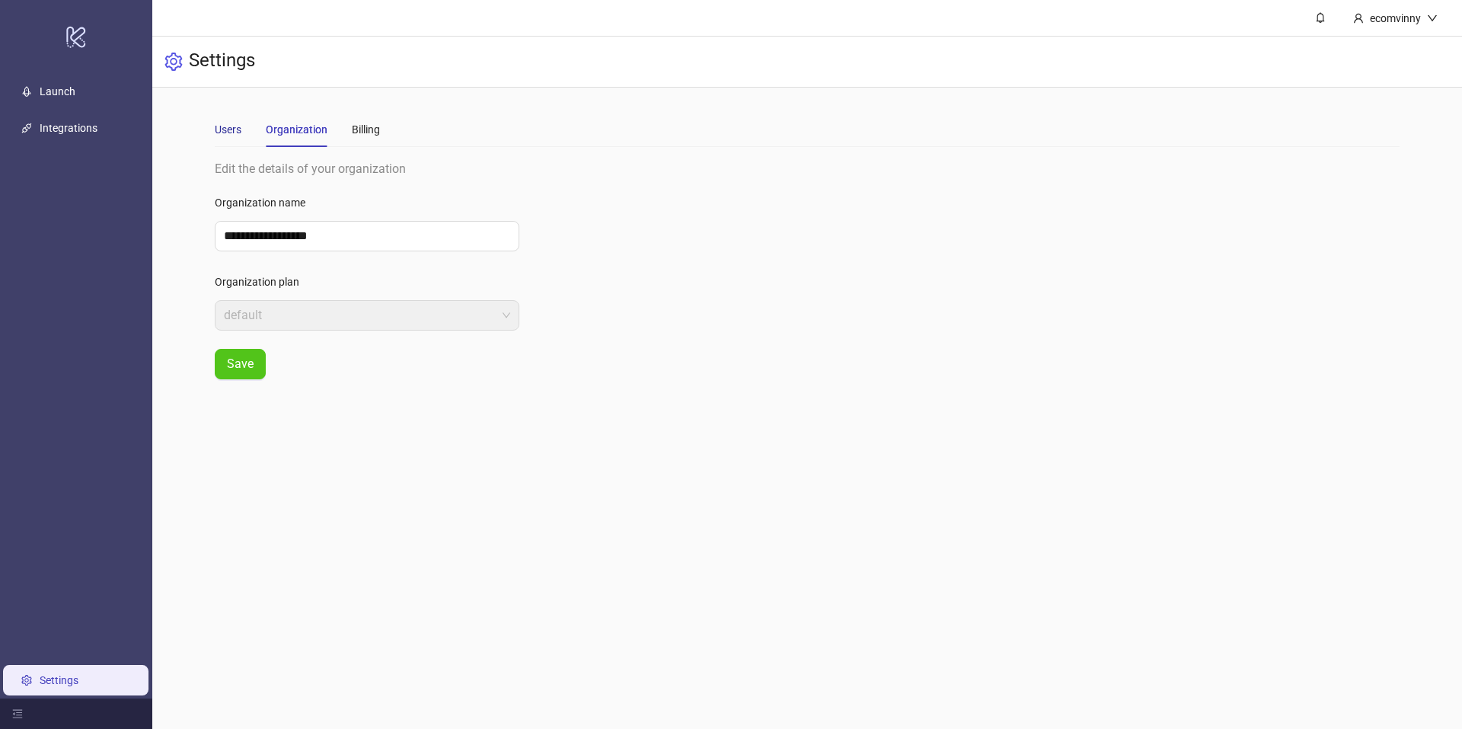
click at [218, 126] on div "Users" at bounding box center [228, 129] width 27 height 17
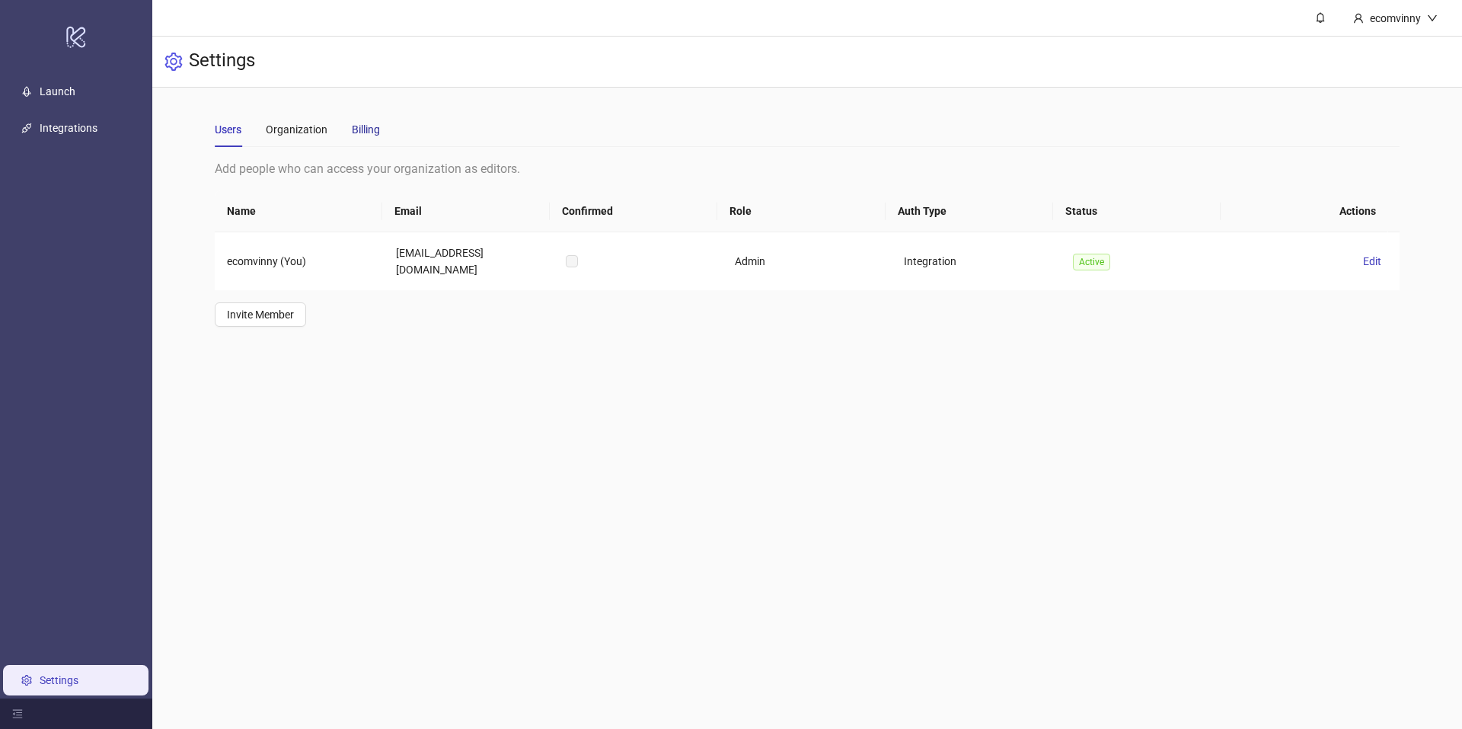
click at [356, 128] on div "Billing" at bounding box center [366, 129] width 28 height 17
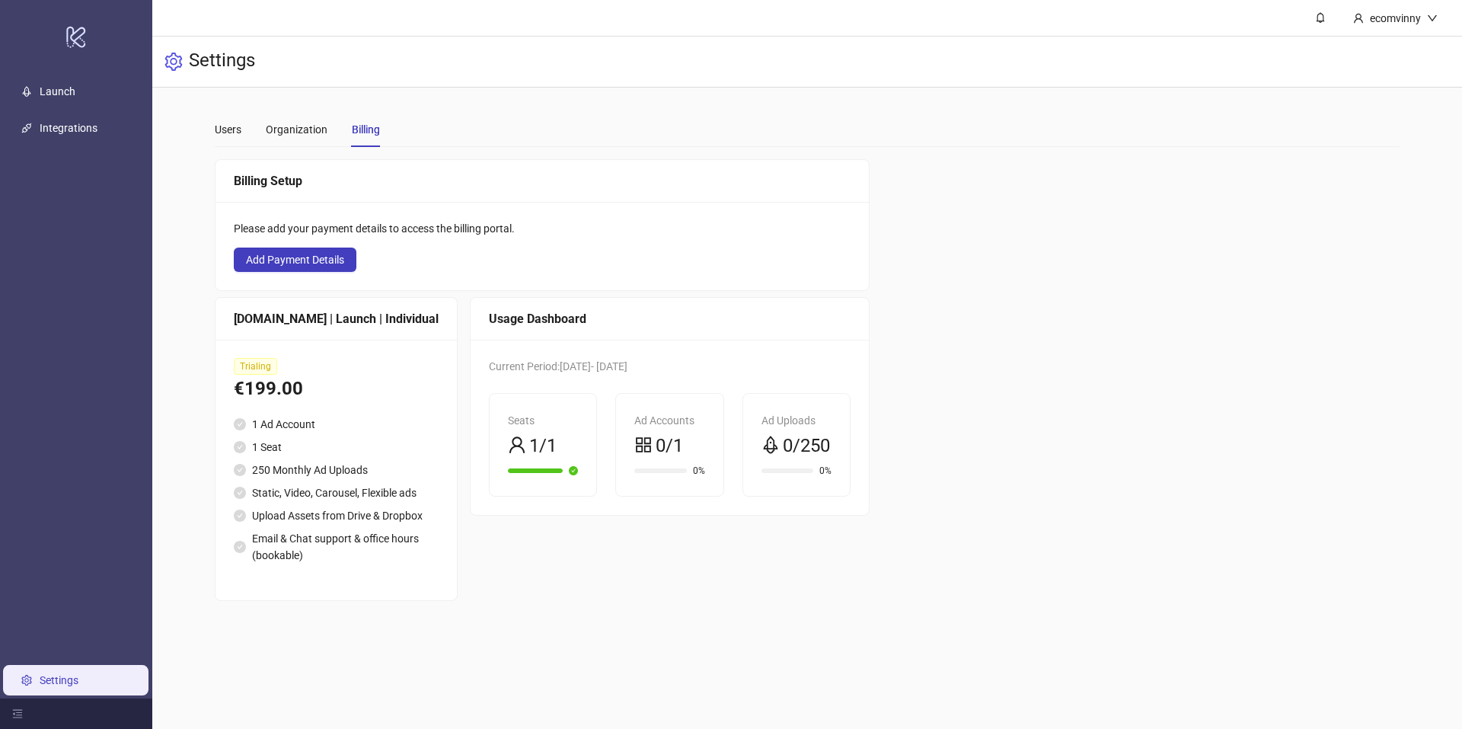
click at [529, 453] on span "1/1" at bounding box center [542, 446] width 27 height 29
drag, startPoint x: 527, startPoint y: 439, endPoint x: 519, endPoint y: 441, distance: 7.8
click at [529, 439] on span "1/1" at bounding box center [542, 446] width 27 height 29
click at [529, 441] on span "1/1" at bounding box center [542, 446] width 27 height 29
click at [701, 449] on div "Ad Accounts 0/1 0%" at bounding box center [669, 445] width 107 height 102
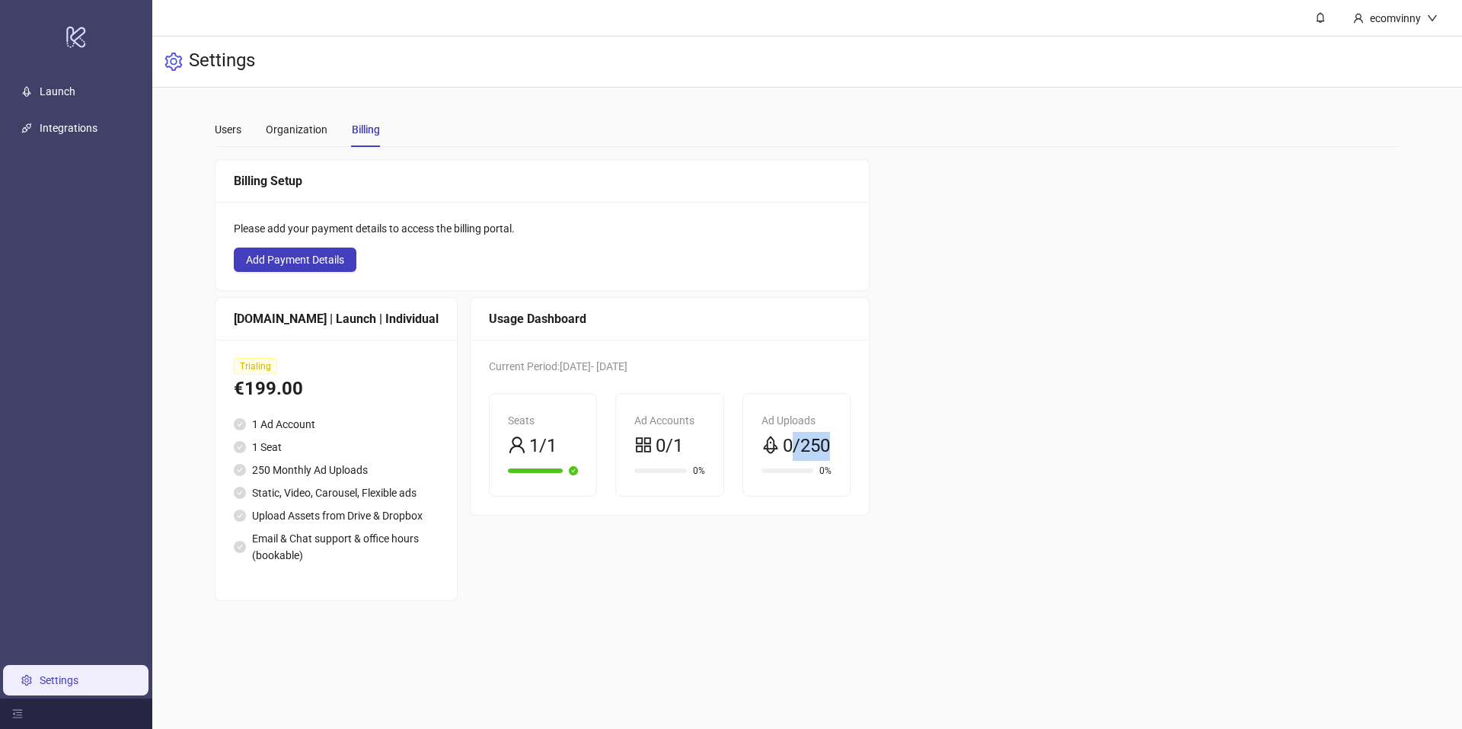
drag, startPoint x: 855, startPoint y: 443, endPoint x: 769, endPoint y: 430, distance: 87.7
click at [775, 433] on div "Current Period: [DATE] - [DATE] Seats 1/1 Ad Accounts 0/1 0% Ad Uploads 0/250 0%" at bounding box center [670, 427] width 398 height 175
click at [745, 424] on div "Ad Uploads 0/250 0%" at bounding box center [796, 445] width 107 height 102
